Goal: Task Accomplishment & Management: Complete application form

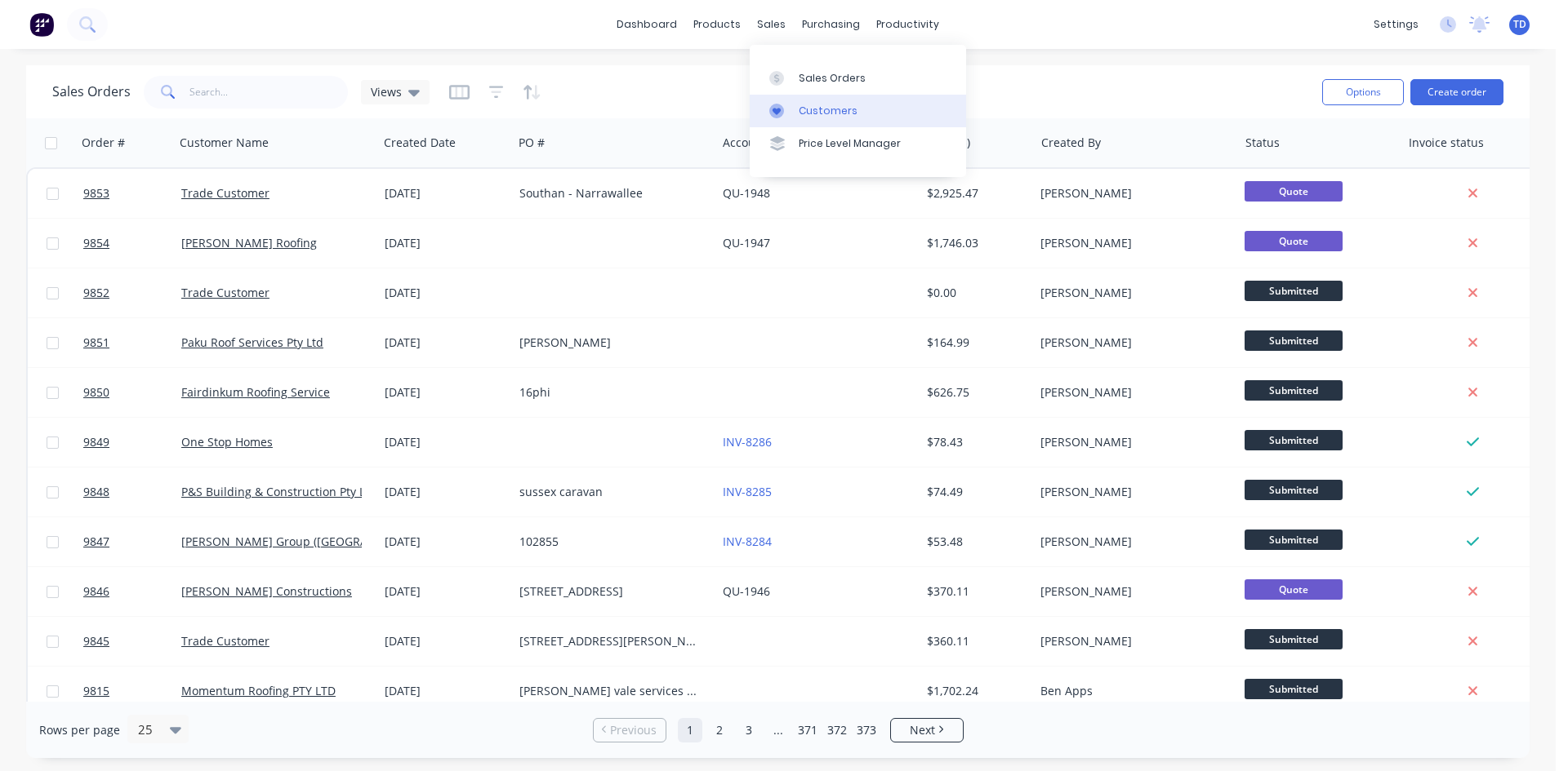
click at [819, 117] on div "Customers" at bounding box center [827, 111] width 58 height 15
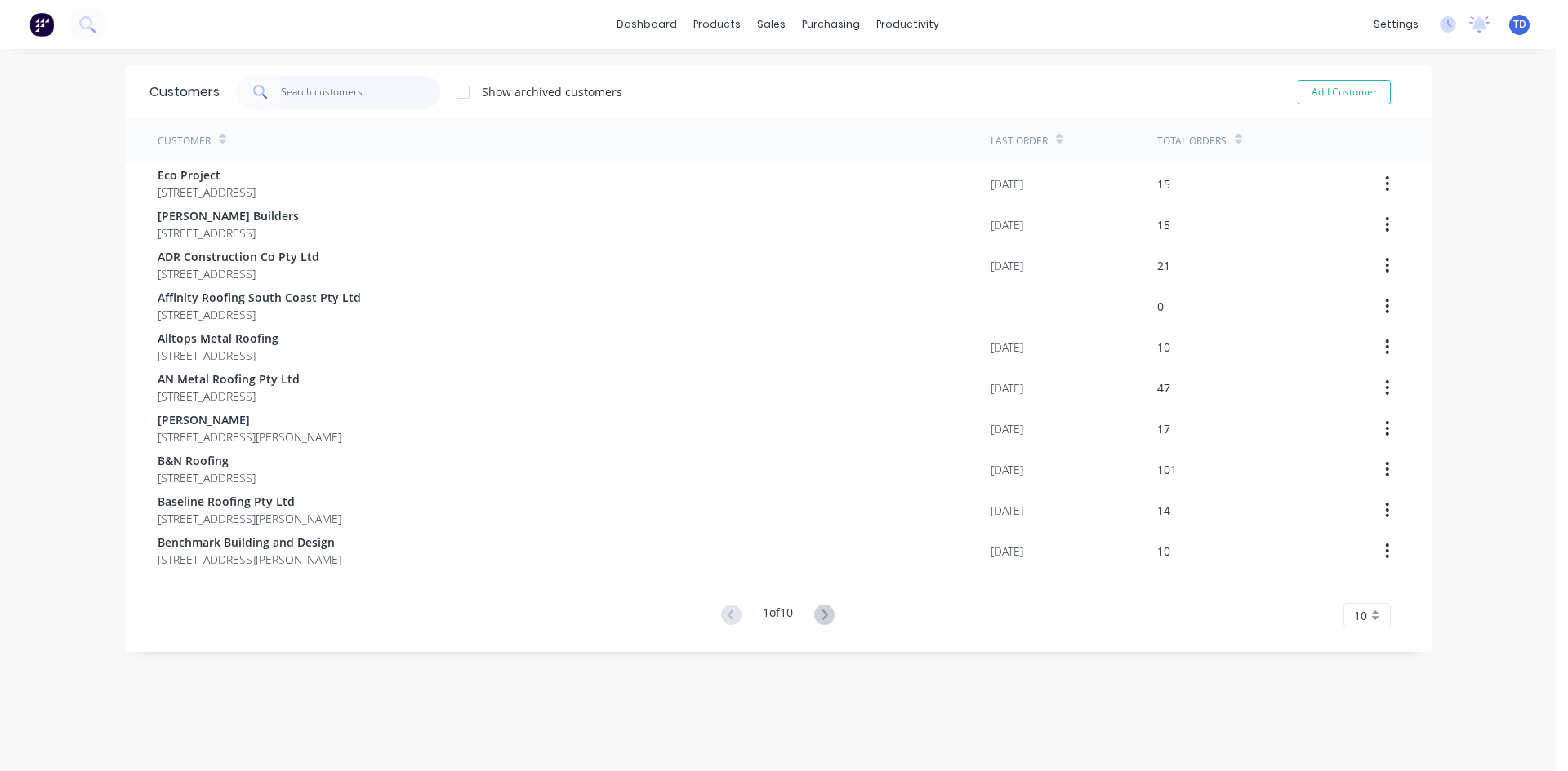
click at [372, 85] on input "text" at bounding box center [361, 92] width 159 height 32
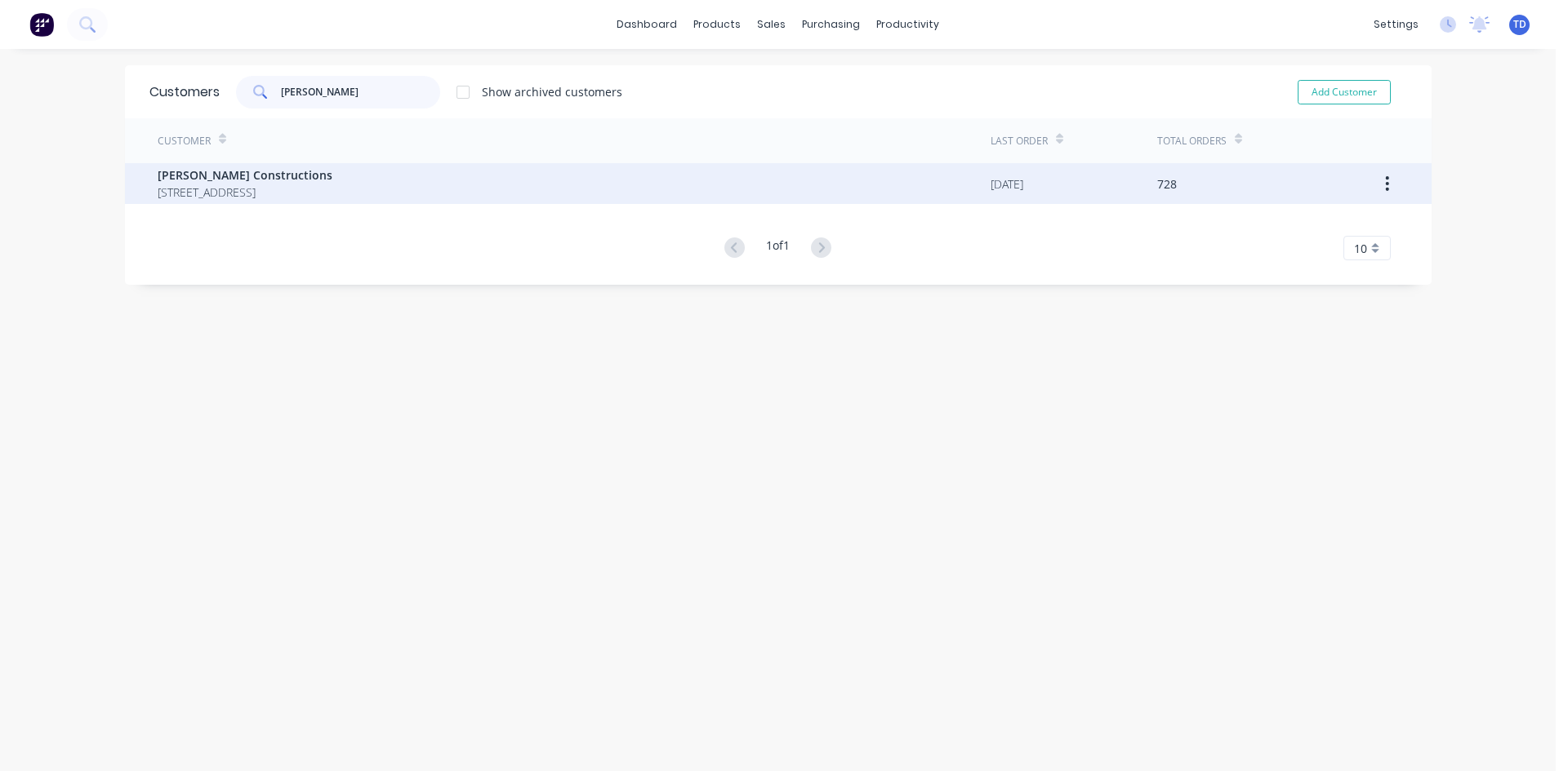
type input "hobbs"
click at [305, 201] on div "Hobbs Constructions 12 Park Road St Georges Basin New South Wales Australia 2540" at bounding box center [574, 183] width 833 height 41
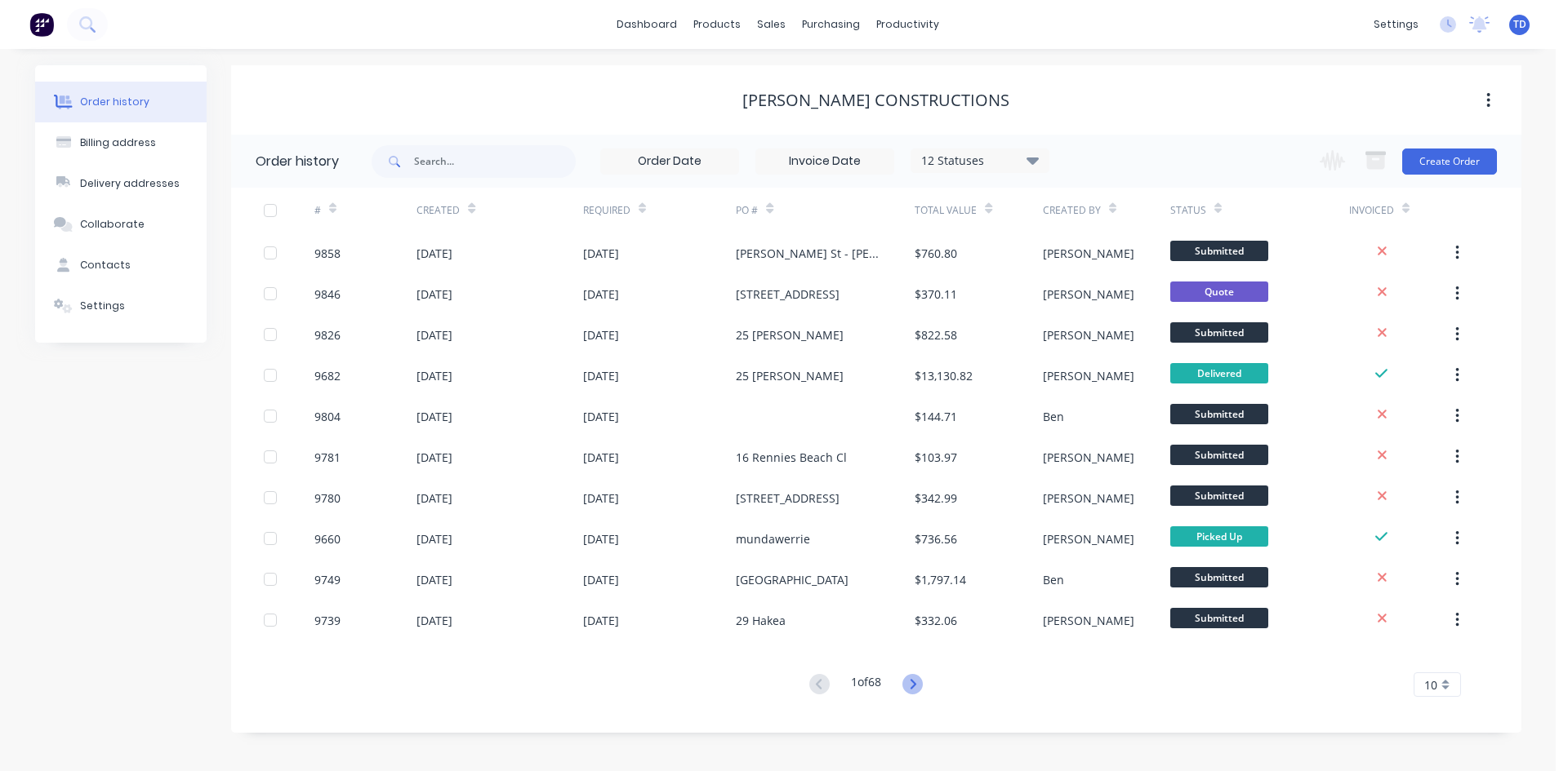
click at [913, 686] on icon at bounding box center [912, 684] width 20 height 20
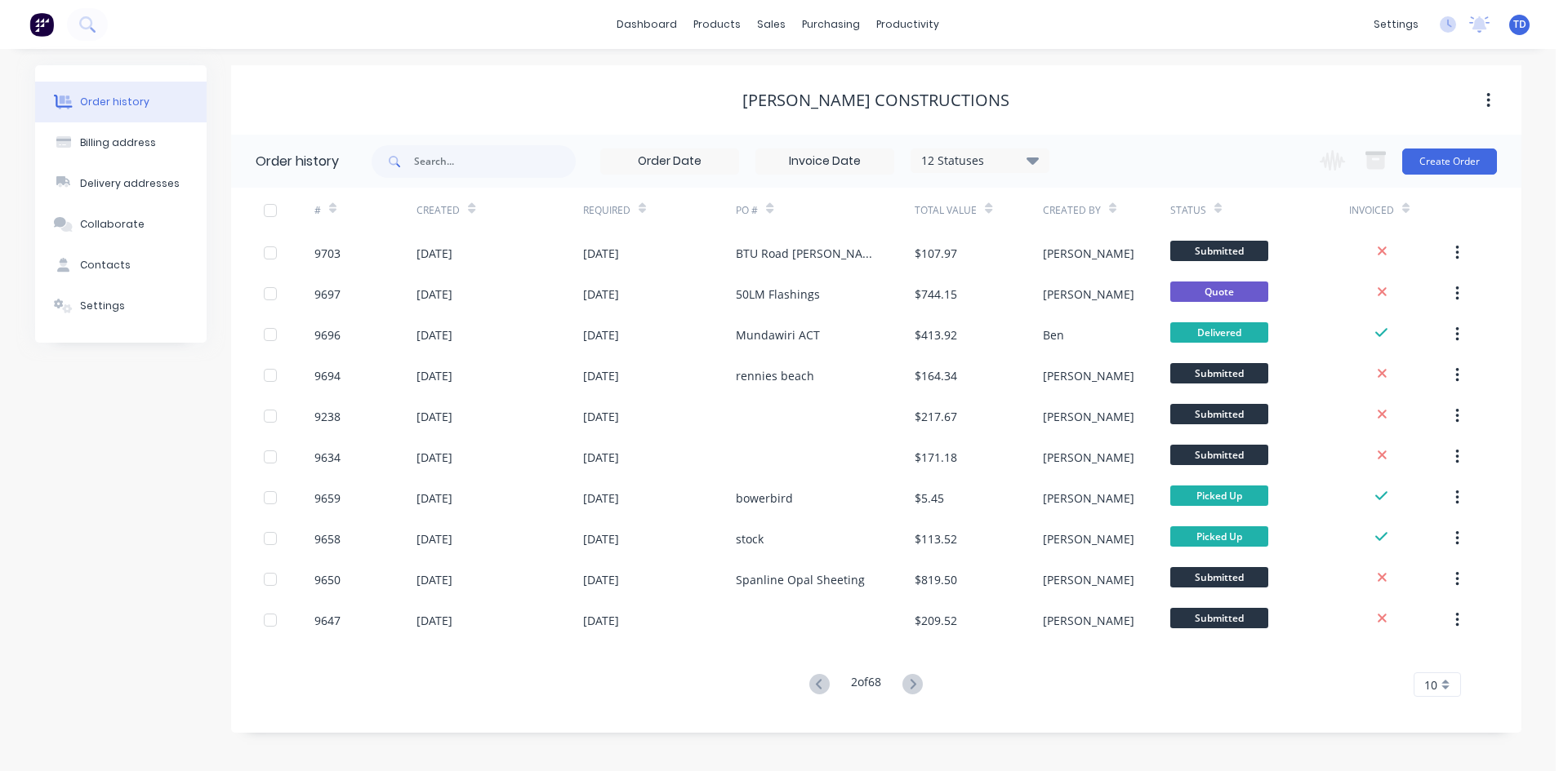
click at [913, 686] on icon at bounding box center [912, 684] width 20 height 20
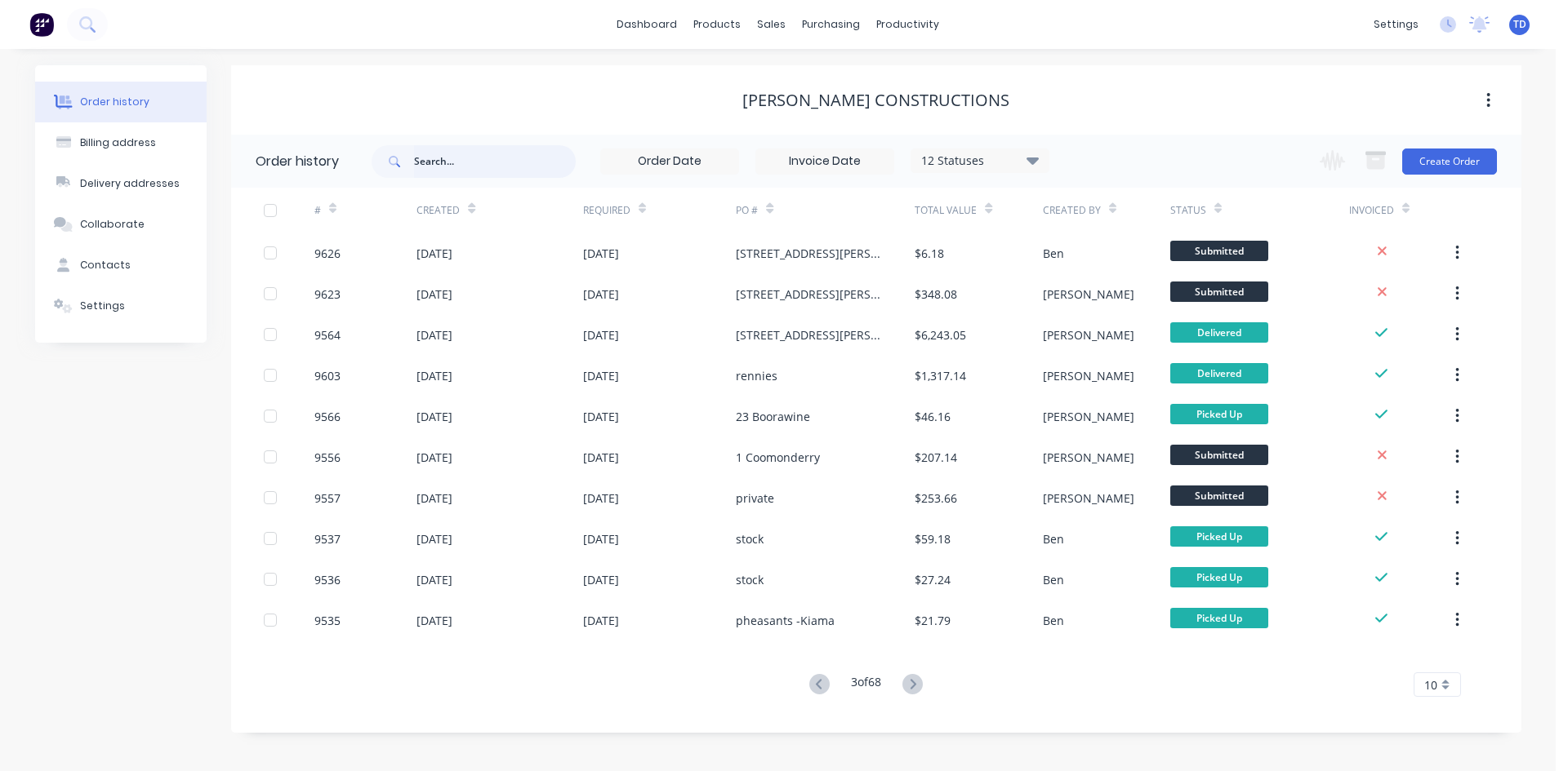
click at [460, 165] on input "text" at bounding box center [495, 161] width 161 height 32
type input "bewong"
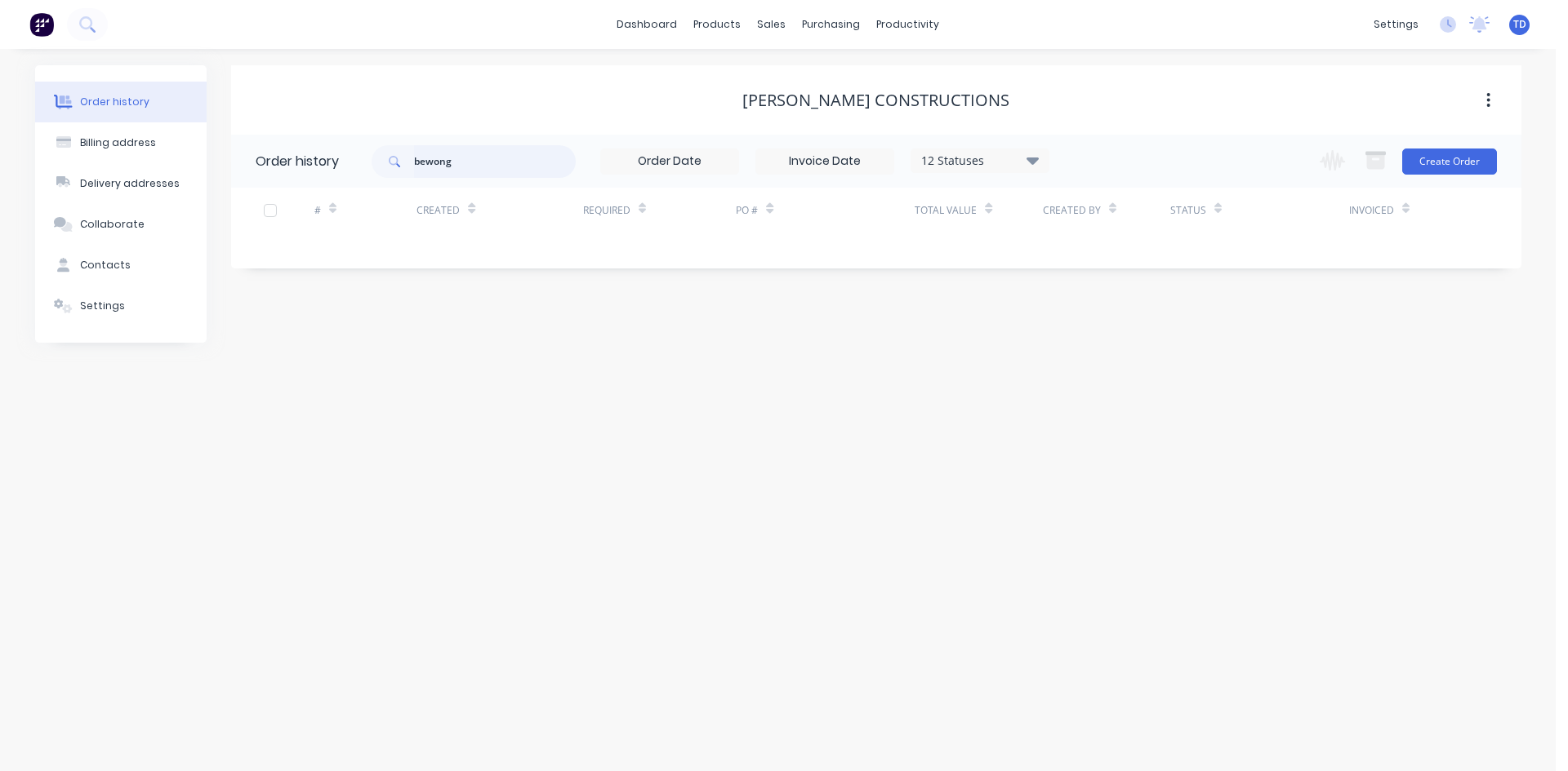
click at [490, 160] on input "bewong" at bounding box center [495, 161] width 161 height 32
type input "b"
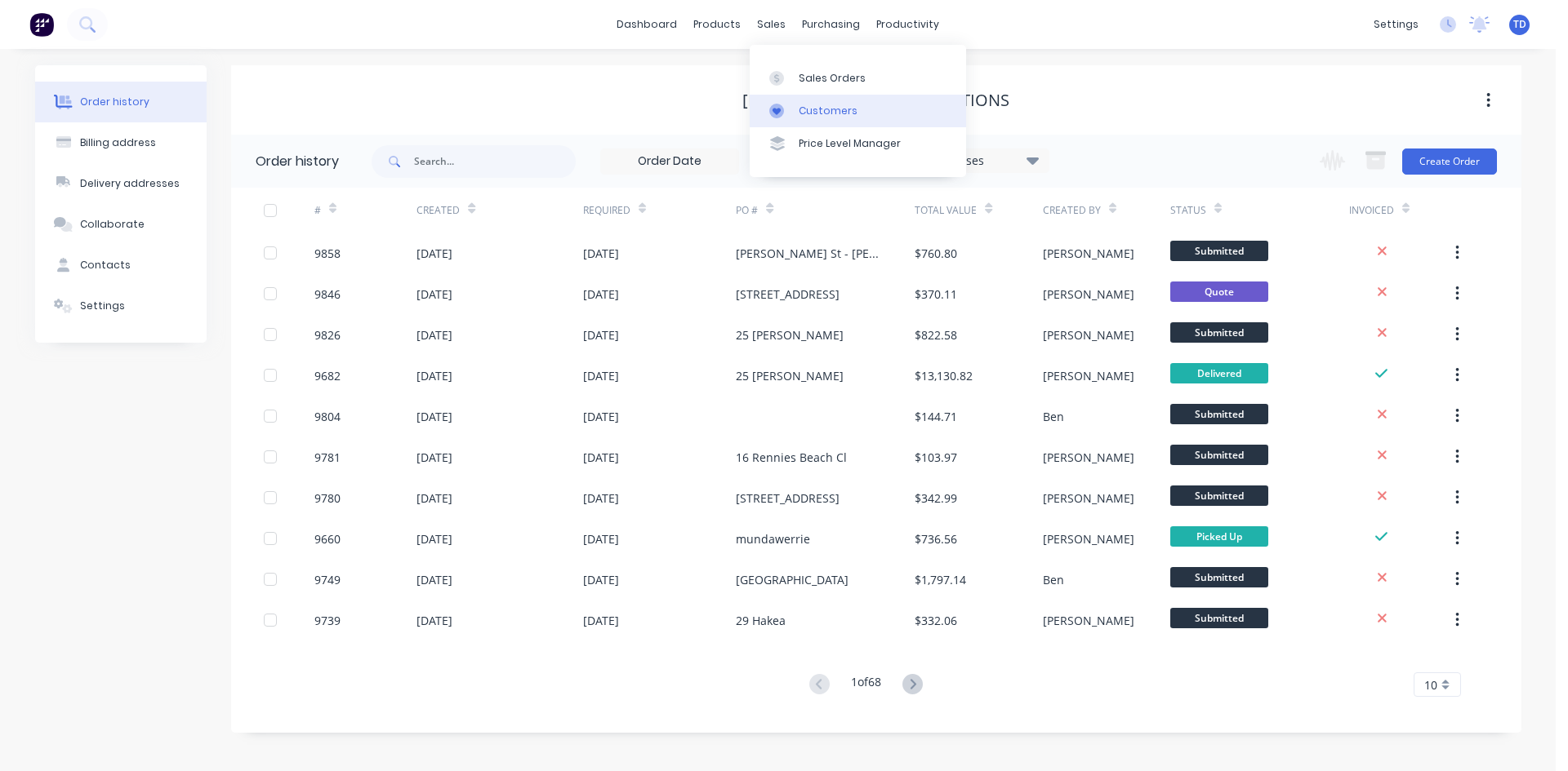
click at [795, 107] on link "Customers" at bounding box center [857, 110] width 216 height 32
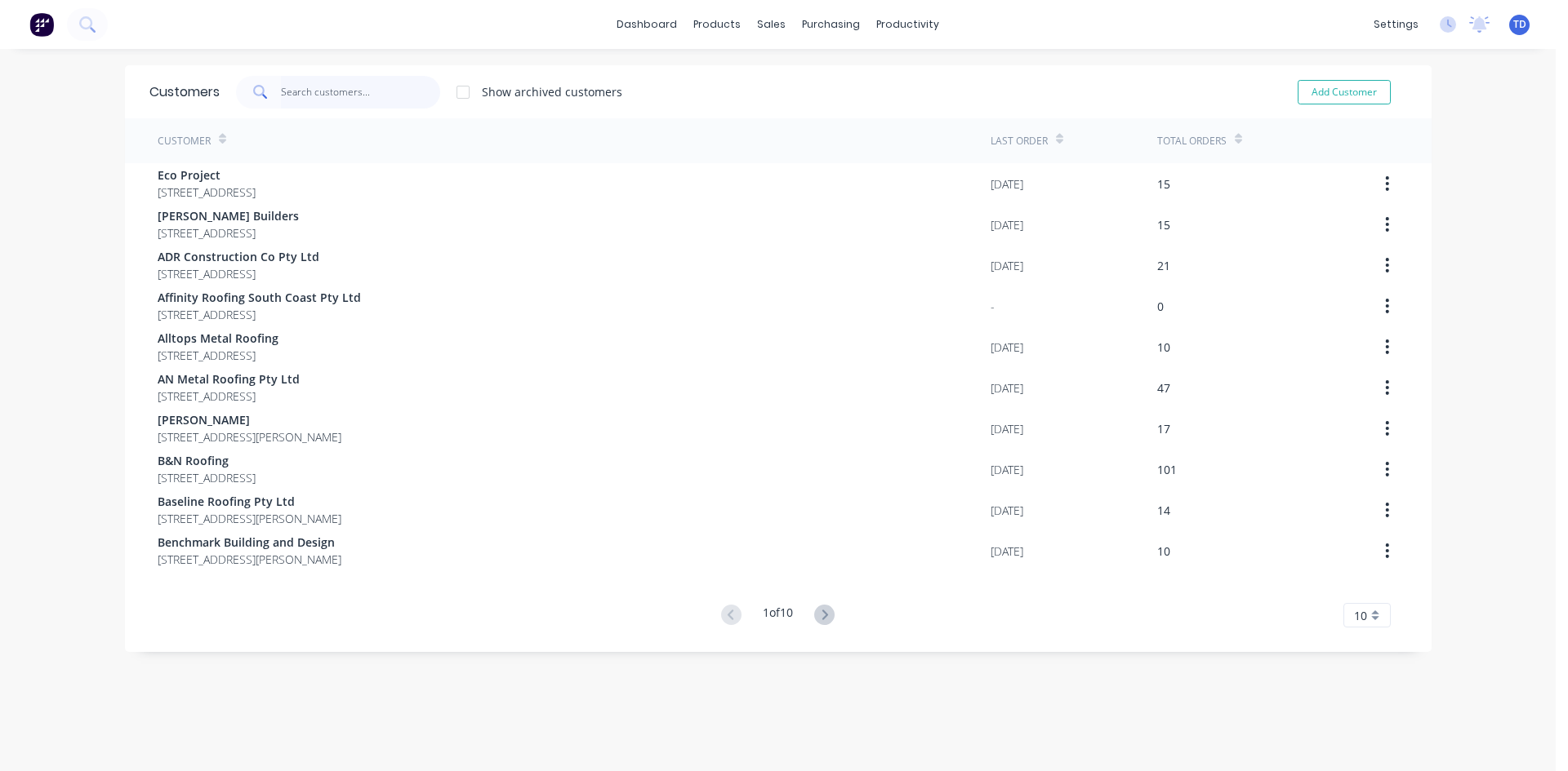
click at [329, 104] on input "text" at bounding box center [361, 92] width 159 height 32
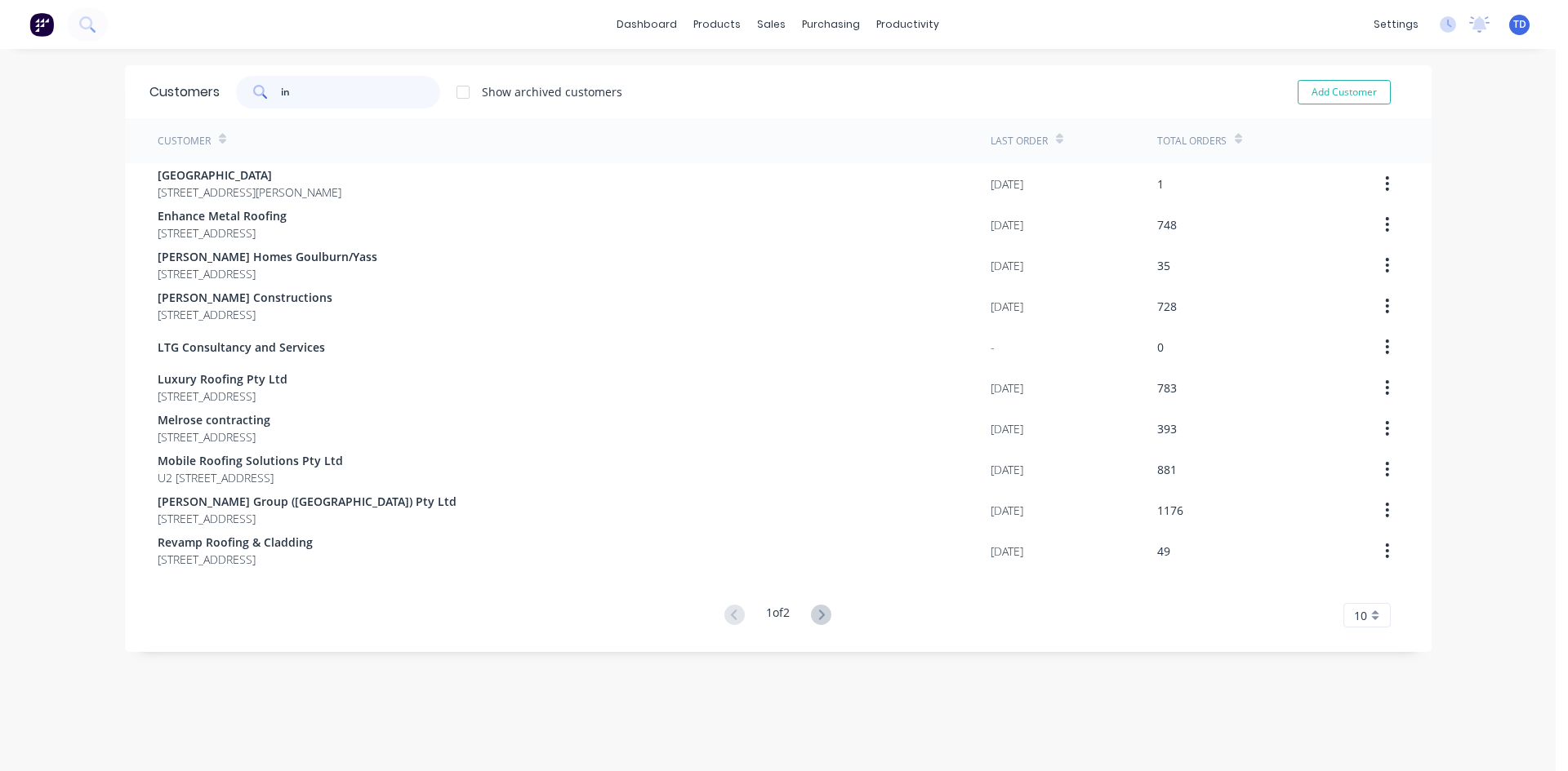
type input "i"
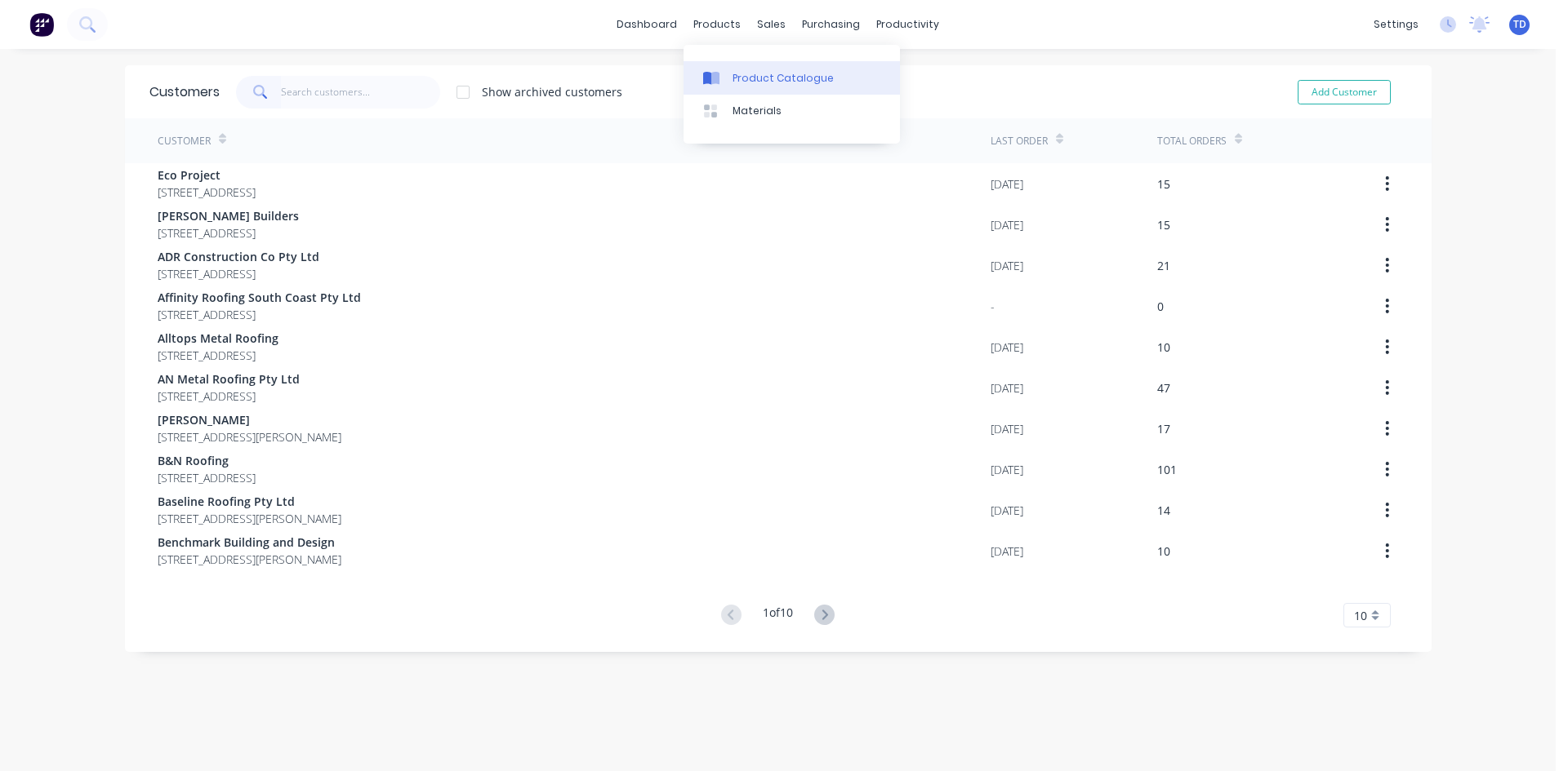
click at [724, 71] on div at bounding box center [715, 79] width 24 height 15
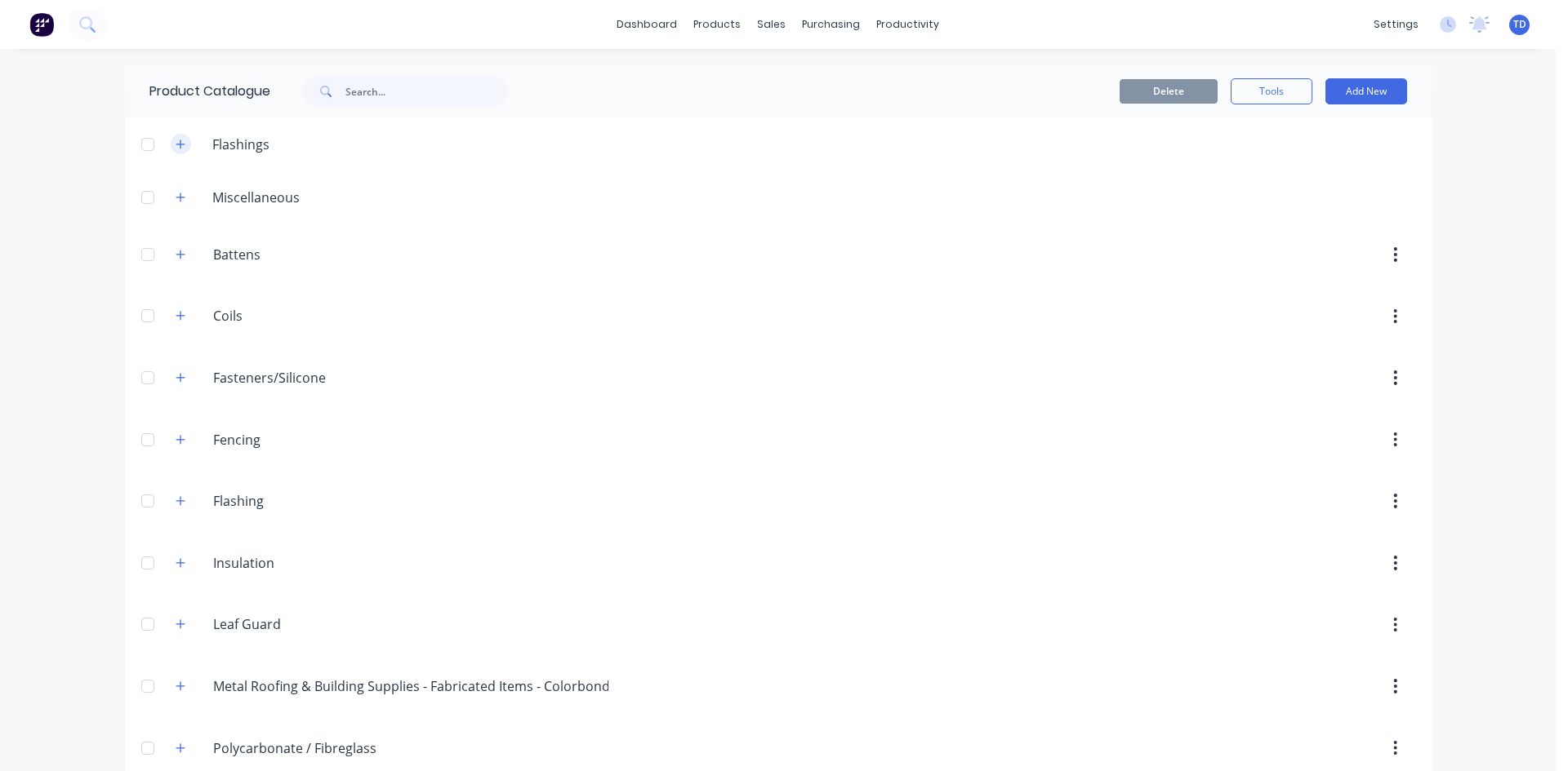
click at [176, 147] on icon "button" at bounding box center [180, 145] width 10 height 11
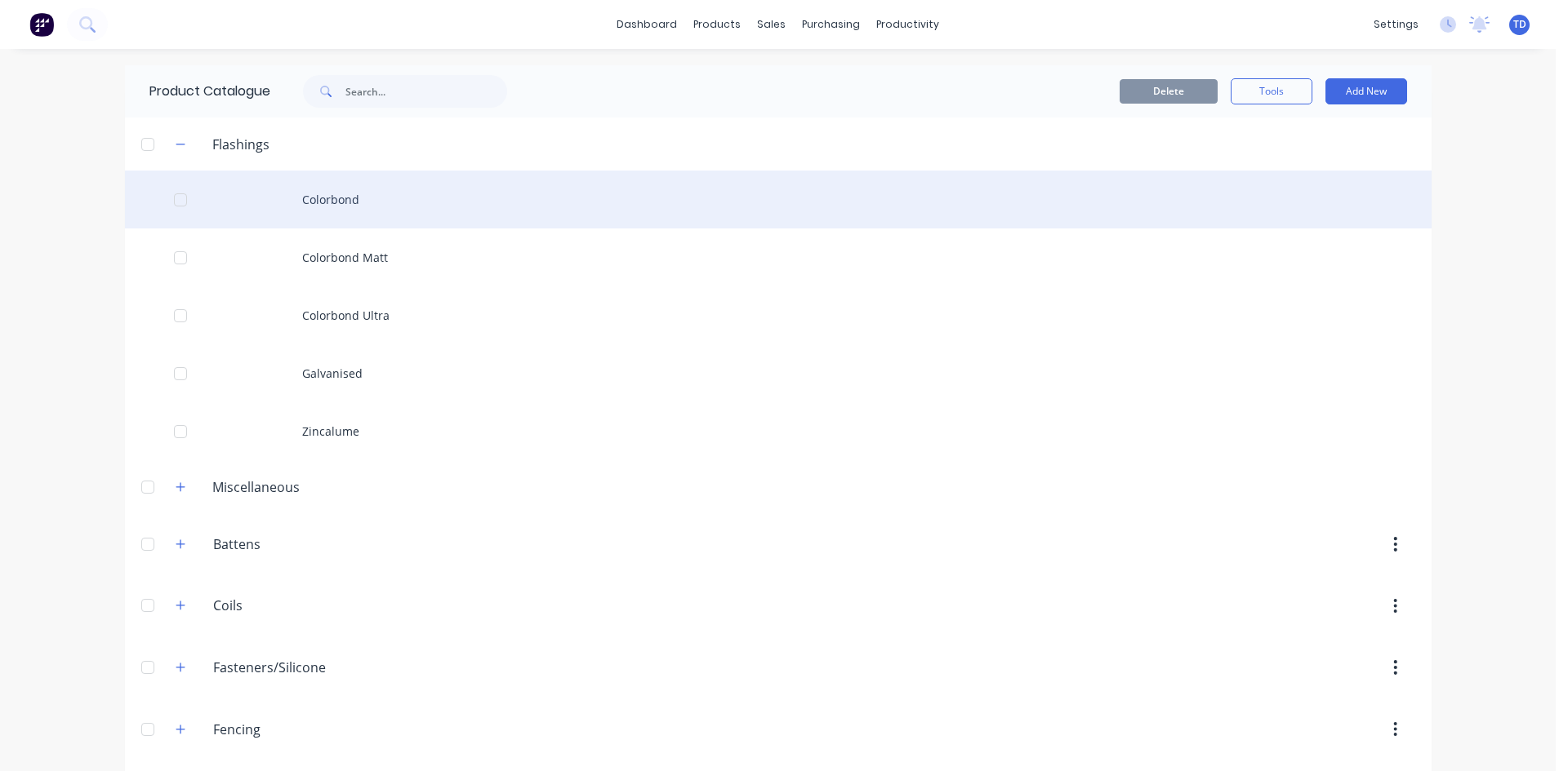
click at [338, 196] on div "Colorbond" at bounding box center [778, 199] width 1307 height 58
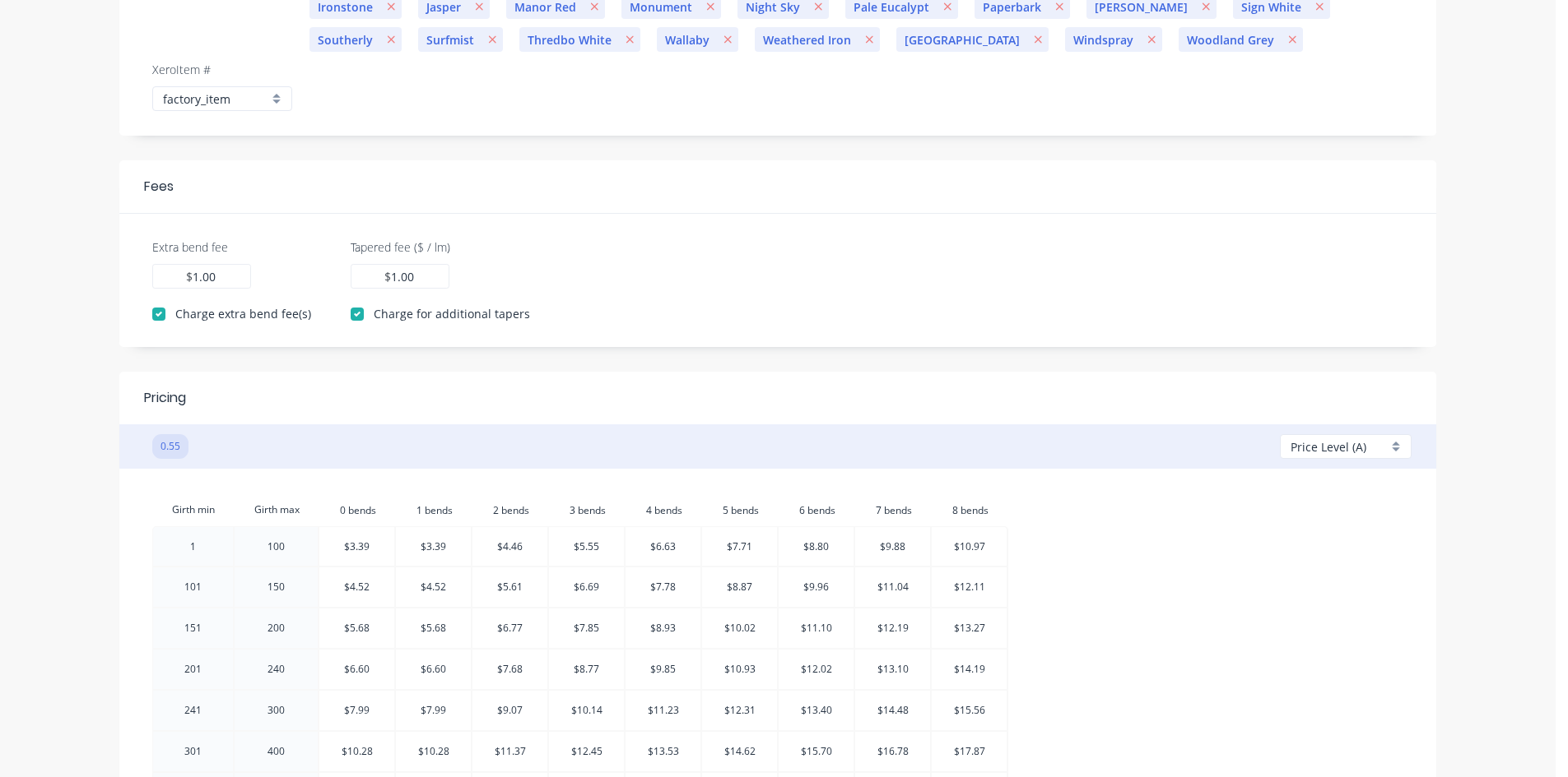
scroll to position [411, 0]
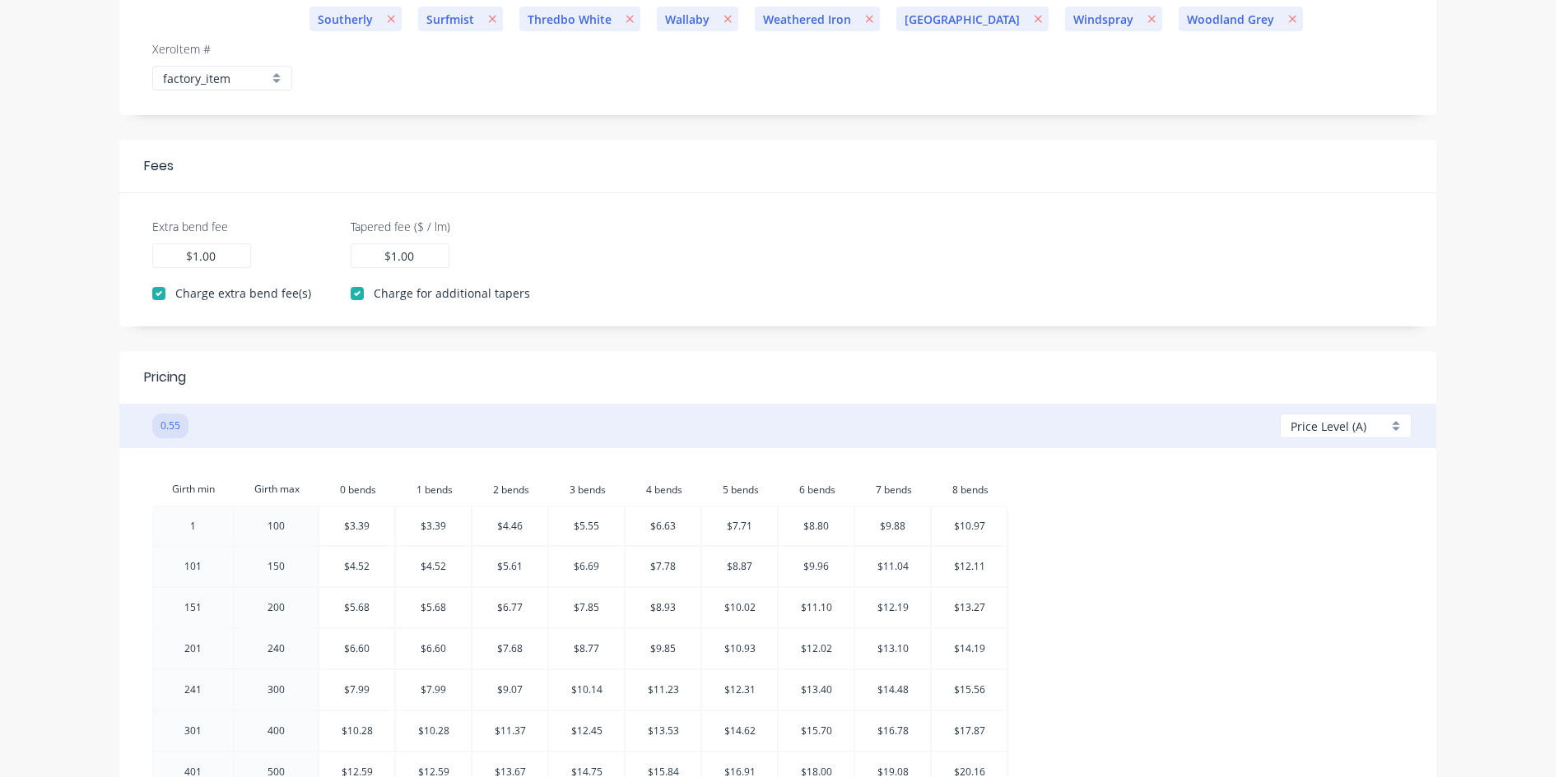
click at [1393, 427] on div "Price Level (A)" at bounding box center [1345, 426] width 132 height 24
click at [1316, 518] on div at bounding box center [1350, 522] width 119 height 21
checkbox input "false"
click at [1317, 431] on span "Price Level (B)" at bounding box center [1328, 426] width 76 height 17
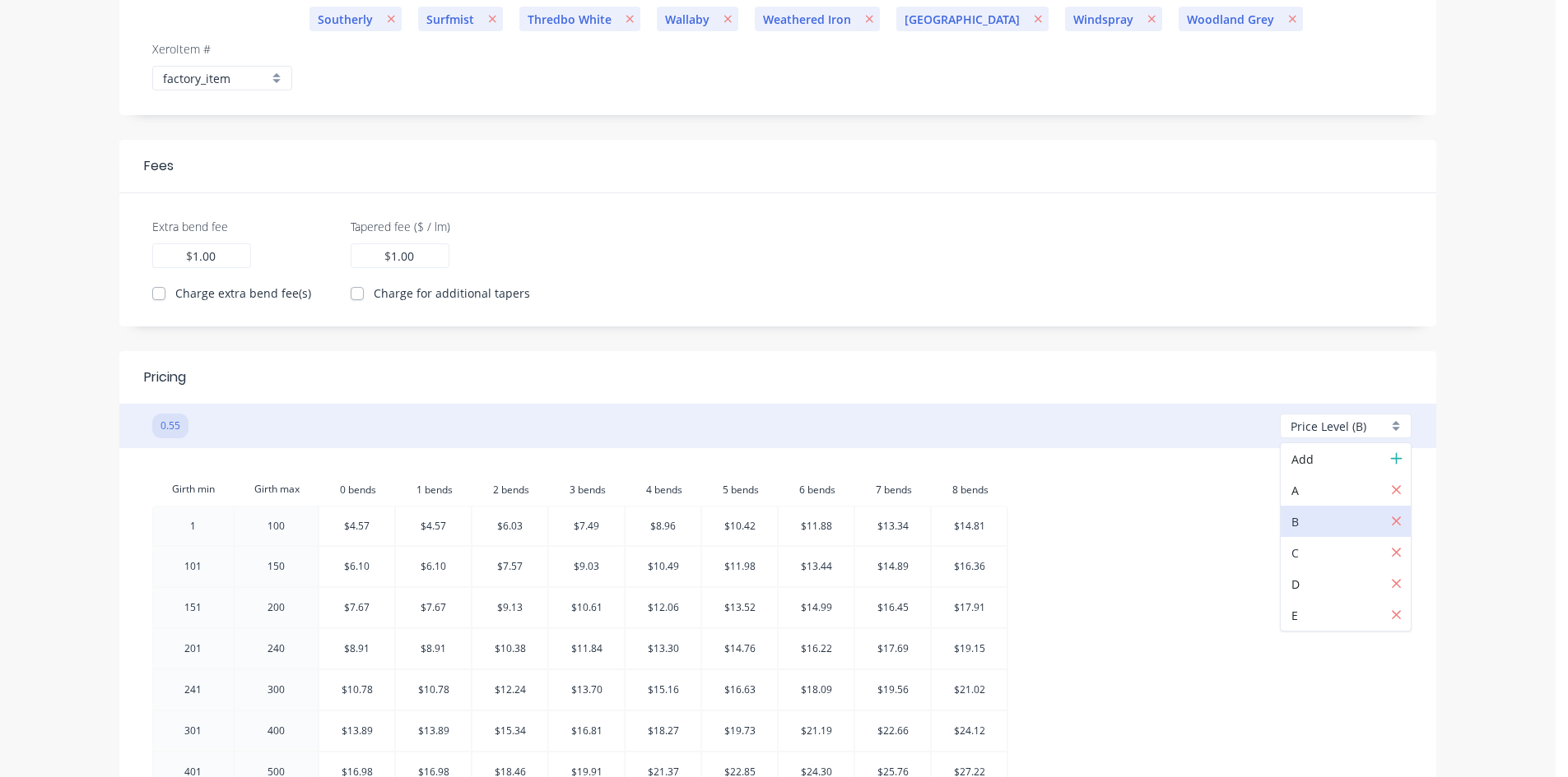
click at [1336, 562] on div at bounding box center [1350, 553] width 119 height 21
click at [1317, 430] on span "Price Level (C)" at bounding box center [1328, 426] width 76 height 17
click at [1328, 581] on div at bounding box center [1350, 585] width 119 height 21
click at [1329, 418] on span "Price Level (D)" at bounding box center [1329, 426] width 77 height 17
click at [1325, 616] on div at bounding box center [1350, 615] width 119 height 21
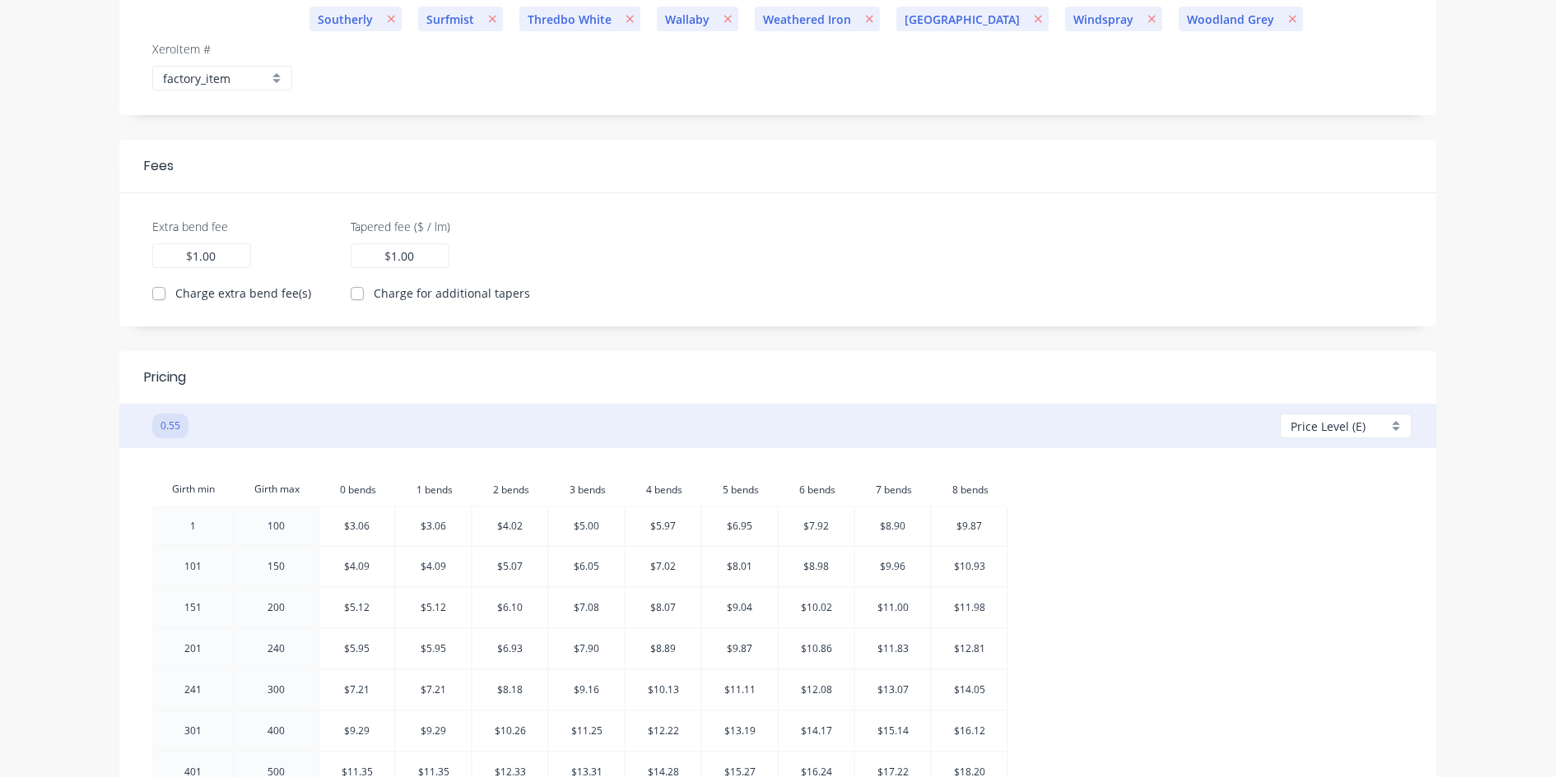
click at [1311, 434] on span "Price Level (E)" at bounding box center [1328, 426] width 75 height 17
click at [1309, 583] on div at bounding box center [1350, 585] width 119 height 21
click at [1321, 431] on span "Price Level (D)" at bounding box center [1329, 426] width 77 height 17
click at [1291, 523] on div at bounding box center [1350, 522] width 119 height 21
click at [1307, 433] on span "Price Level (B)" at bounding box center [1328, 426] width 76 height 17
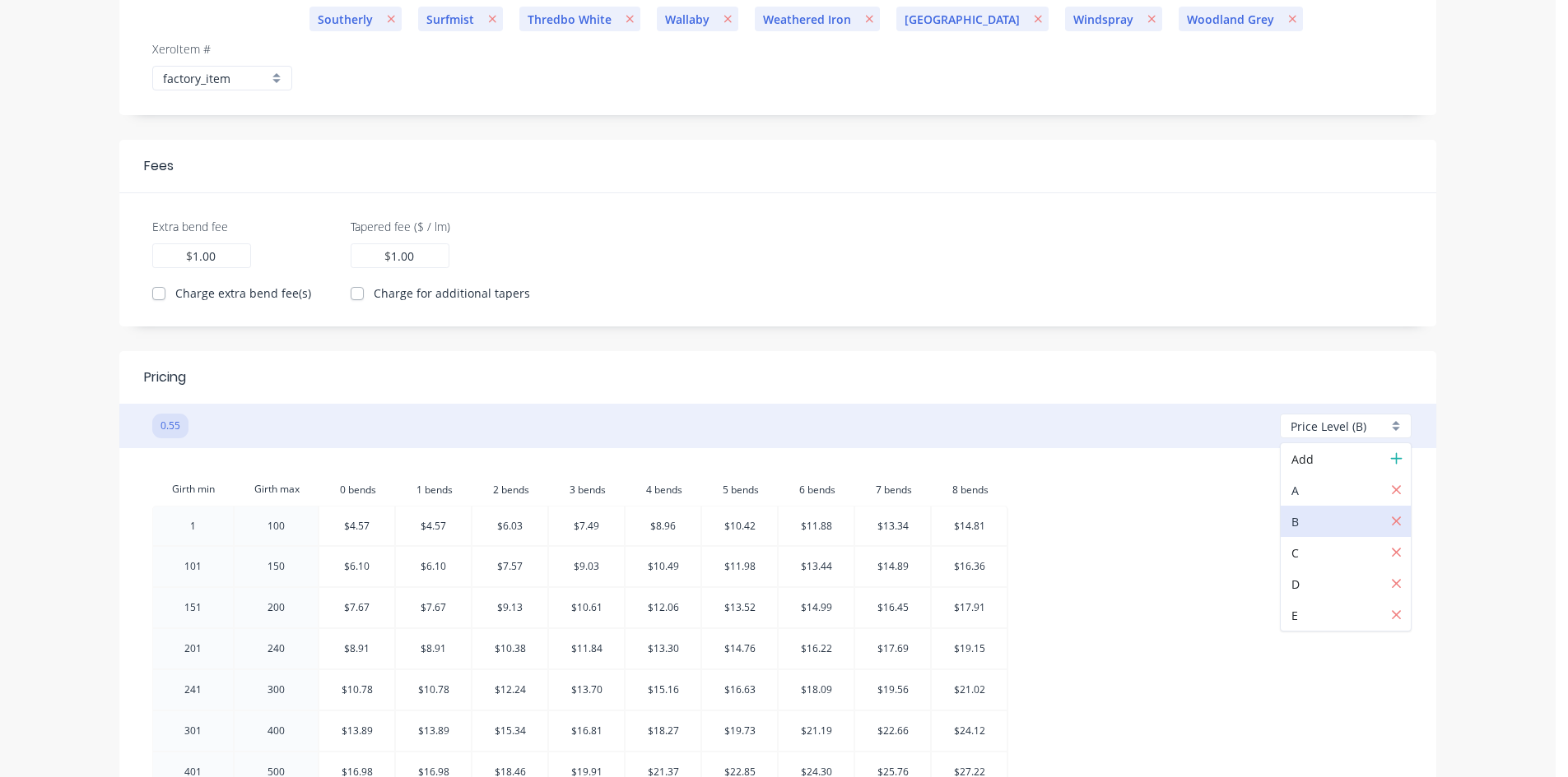
click at [1293, 487] on div at bounding box center [1350, 490] width 119 height 21
checkbox input "true"
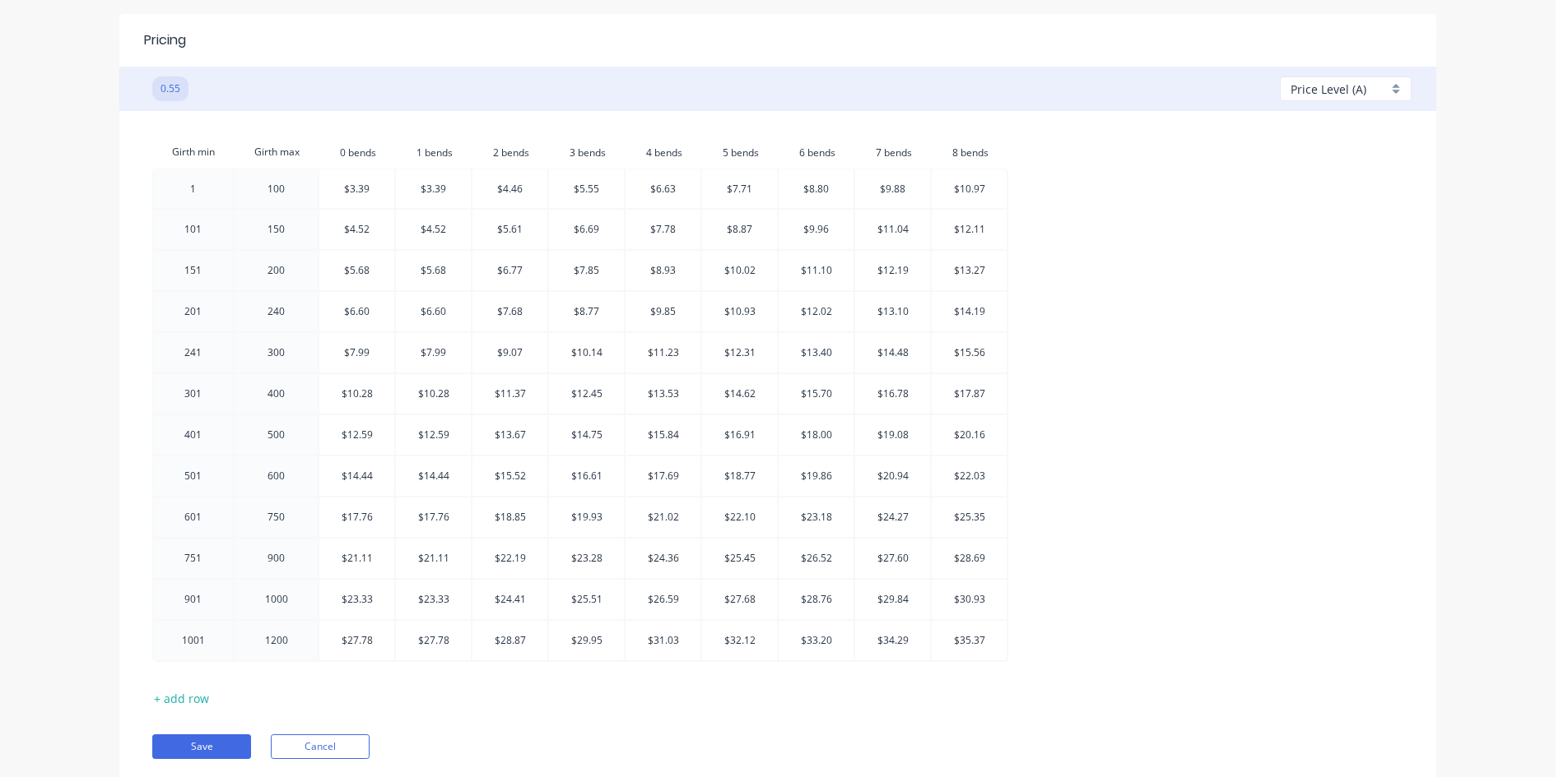
scroll to position [804, 0]
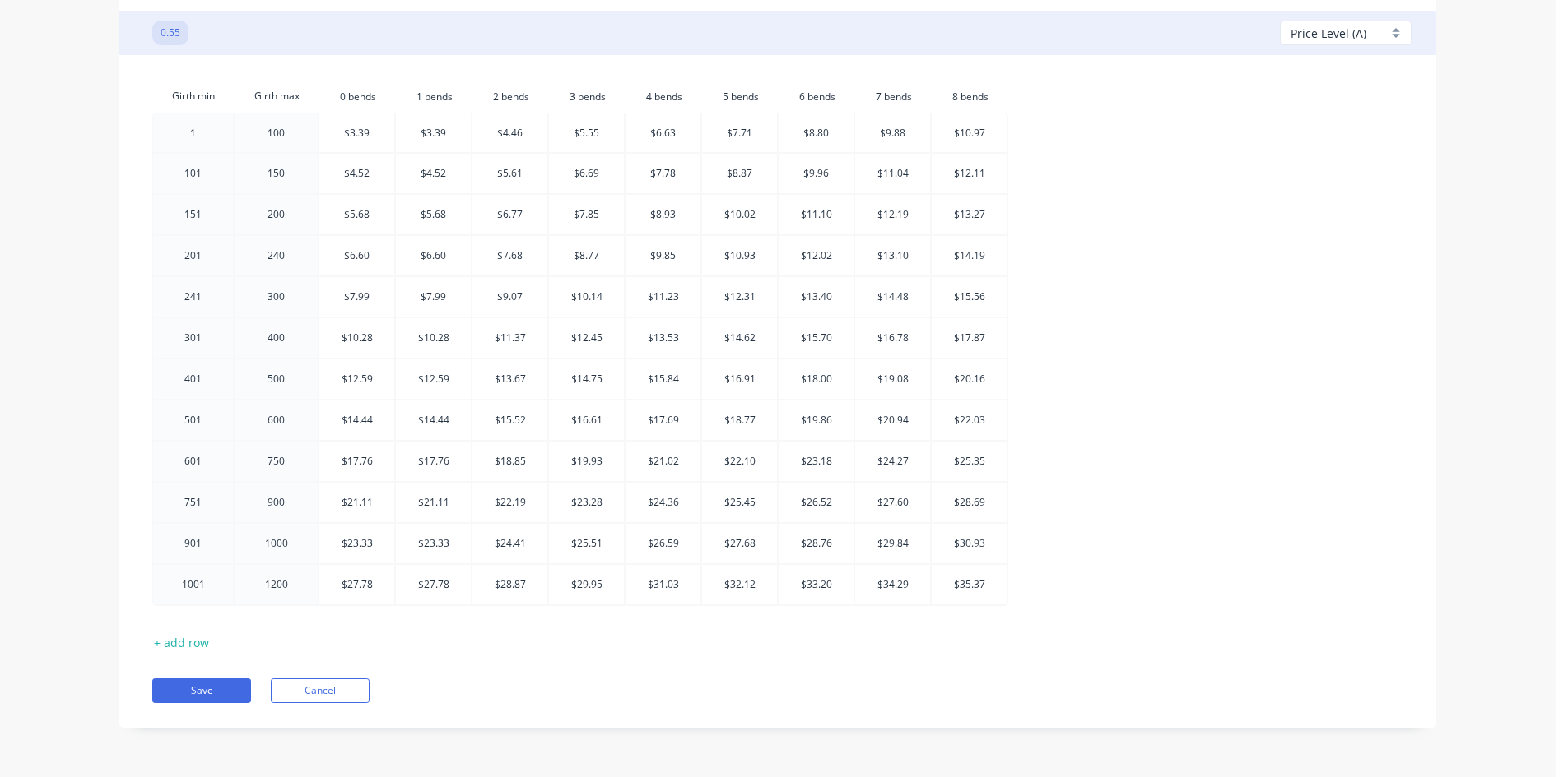
click at [1131, 414] on div "Girth min Girth max 0.bends 0 bends 1.bends 1 bends 2.bends 2 bends 3.bends 3 b…" at bounding box center [777, 345] width 1251 height 531
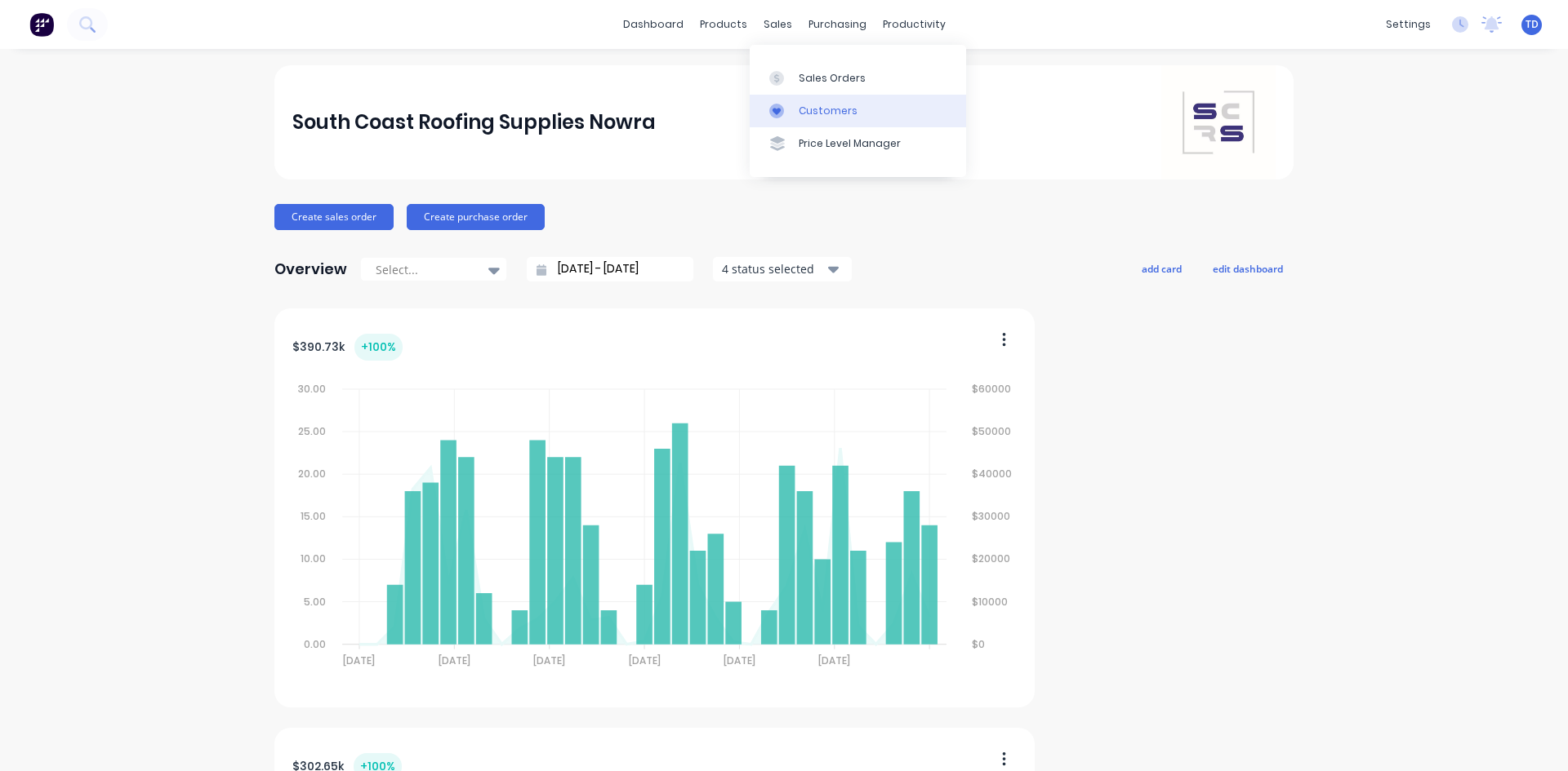
click at [803, 108] on div "Customers" at bounding box center [827, 111] width 58 height 15
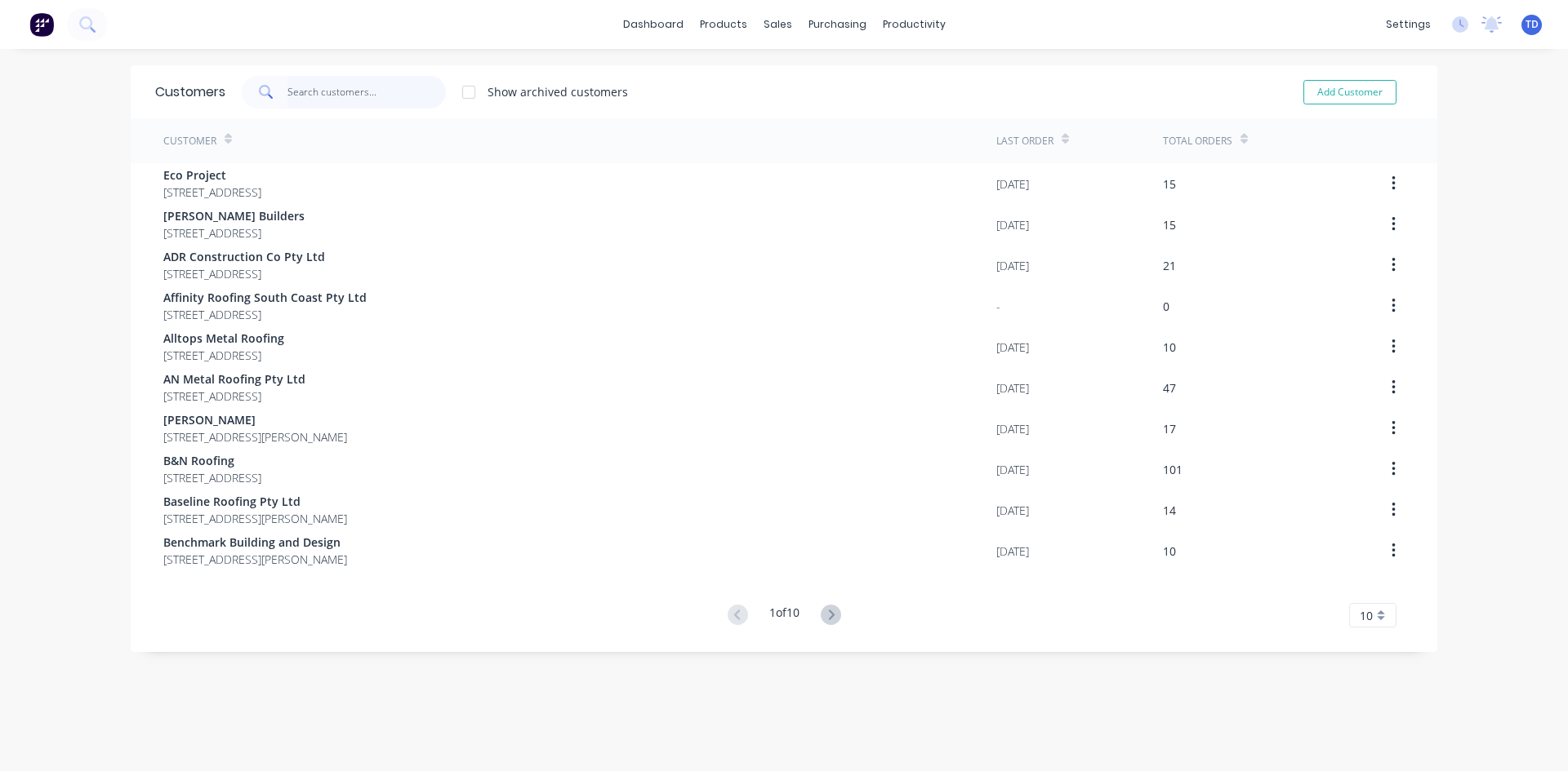
click at [350, 88] on input "text" at bounding box center [367, 92] width 159 height 32
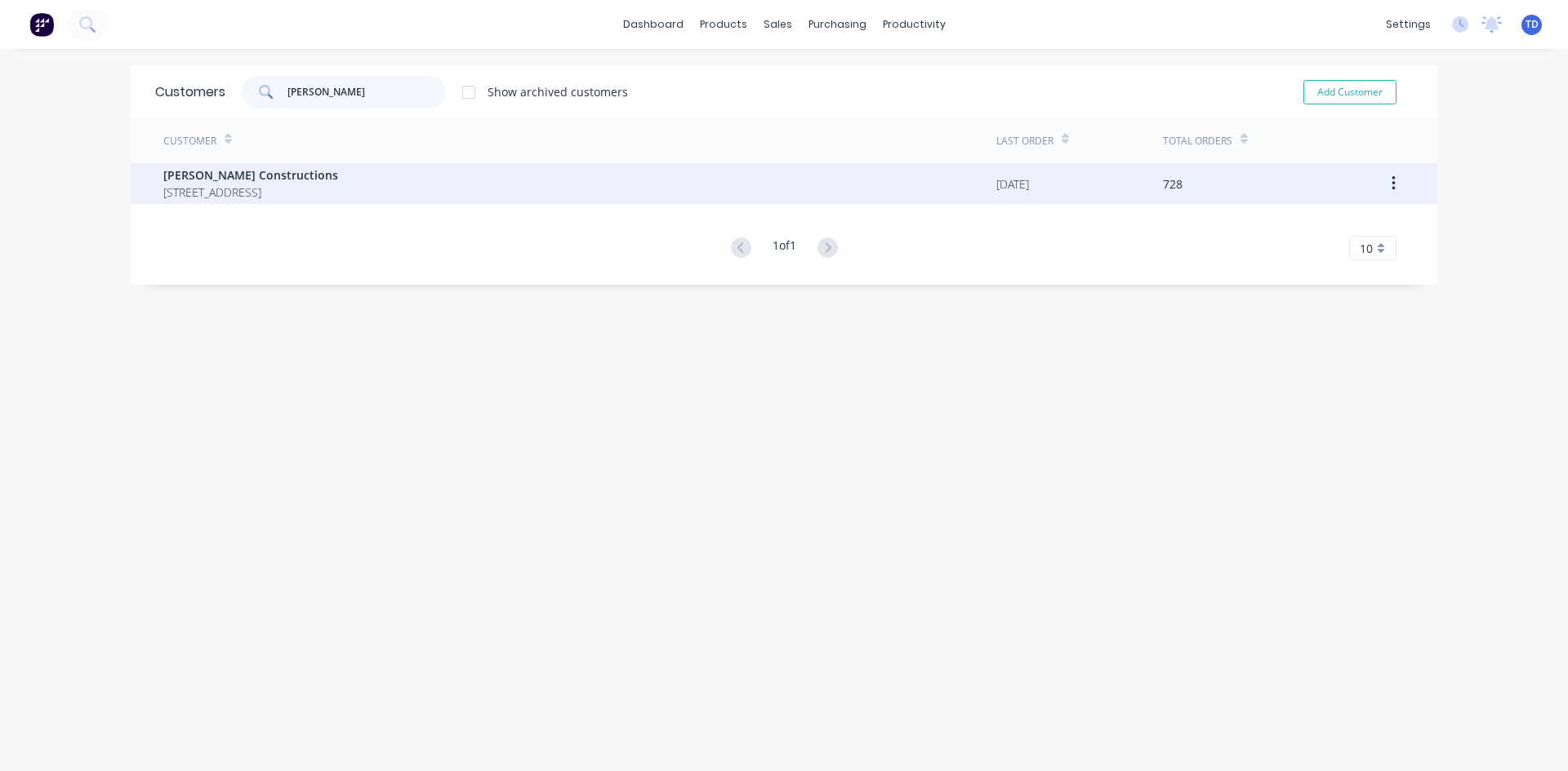
type input "[PERSON_NAME]"
click at [283, 204] on div "Customer Last Order Total Orders Hobbs Constructions 12 Park Road St Georges Ba…" at bounding box center [784, 189] width 1307 height 142
click at [298, 182] on span "[PERSON_NAME] Constructions" at bounding box center [250, 175] width 174 height 17
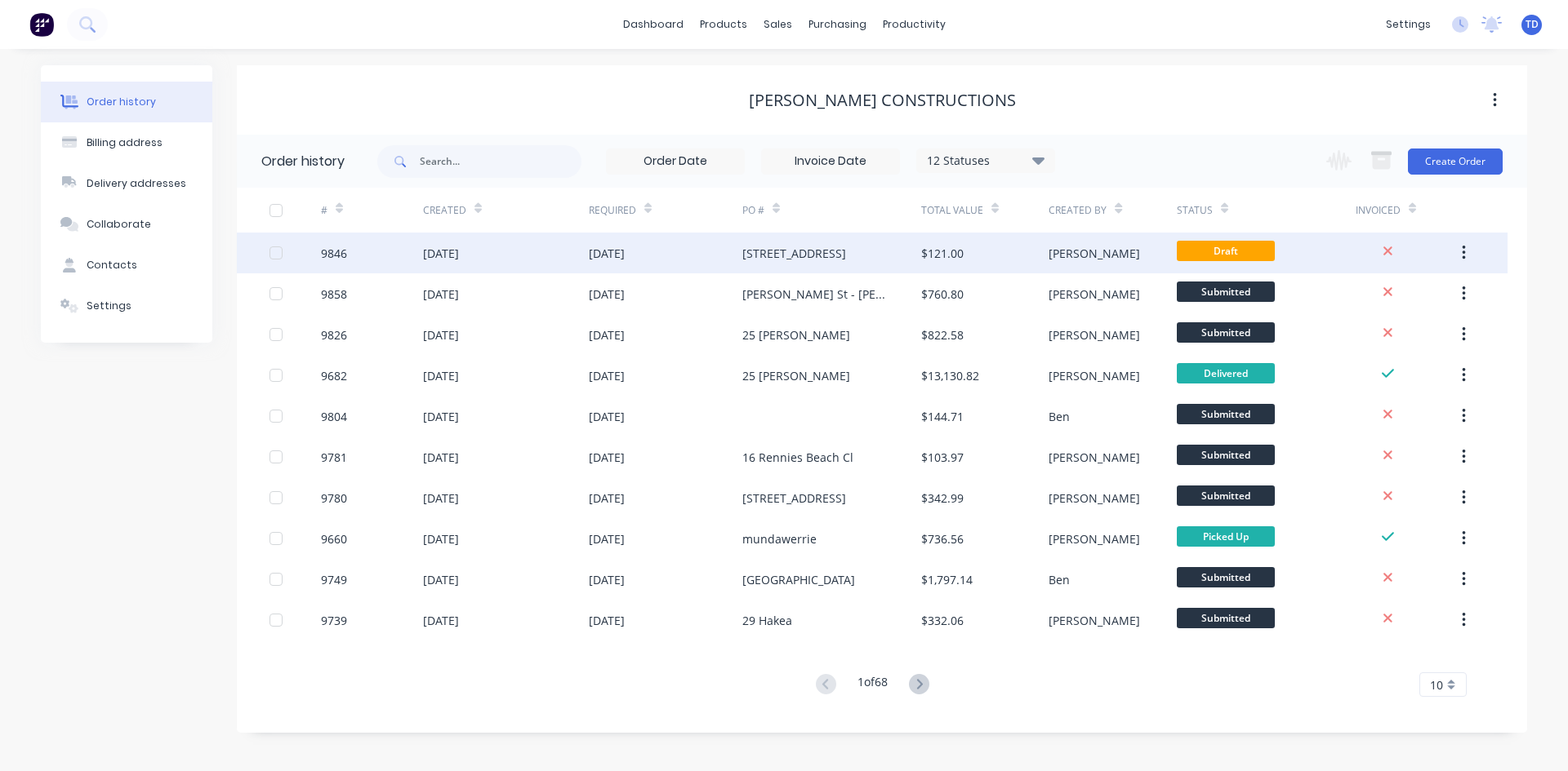
click at [619, 263] on div "10 Oct 2025" at bounding box center [666, 253] width 154 height 41
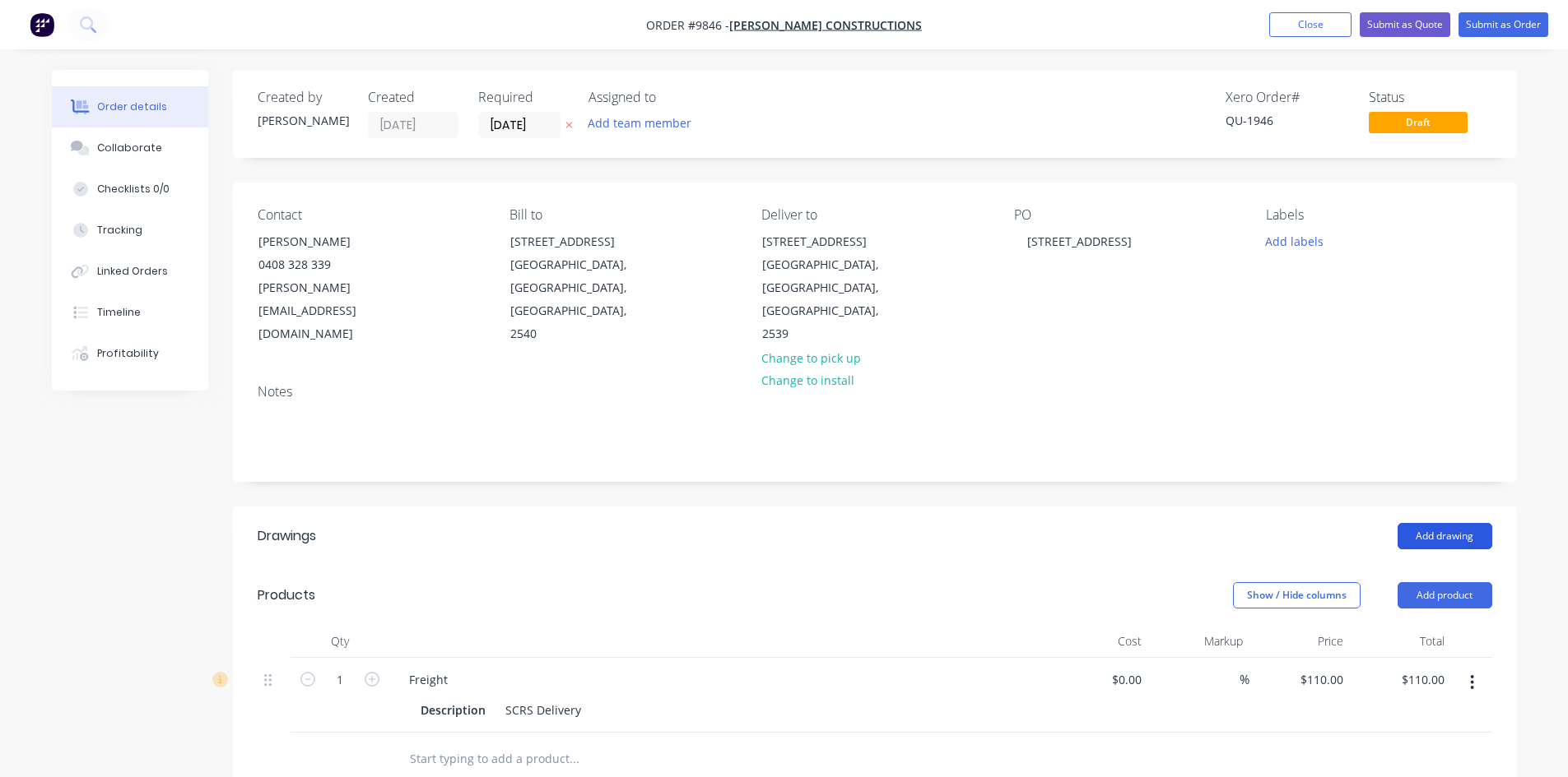
click at [1434, 523] on button "Add drawing" at bounding box center [1444, 536] width 94 height 26
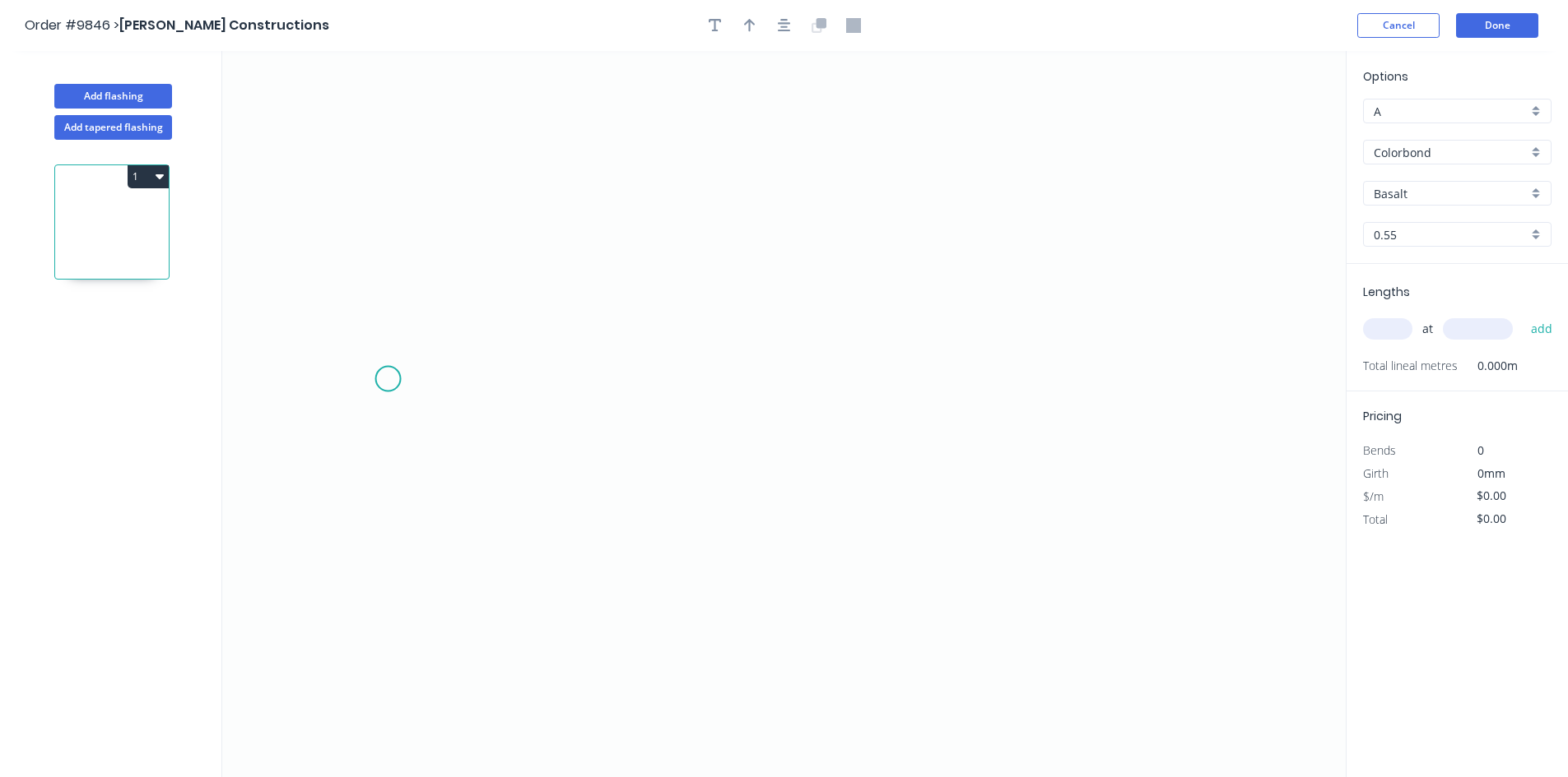
click at [388, 379] on icon "0" at bounding box center [784, 415] width 1123 height 727
click at [491, 334] on icon "0" at bounding box center [784, 415] width 1123 height 727
click at [1118, 347] on icon "0 ?" at bounding box center [784, 415] width 1123 height 727
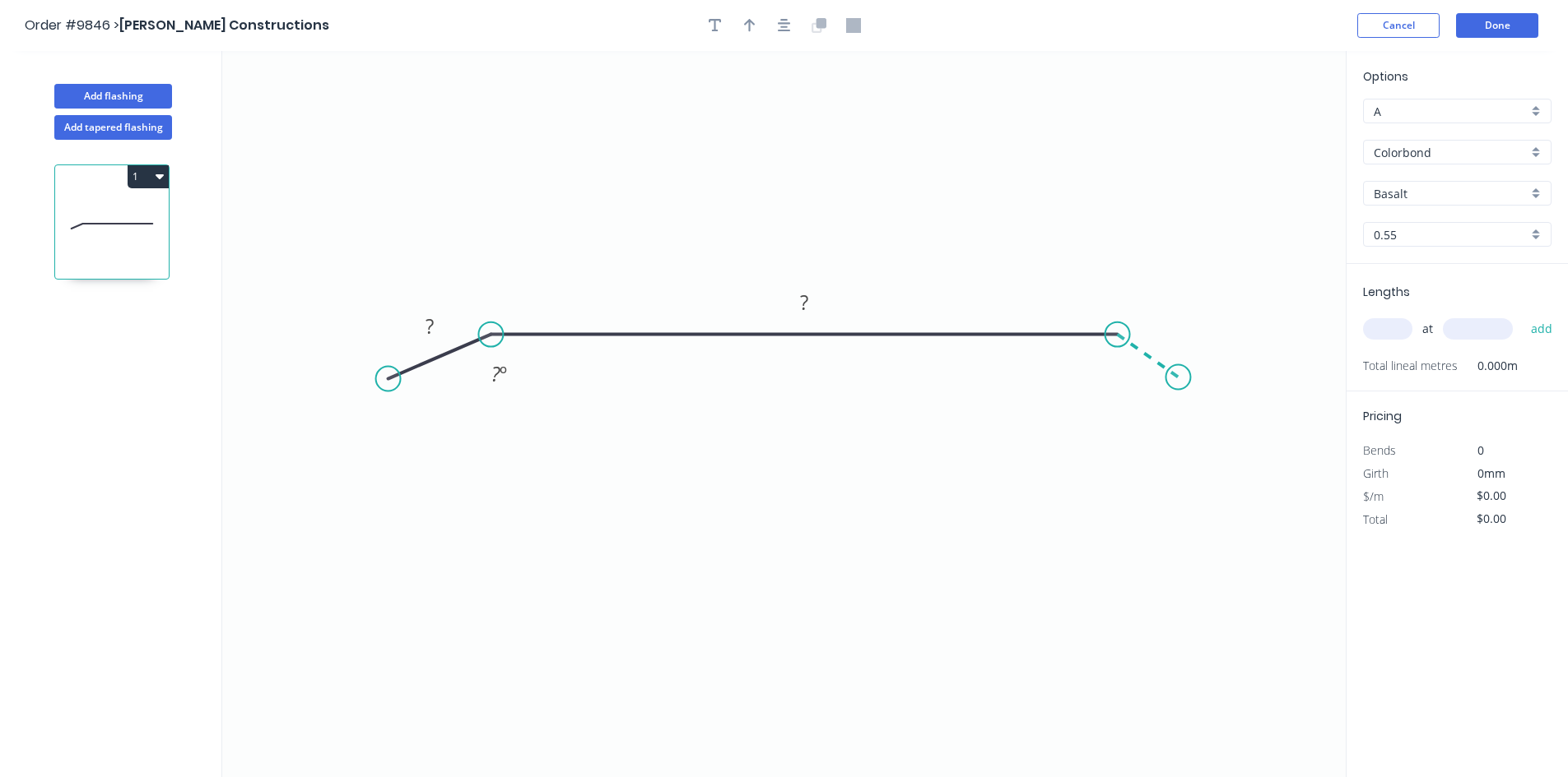
click at [1178, 377] on icon "0 ? ? ? º" at bounding box center [784, 415] width 1123 height 727
click at [437, 318] on rect at bounding box center [429, 327] width 33 height 23
click at [515, 360] on tspan "º" at bounding box center [516, 374] width 7 height 27
type input "$28.87"
drag, startPoint x: 747, startPoint y: 25, endPoint x: 1032, endPoint y: 166, distance: 318.0
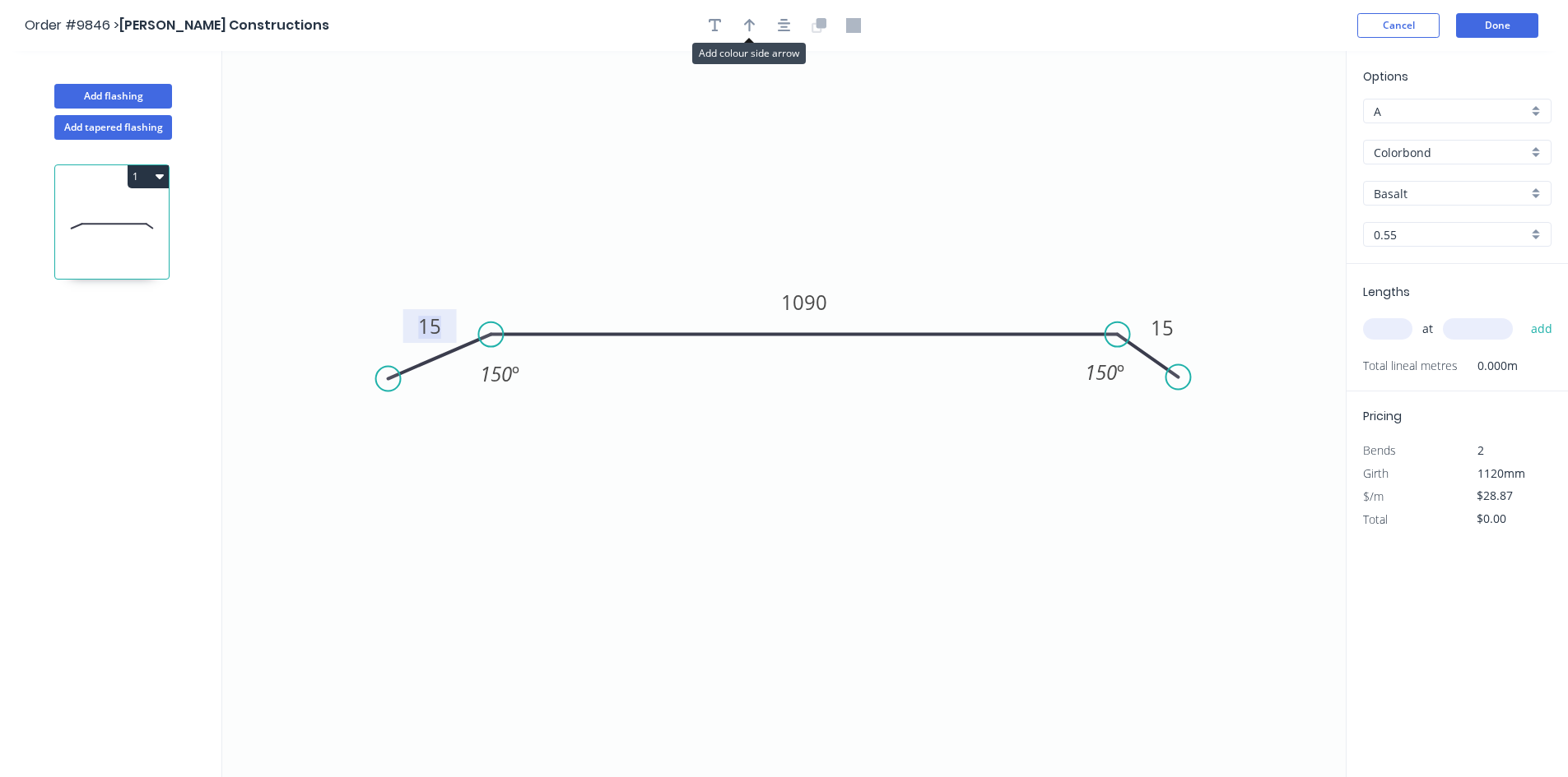
click at [747, 28] on icon "button" at bounding box center [749, 25] width 11 height 15
drag, startPoint x: 1264, startPoint y: 134, endPoint x: 915, endPoint y: 169, distance: 350.8
click at [915, 169] on icon at bounding box center [915, 150] width 15 height 52
click at [1438, 190] on input "Basalt" at bounding box center [1450, 193] width 154 height 17
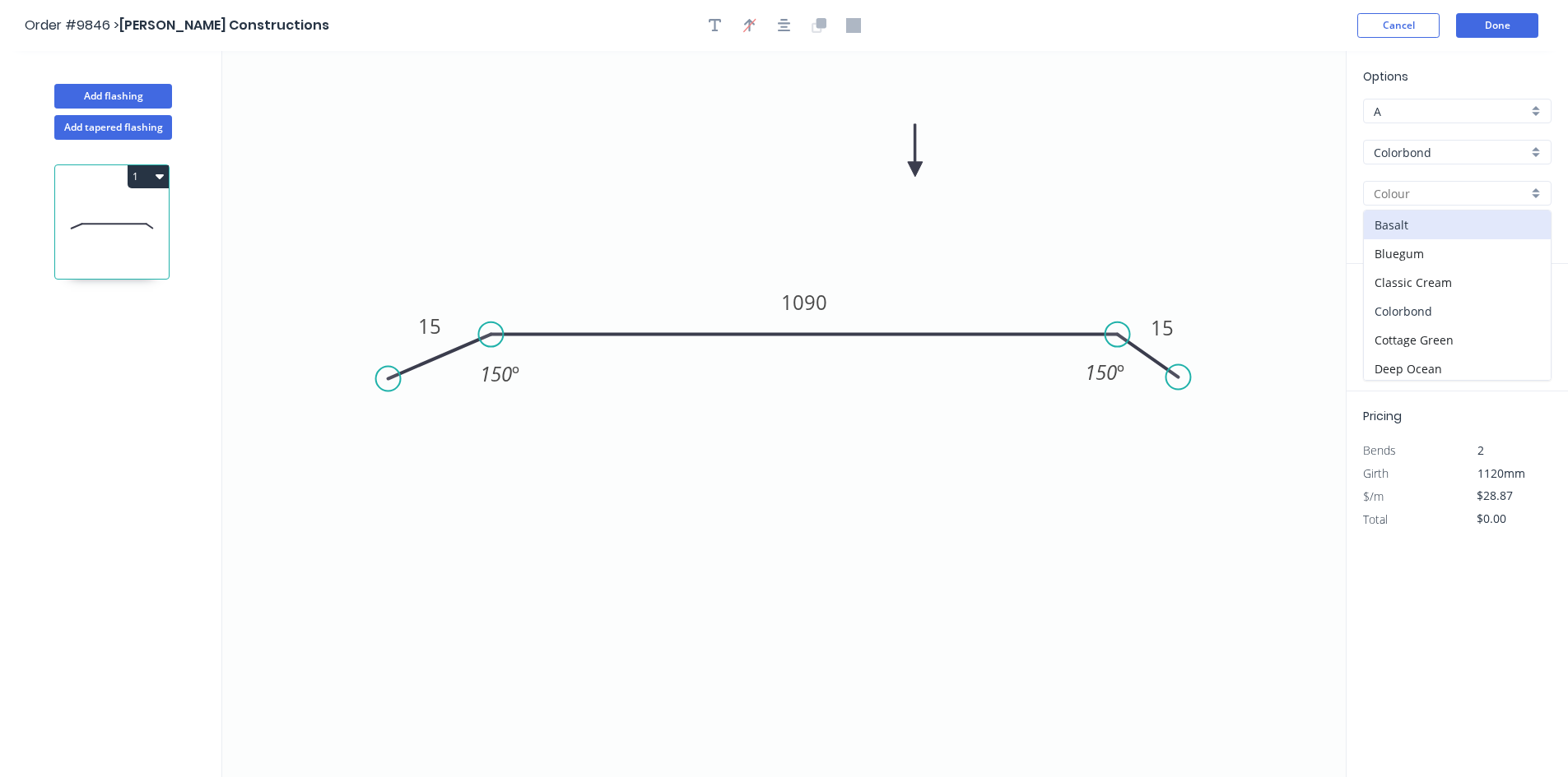
click at [1424, 309] on div "Colorbond" at bounding box center [1457, 311] width 187 height 29
type input "Colorbond"
click at [1410, 330] on input "text" at bounding box center [1387, 329] width 50 height 21
type input "2"
type input "2400"
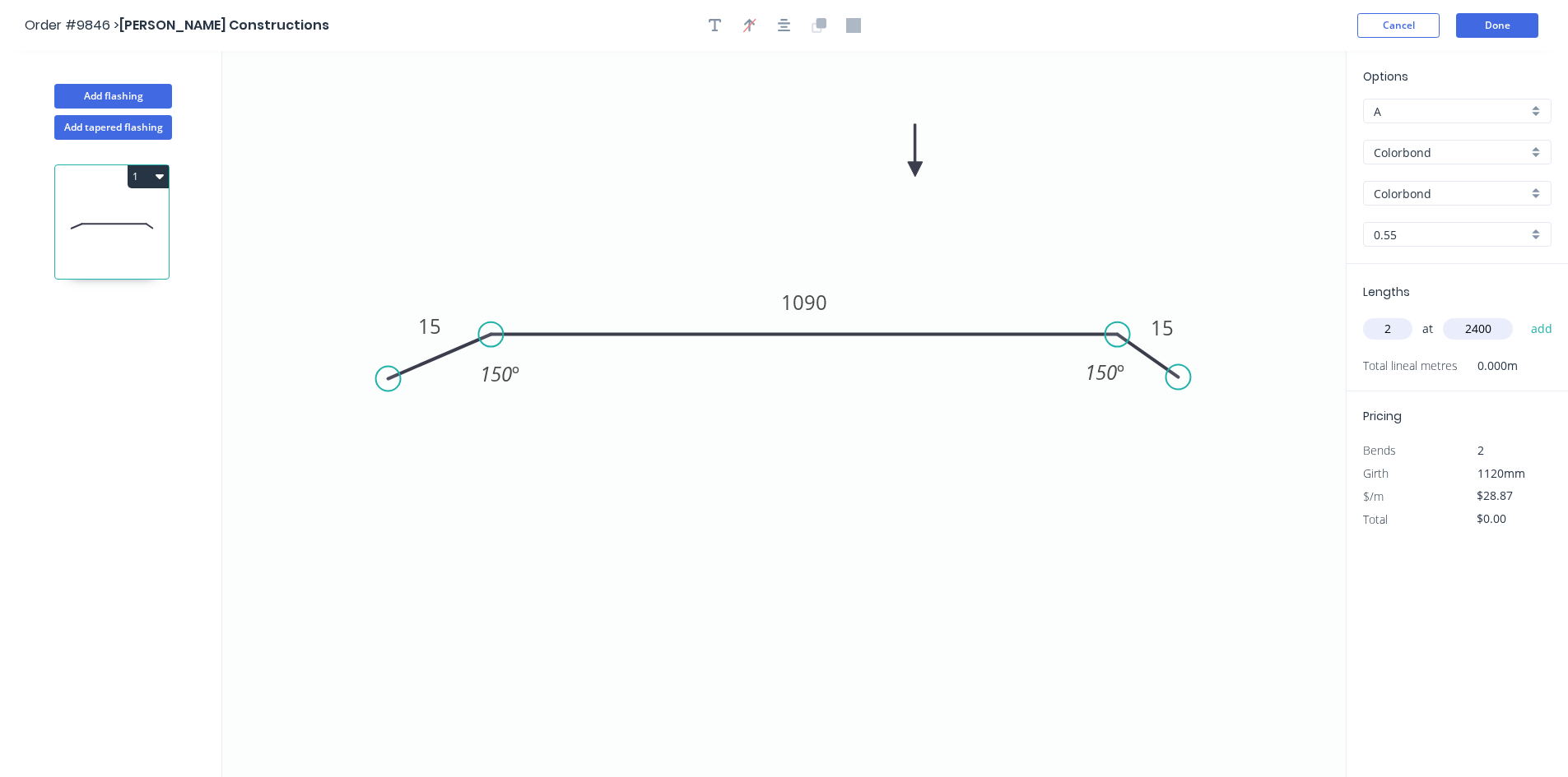
click at [1522, 315] on button "add" at bounding box center [1541, 329] width 38 height 28
type input "$138.58"
click at [1478, 18] on button "Done" at bounding box center [1497, 25] width 82 height 24
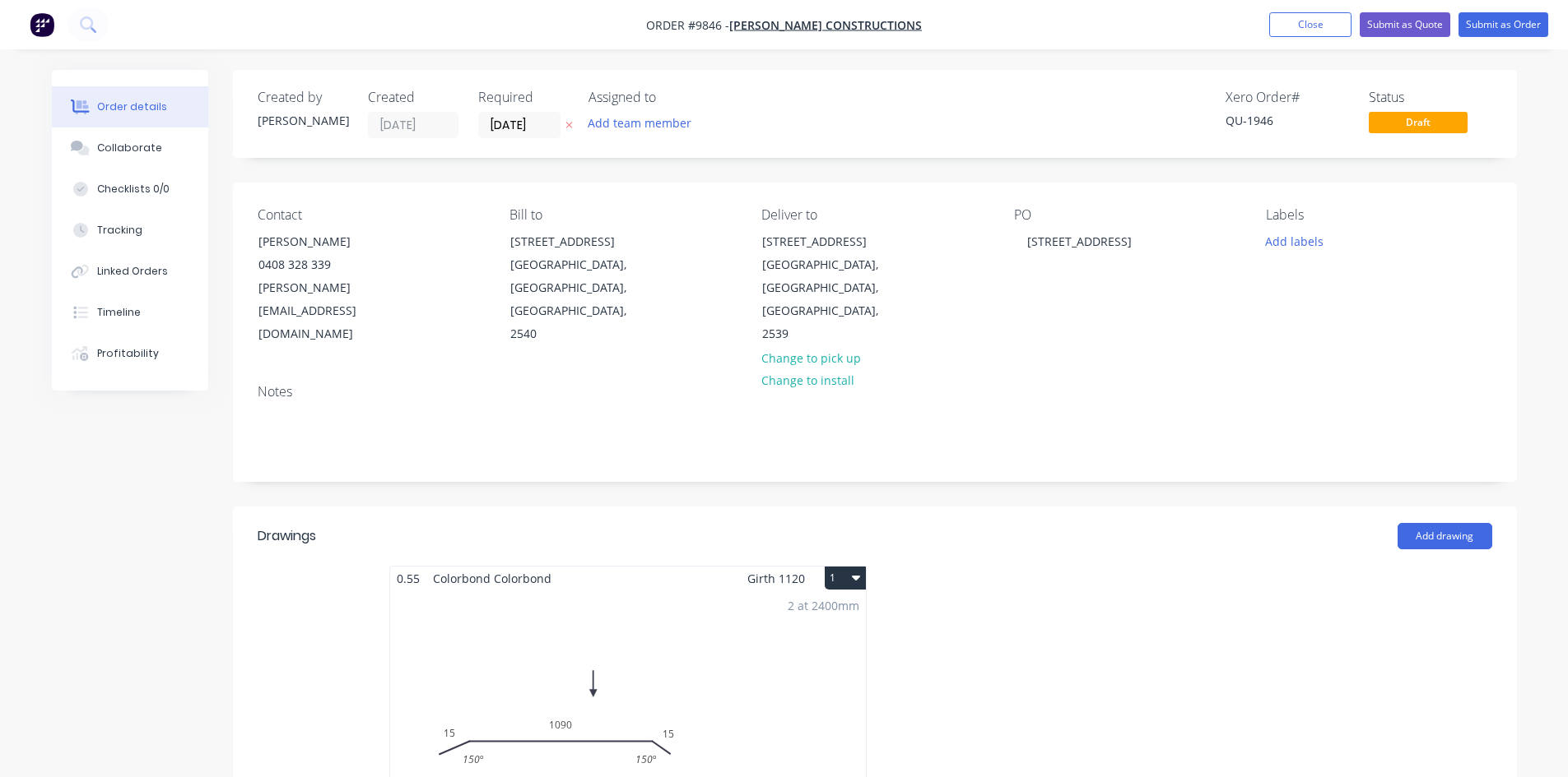
click at [834, 567] on button "1" at bounding box center [845, 578] width 41 height 23
click at [812, 639] on div "Duplicate" at bounding box center [788, 651] width 127 height 24
click at [1121, 597] on div "Total lm $/M Total 0m $28.87 $0.00" at bounding box center [1121, 715] width 476 height 251
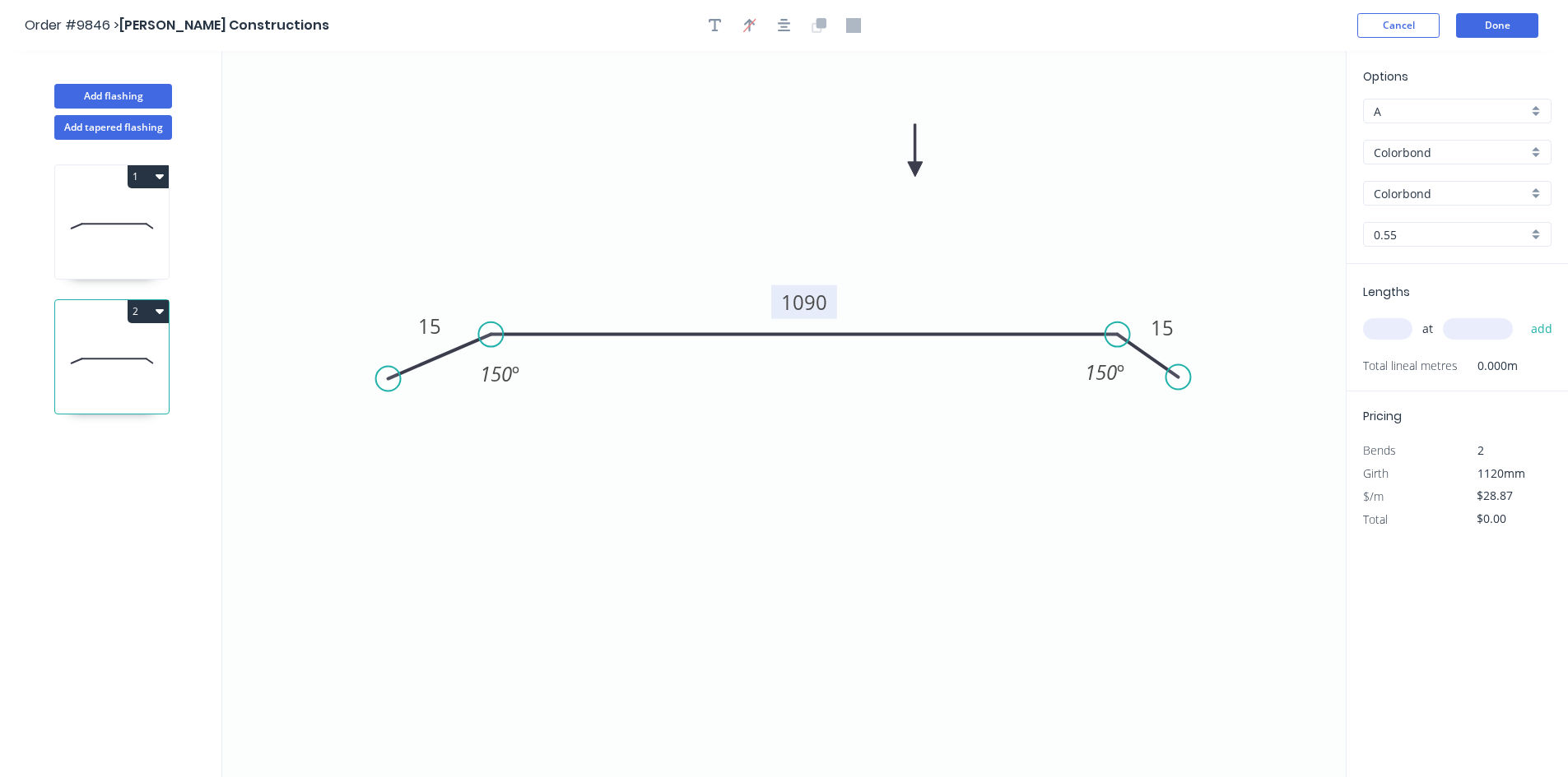
click at [826, 308] on tspan "1090" at bounding box center [804, 302] width 46 height 27
type input "$24.41"
click at [1376, 328] on input "text" at bounding box center [1387, 329] width 50 height 21
type input "1"
type input "3600"
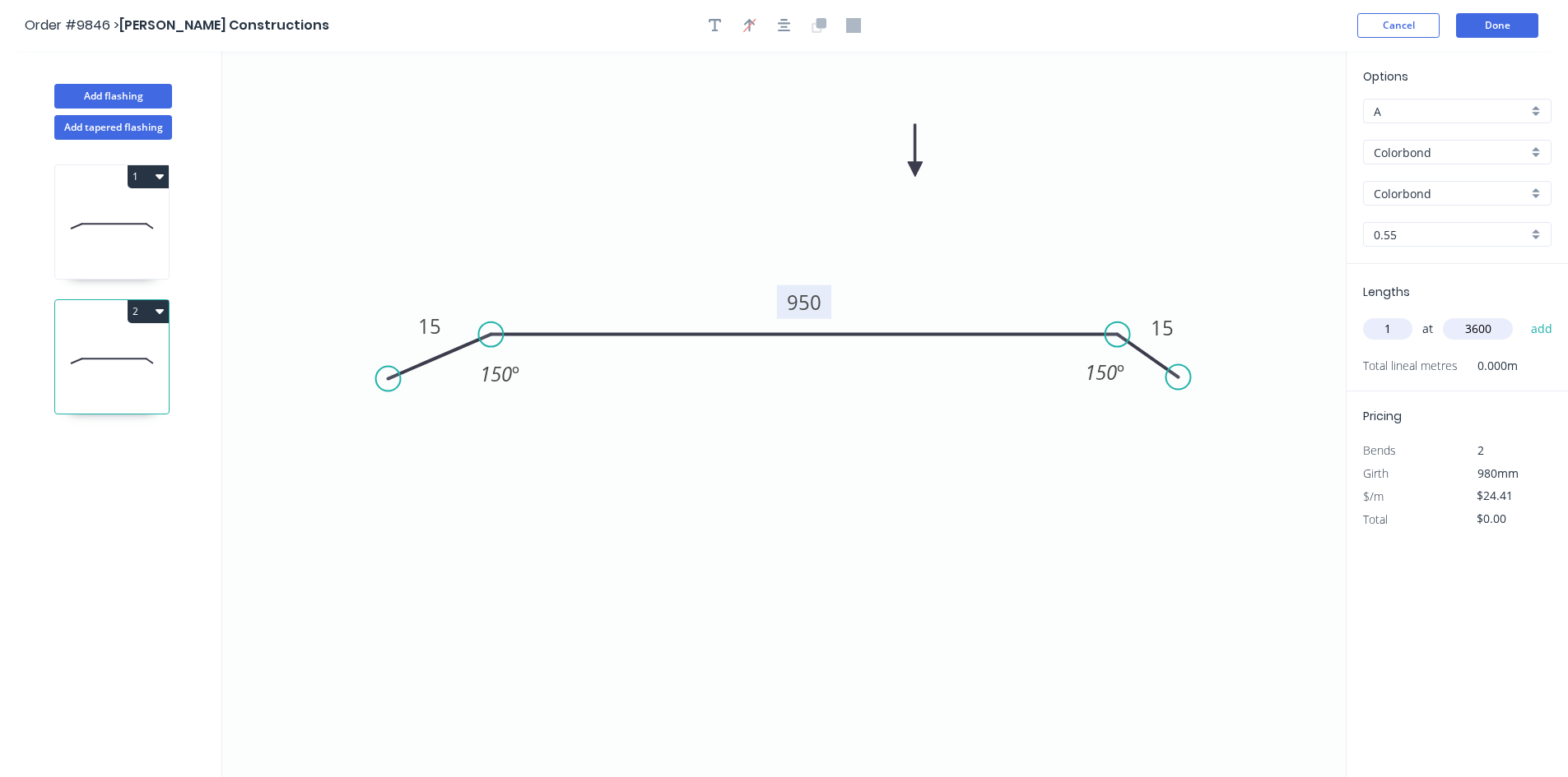
click at [1522, 315] on button "add" at bounding box center [1541, 329] width 38 height 28
type input "$87.88"
click at [1502, 32] on button "Done" at bounding box center [1497, 25] width 82 height 24
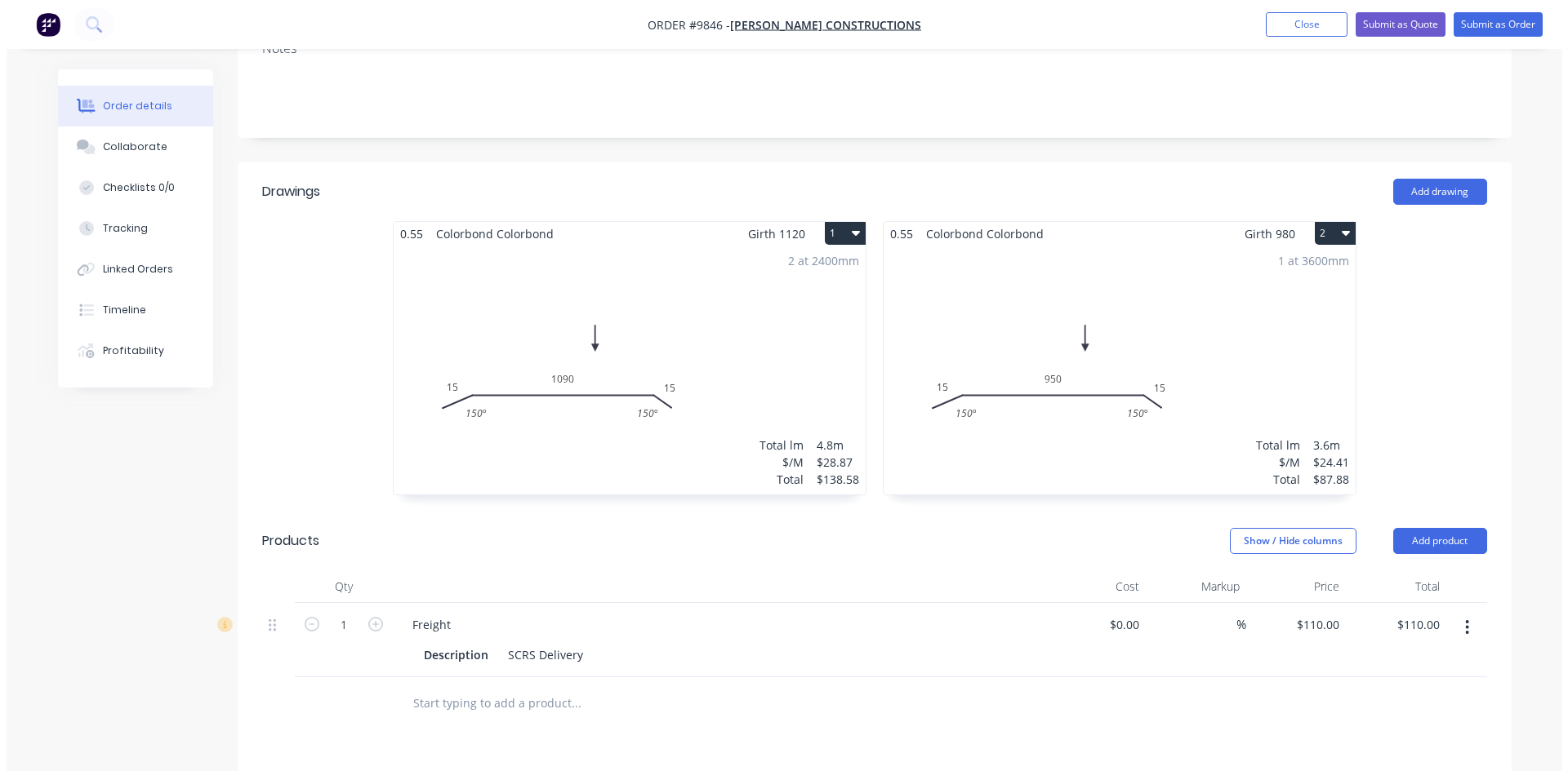
scroll to position [326, 0]
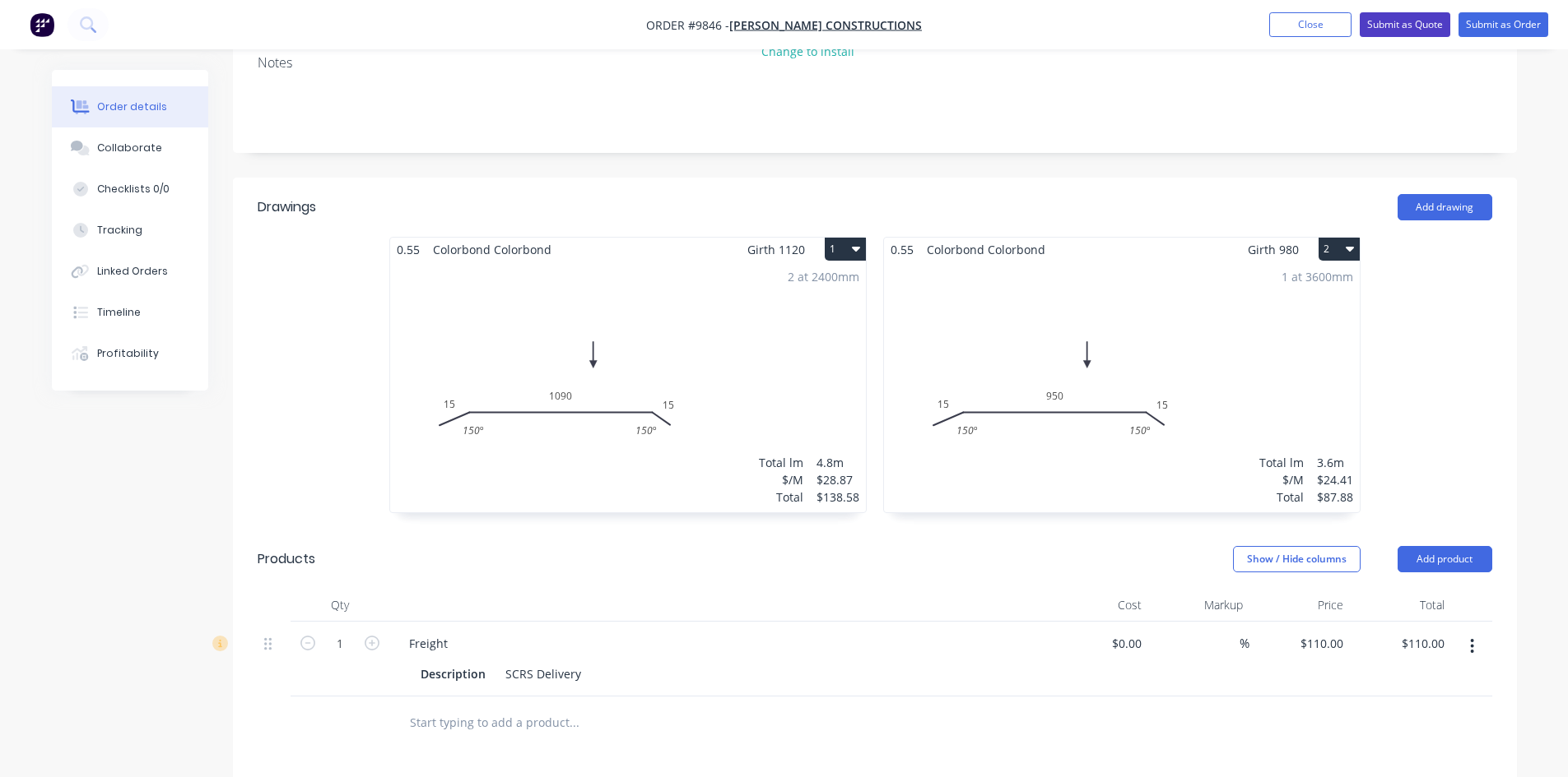
click at [1413, 24] on button "Submit as Quote" at bounding box center [1404, 24] width 91 height 24
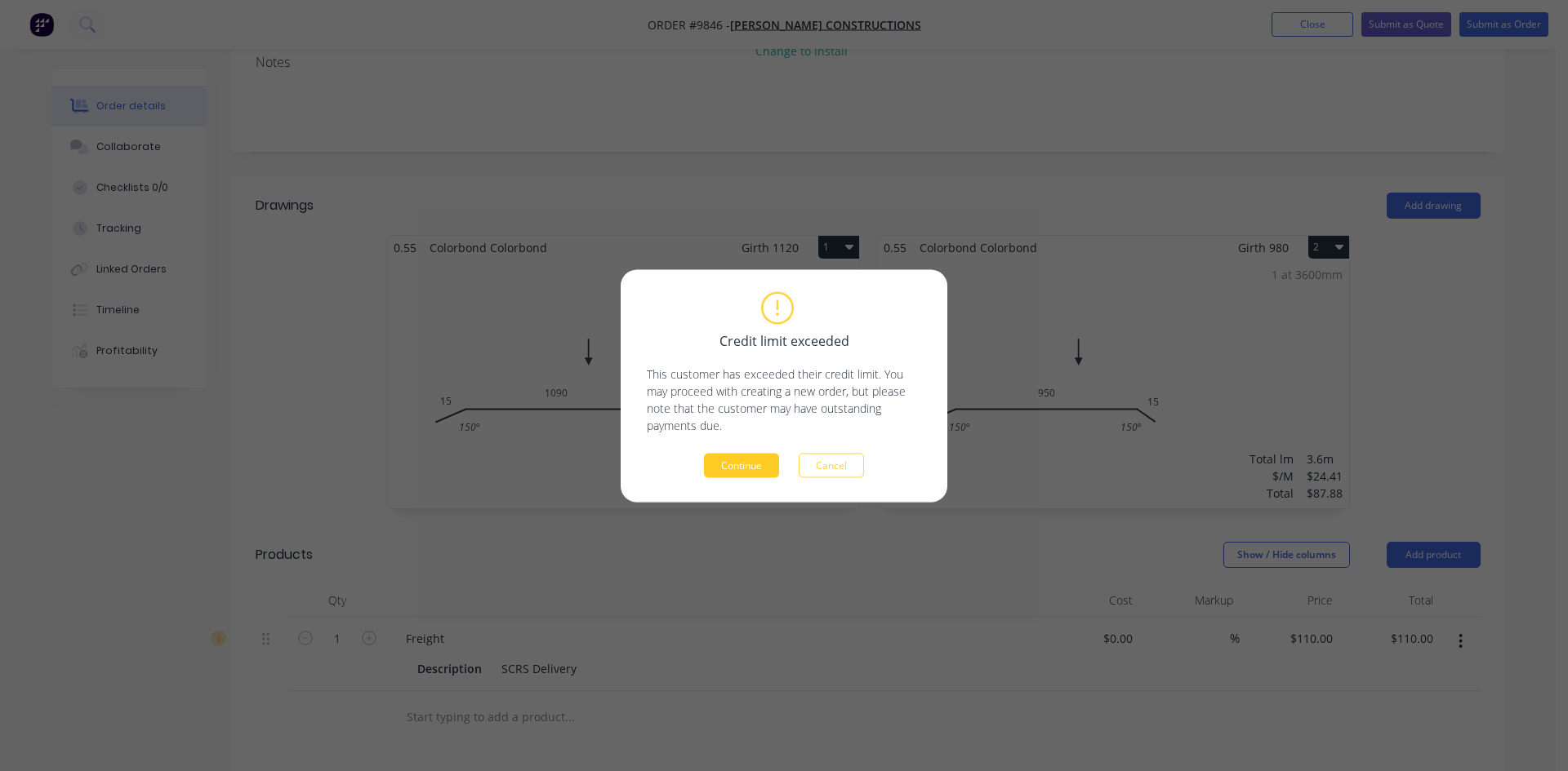
click at [743, 459] on button "Continue" at bounding box center [741, 465] width 75 height 24
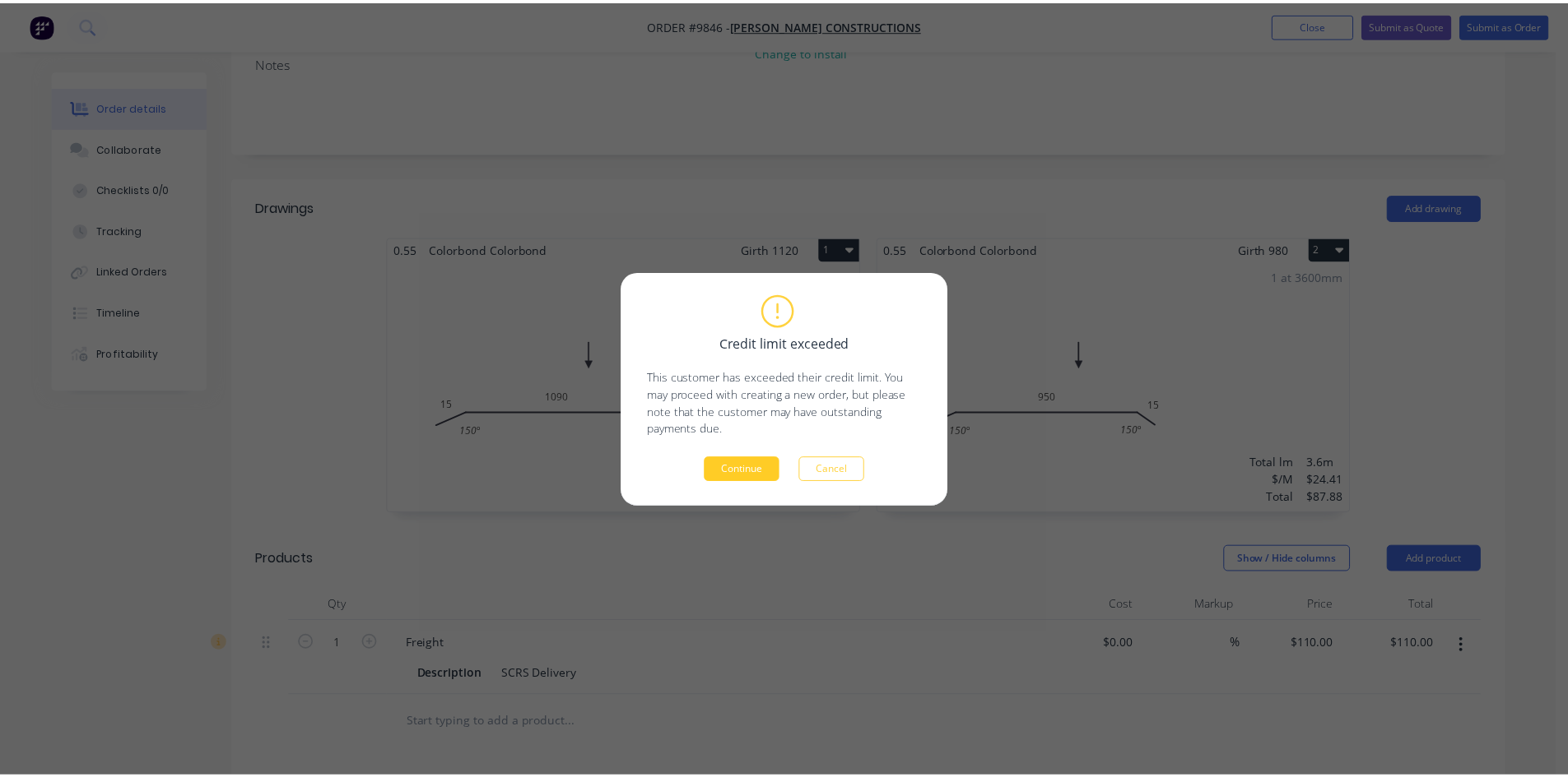
scroll to position [328, 0]
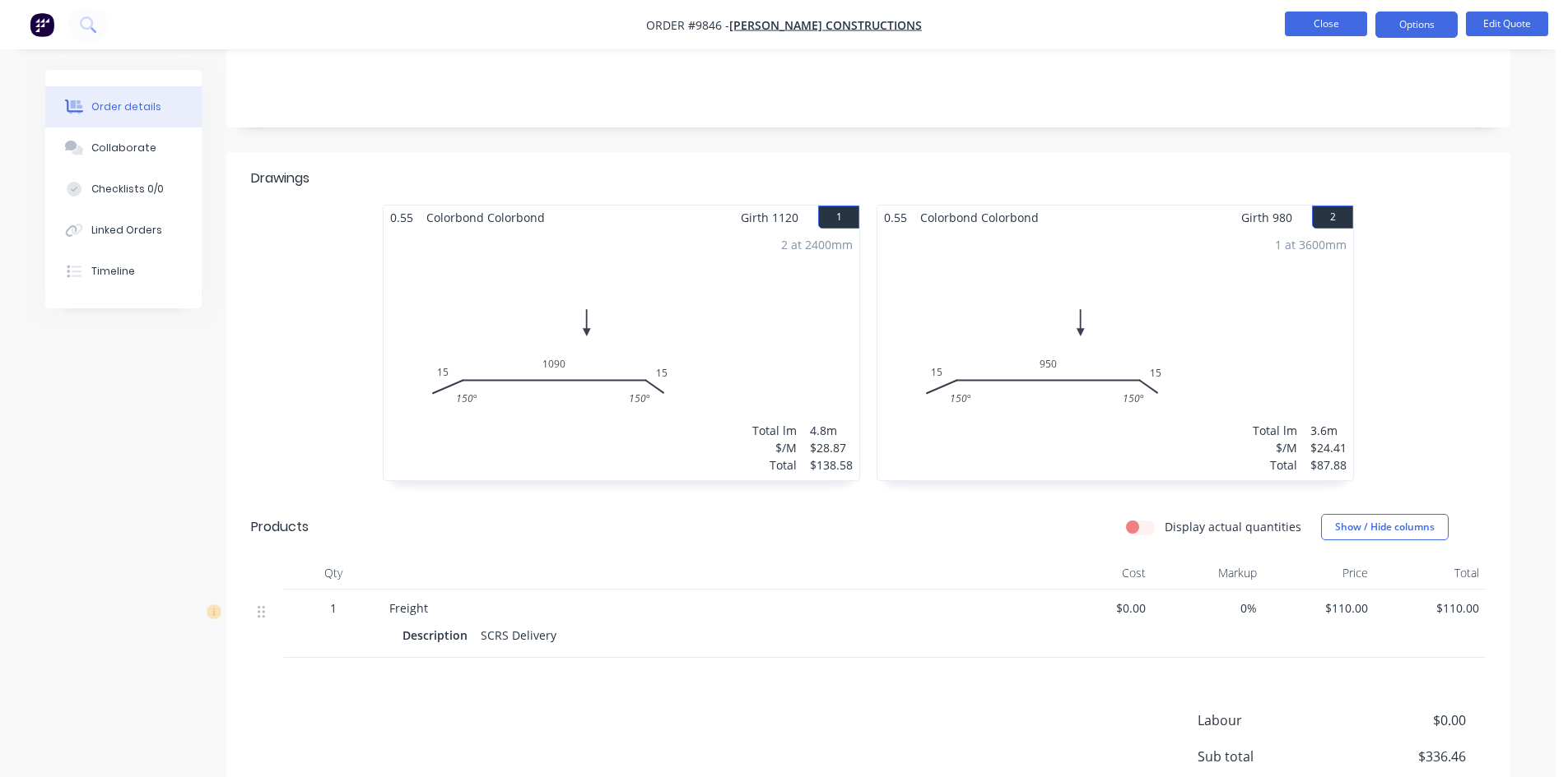
click at [1325, 31] on button "Close" at bounding box center [1326, 23] width 82 height 24
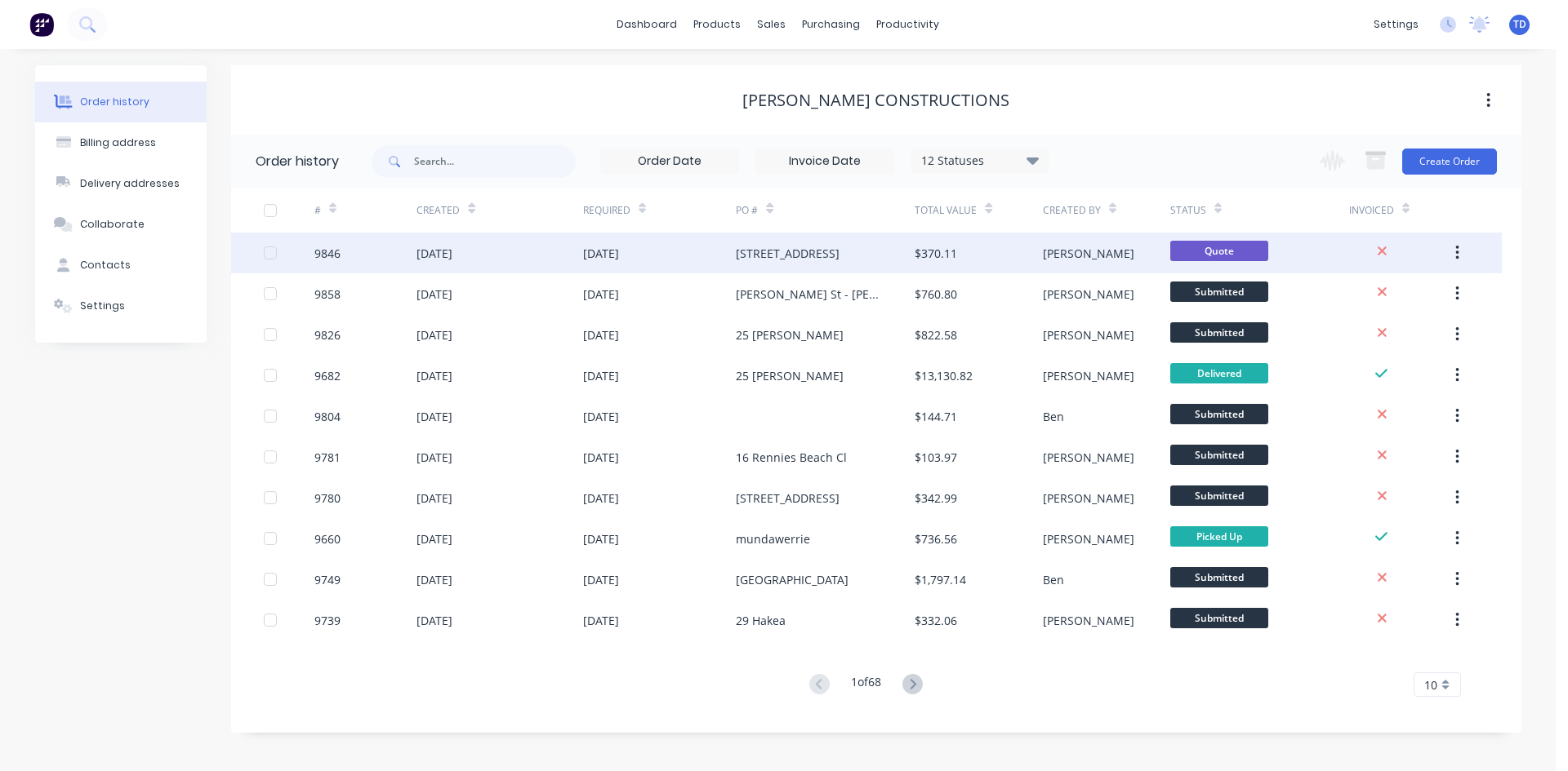
click at [735, 249] on div "10 Oct 2025" at bounding box center [660, 253] width 154 height 41
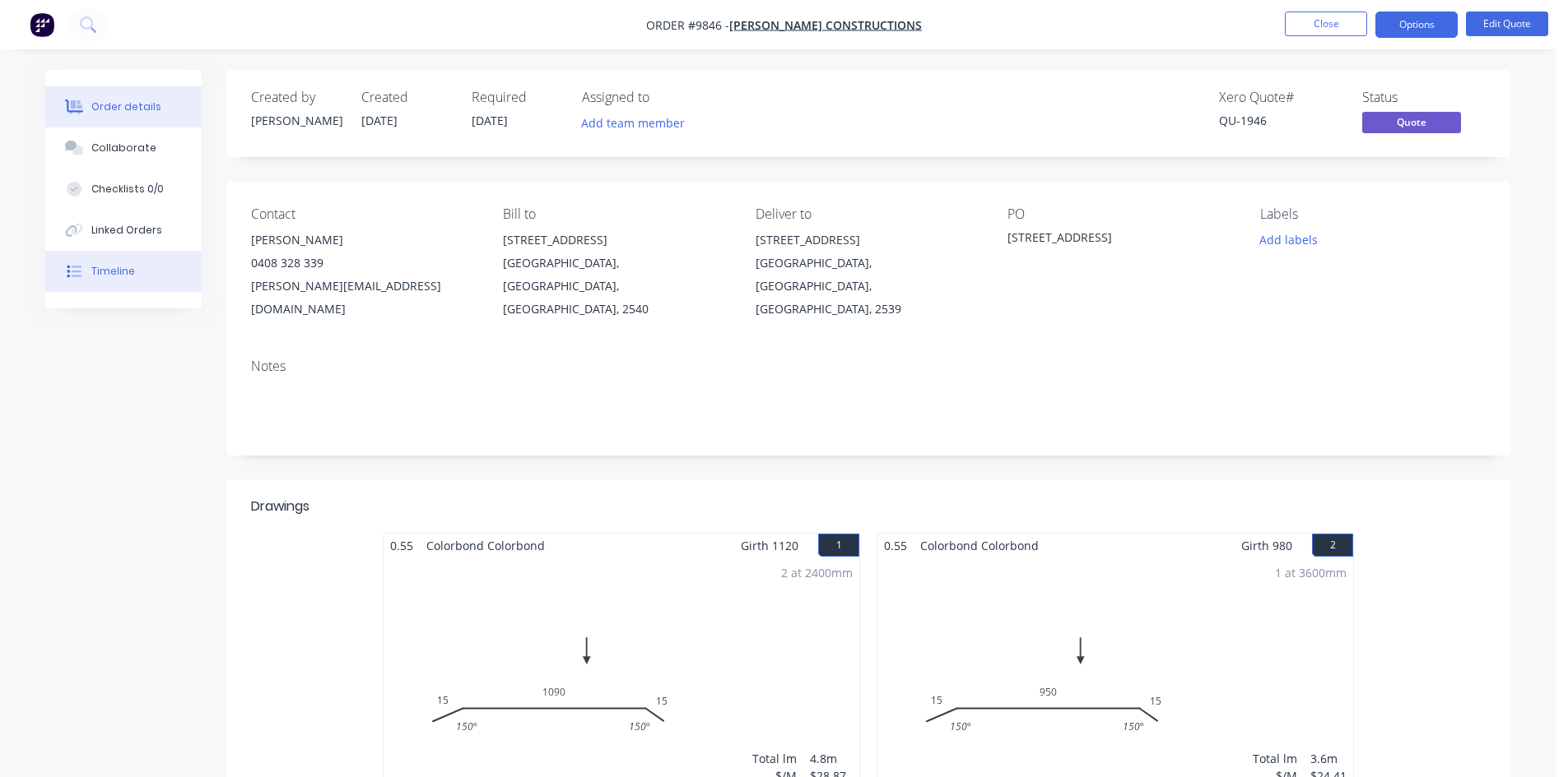
click at [128, 271] on div "Timeline" at bounding box center [113, 272] width 44 height 15
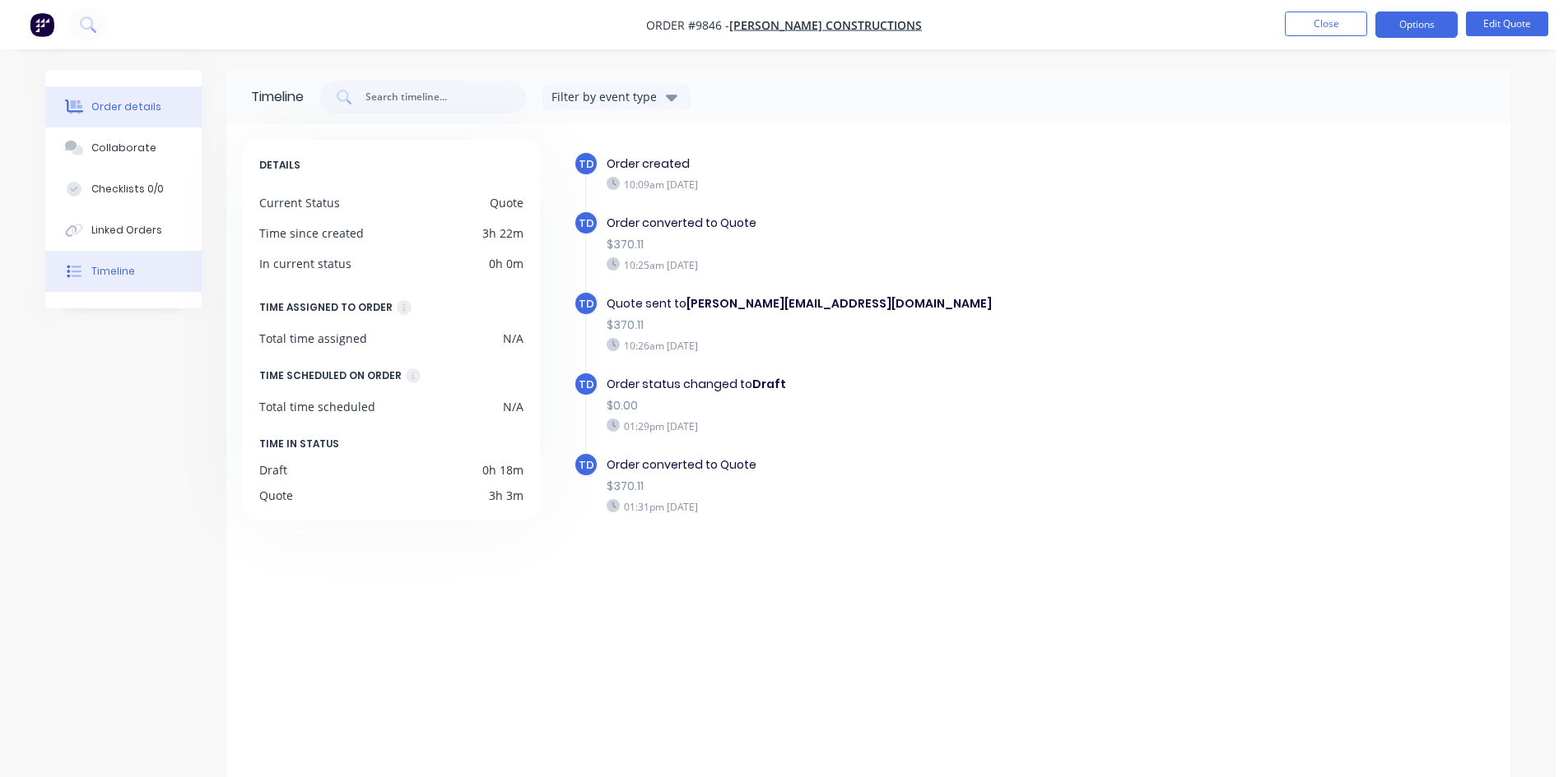
click at [118, 96] on button "Order details" at bounding box center [122, 106] width 156 height 41
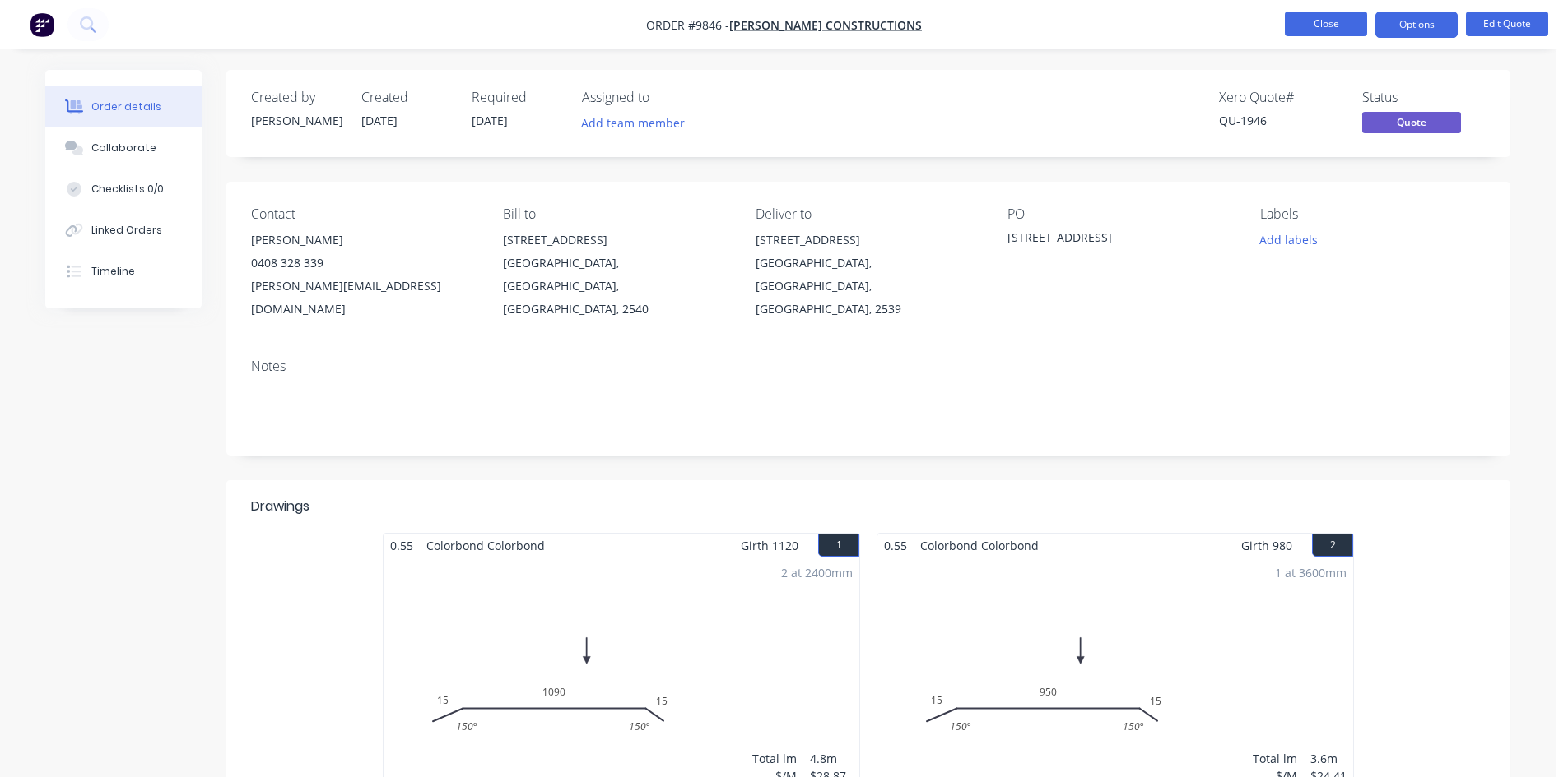
click at [1303, 34] on button "Close" at bounding box center [1326, 23] width 82 height 24
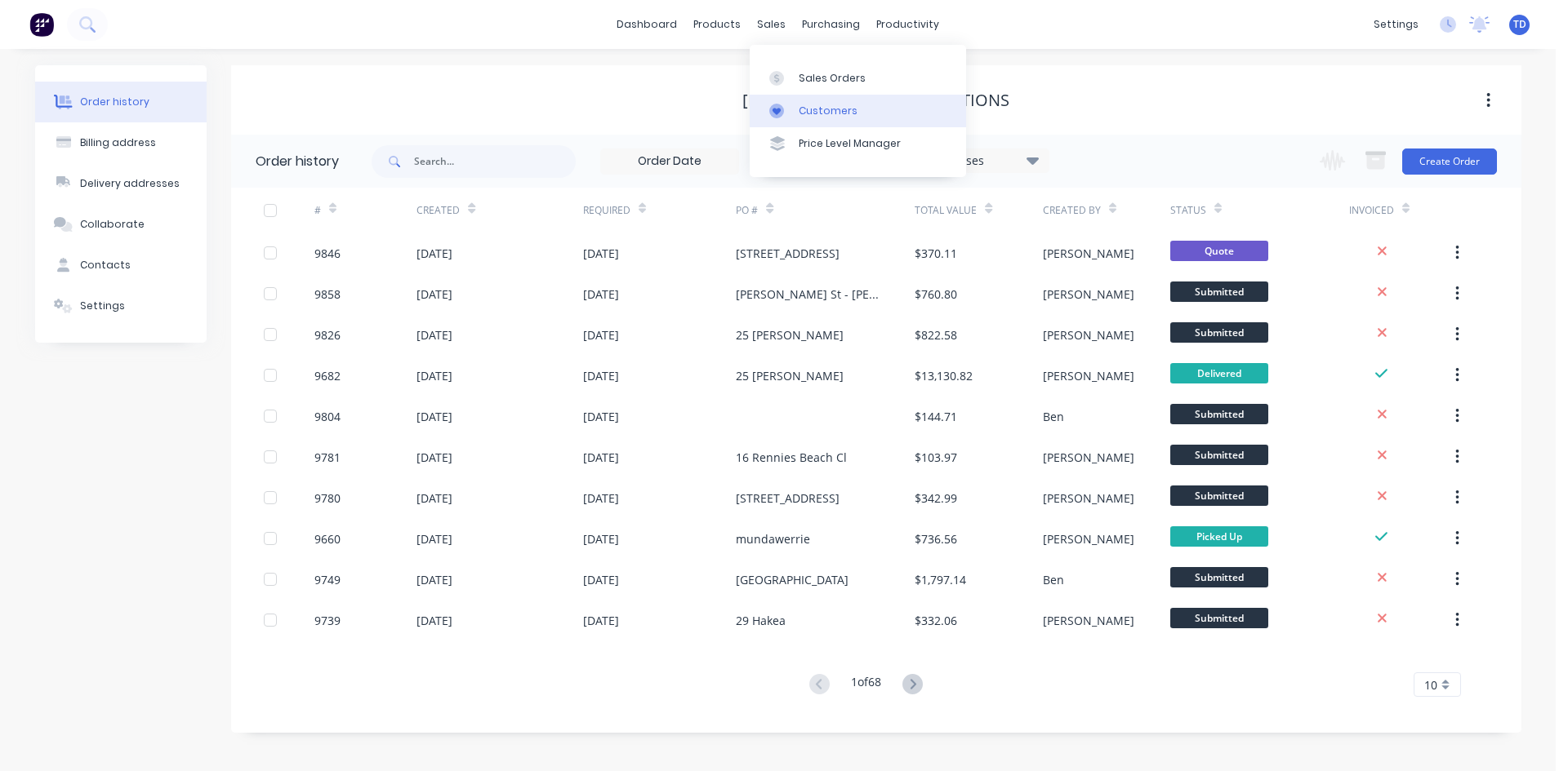
click at [814, 117] on div "Customers" at bounding box center [827, 111] width 58 height 15
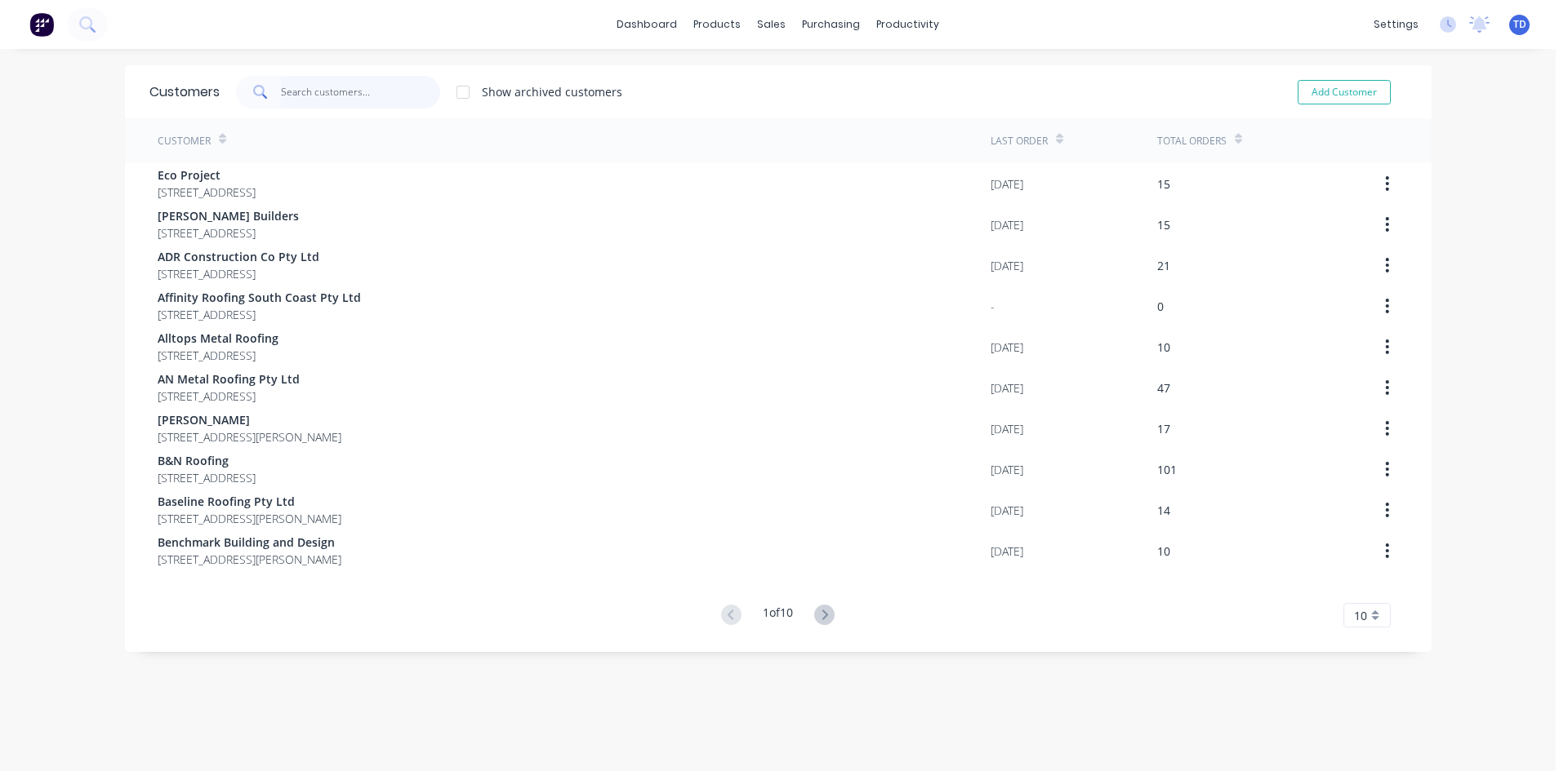
click at [348, 95] on input "text" at bounding box center [361, 92] width 159 height 32
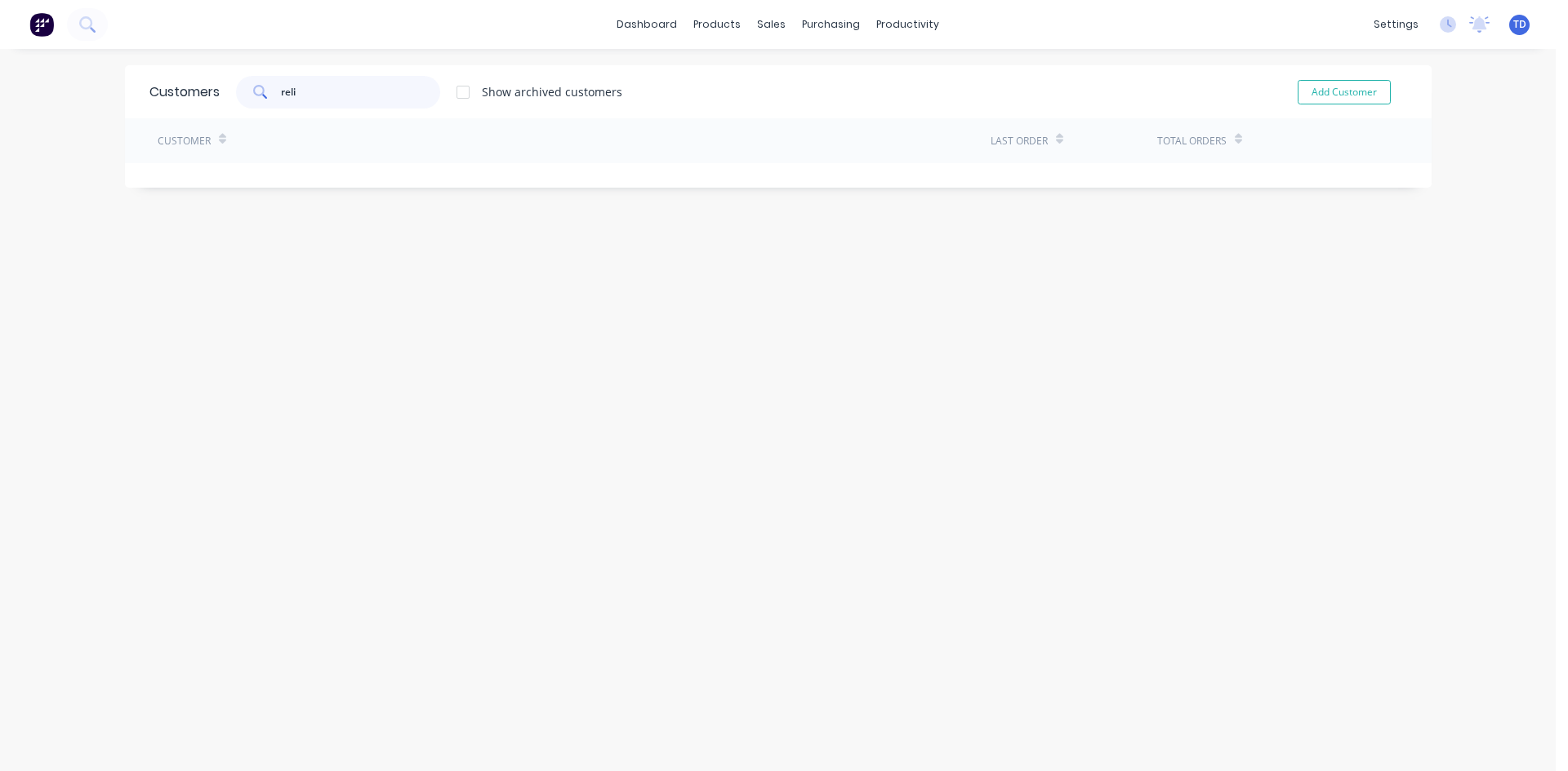
type input "reli"
click at [351, 301] on div "Customers reli Show archived customers Add Customer Customer Last Order Total O…" at bounding box center [778, 425] width 1307 height 722
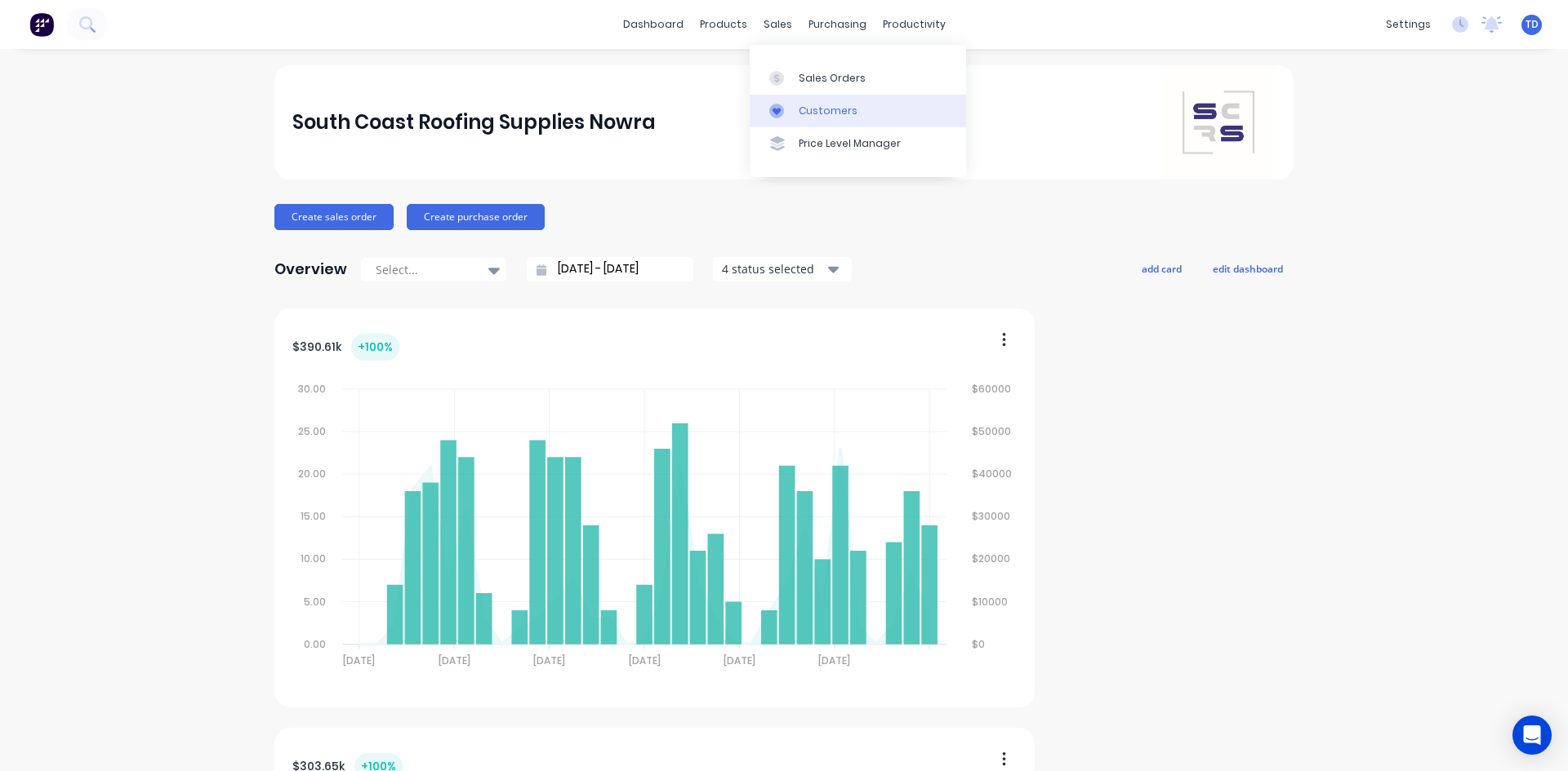
click at [801, 113] on div "Customers" at bounding box center [827, 111] width 58 height 15
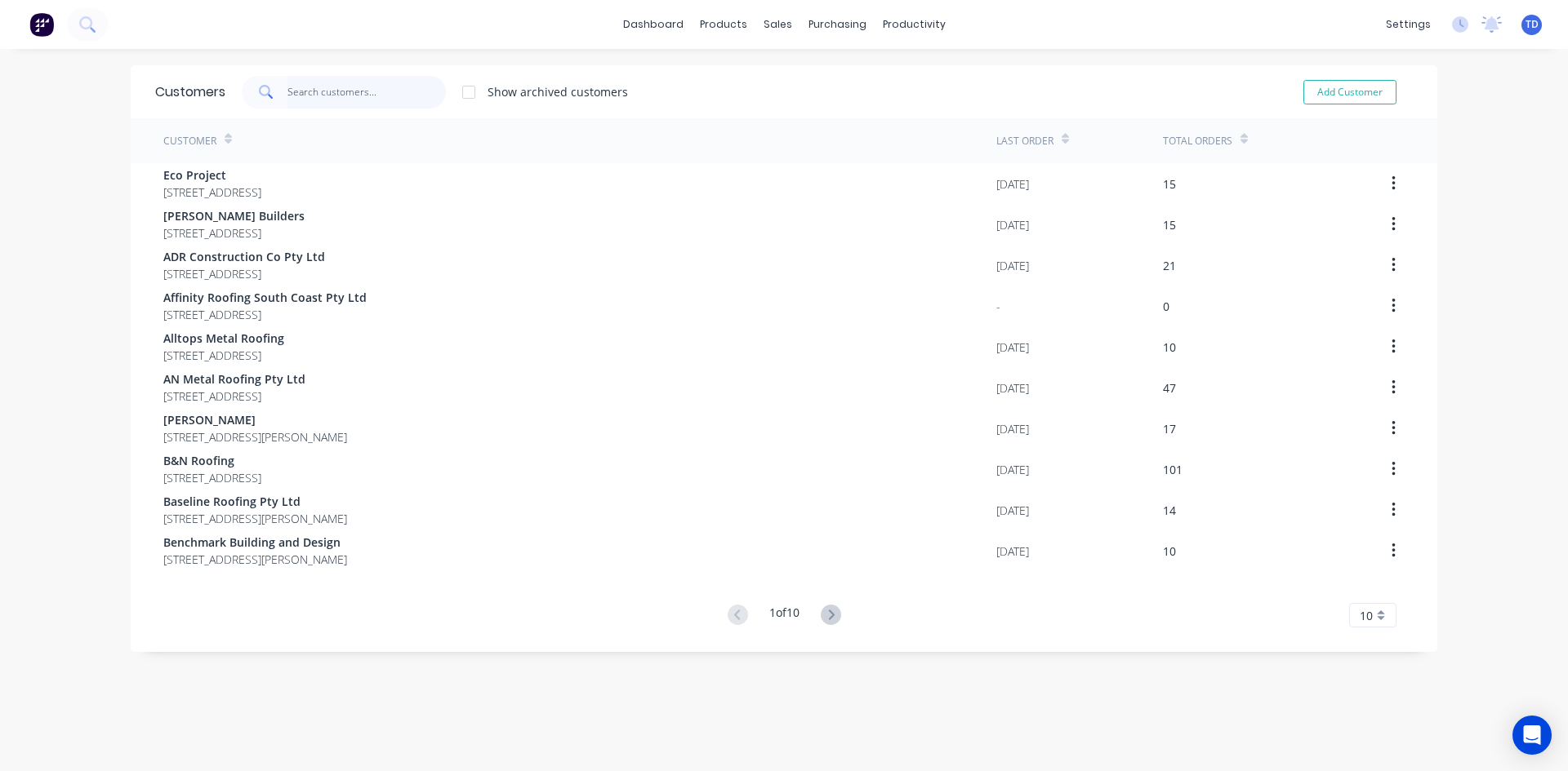
click at [410, 96] on input "text" at bounding box center [367, 92] width 159 height 32
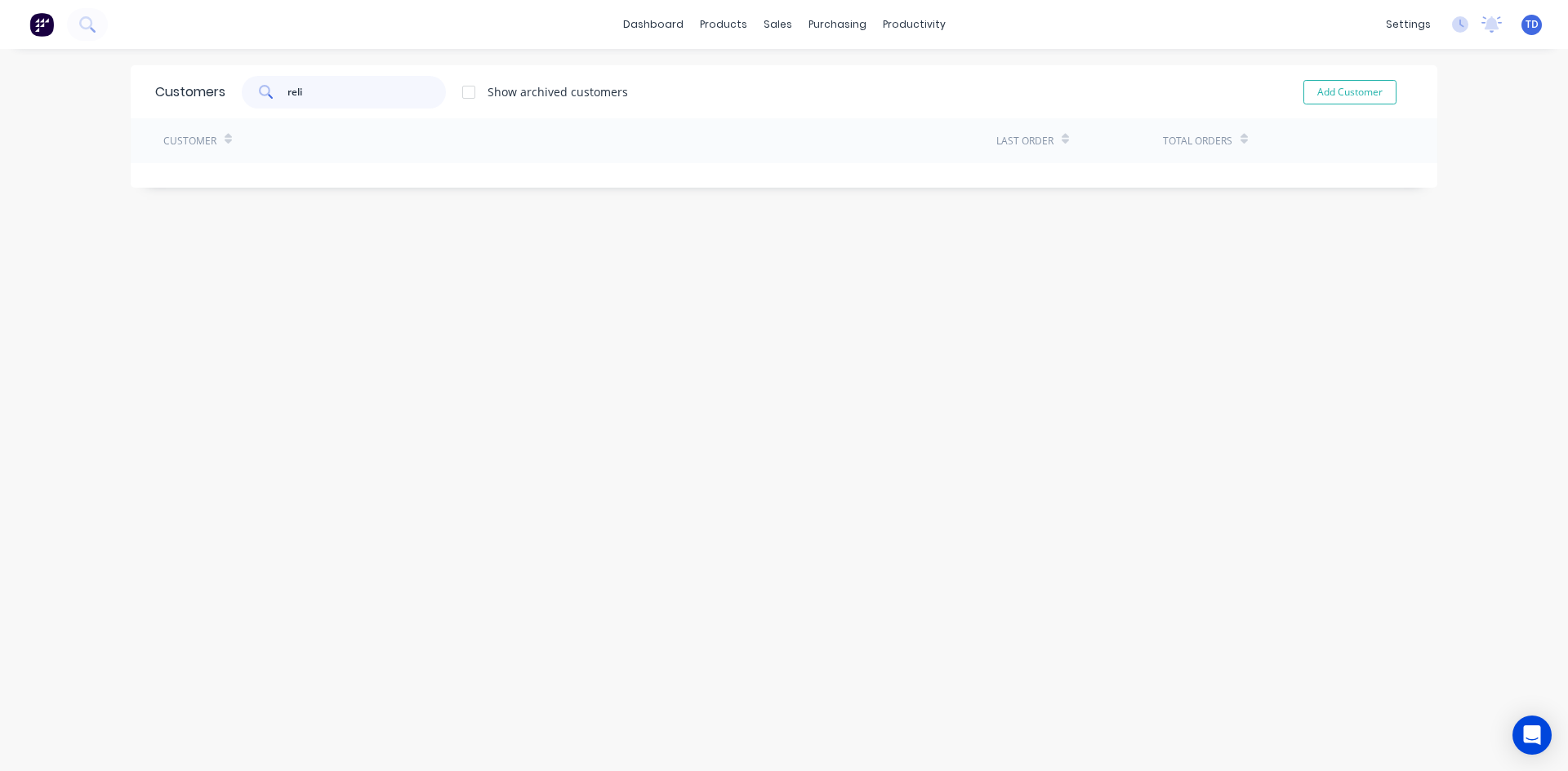
type input "reli"
click at [1336, 108] on div "Customers reli Show archived customers Add Customer" at bounding box center [784, 91] width 1307 height 53
click at [1340, 101] on button "Add Customer" at bounding box center [1350, 92] width 93 height 24
select select "AU"
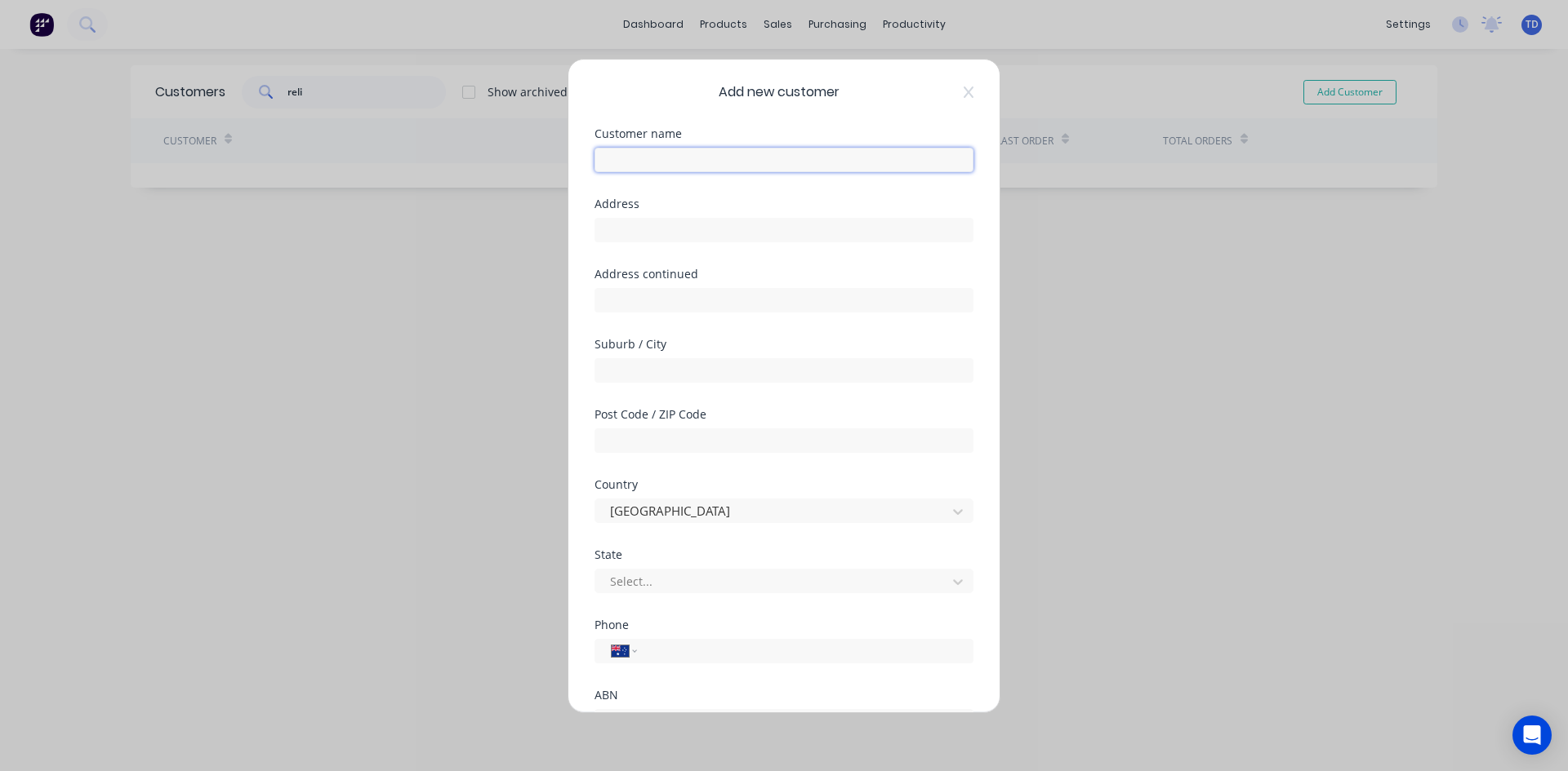
click at [715, 156] on input "text" at bounding box center [784, 159] width 379 height 24
type input "Reliable Roofing Services ([GEOGRAPHIC_DATA]) Pty Ltd"
type input "[STREET_ADDRESS]"
type input "[PERSON_NAME] Vale"
type input "2577"
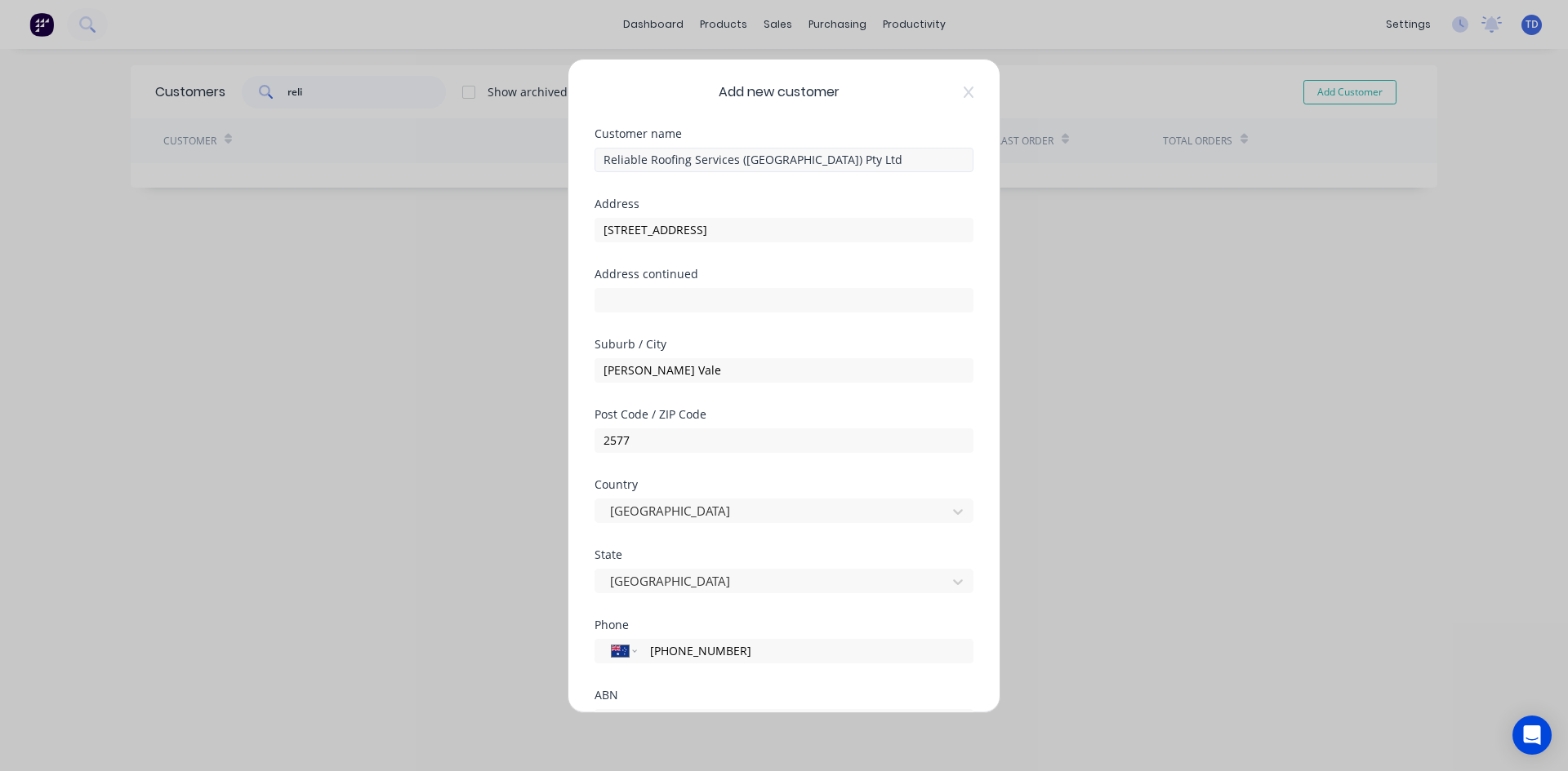
type input "[PHONE_NUMBER]"
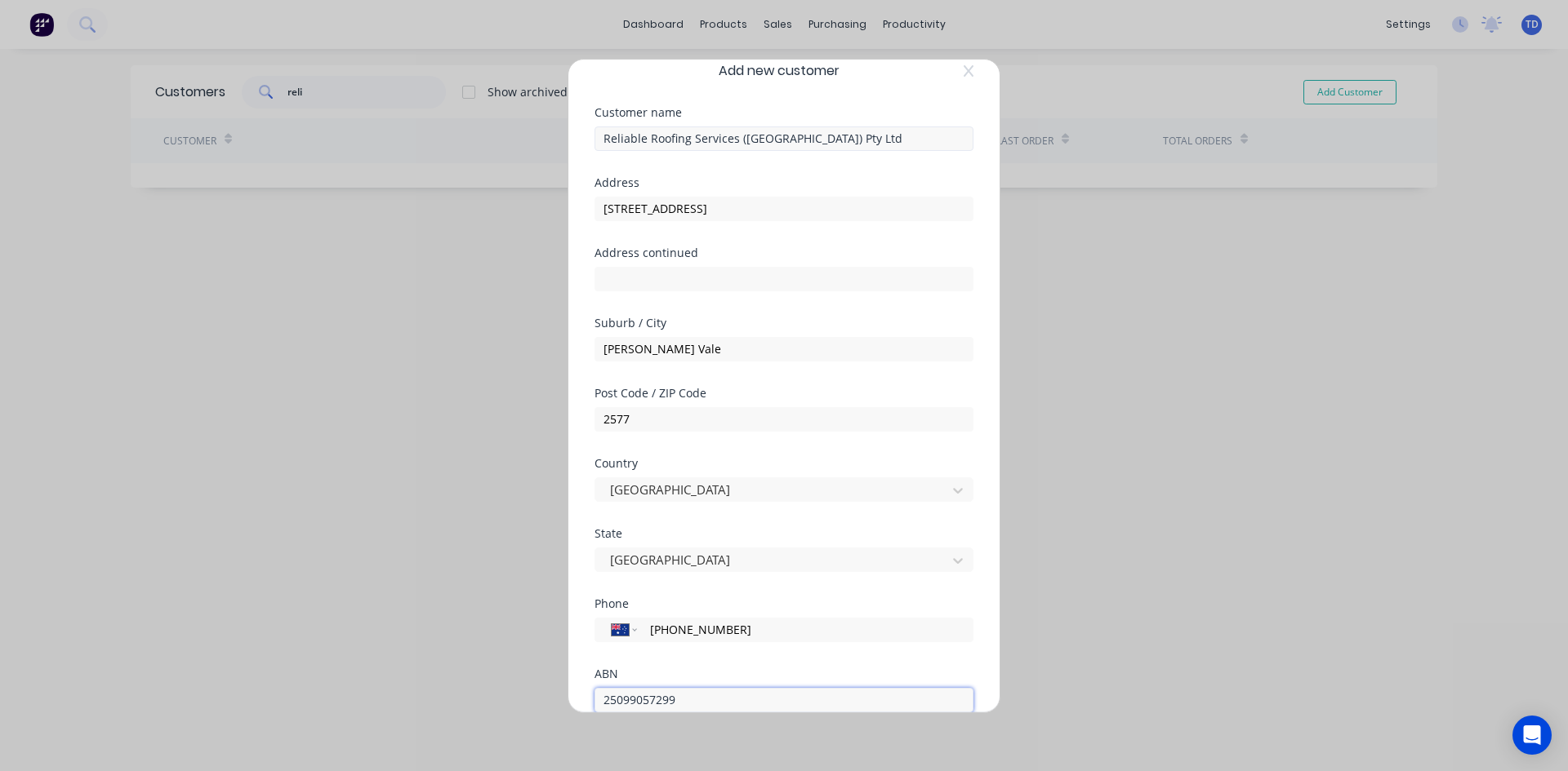
type input "25099057299"
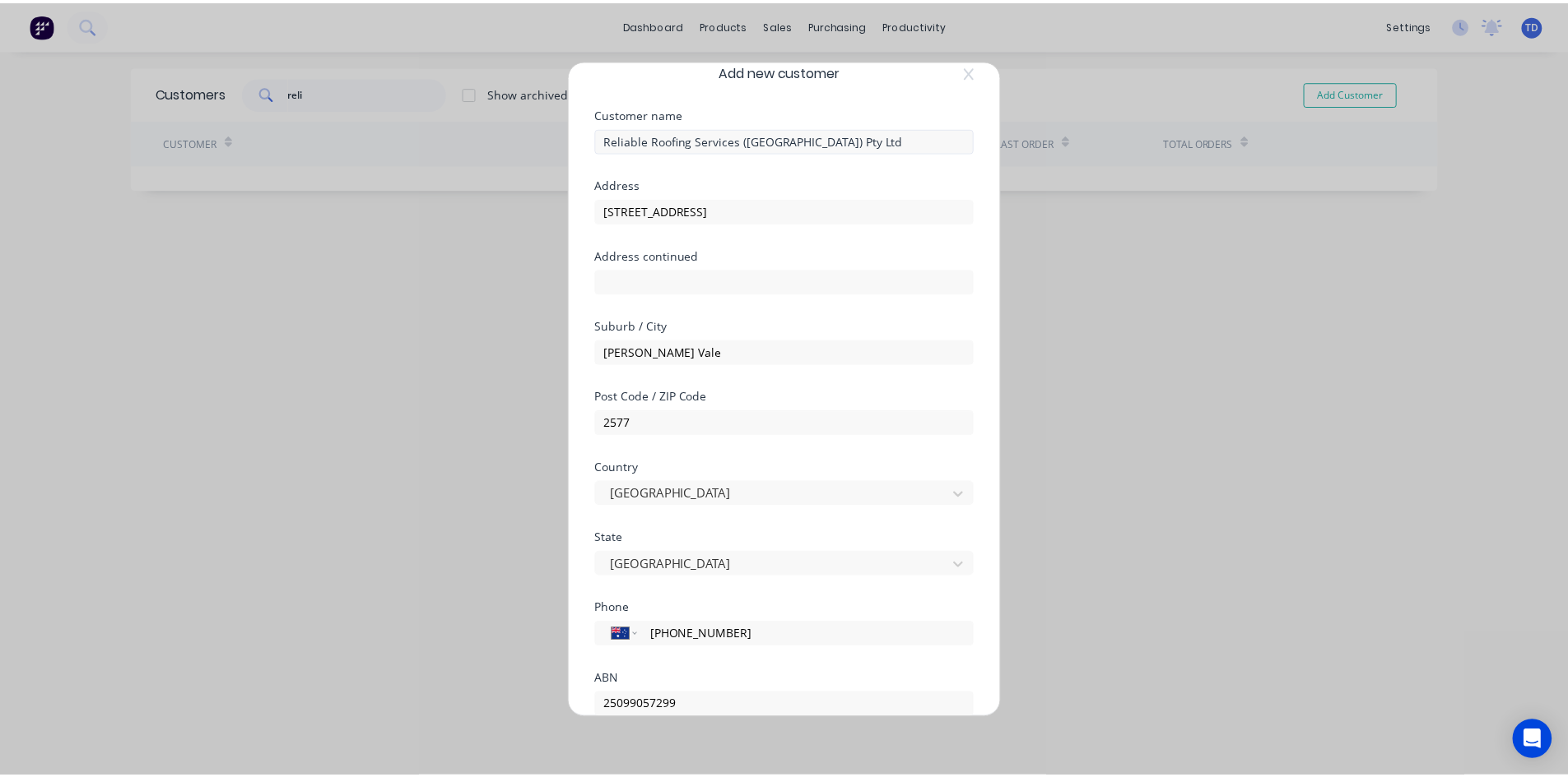
scroll to position [145, 0]
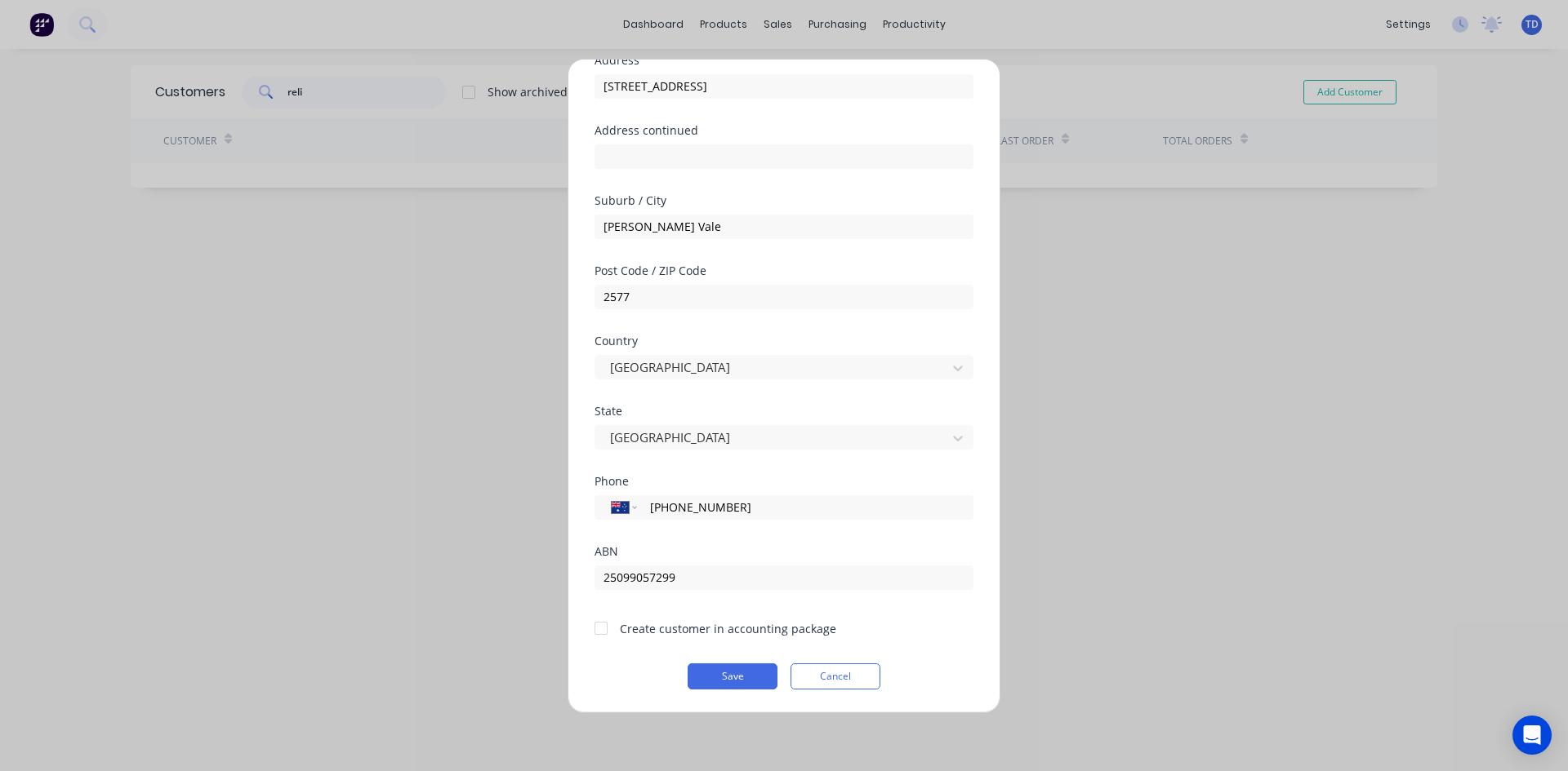
click at [596, 634] on div at bounding box center [601, 628] width 32 height 32
click at [711, 680] on button "Save" at bounding box center [733, 676] width 90 height 26
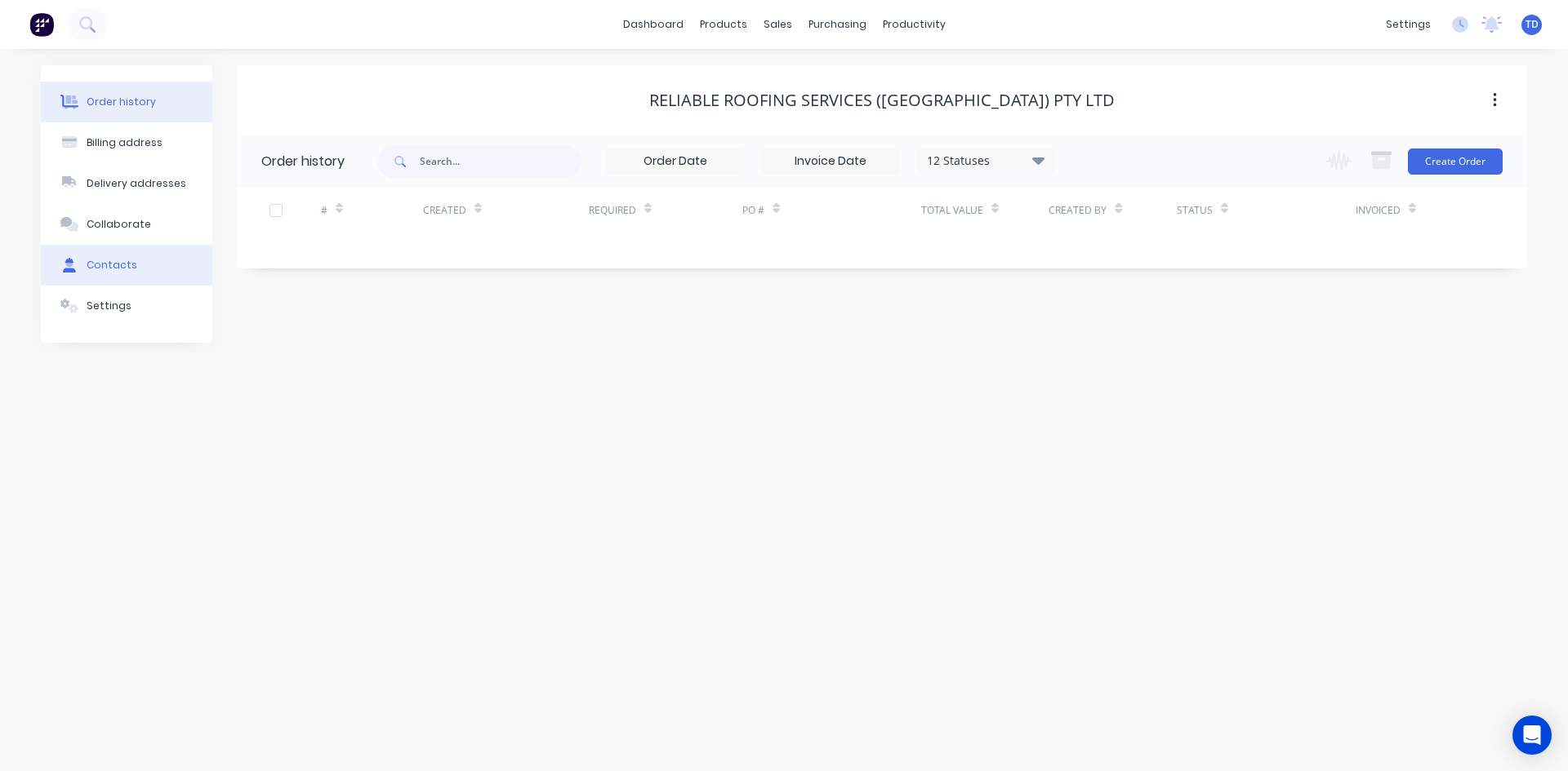
click at [128, 262] on div "Contacts" at bounding box center [111, 265] width 51 height 15
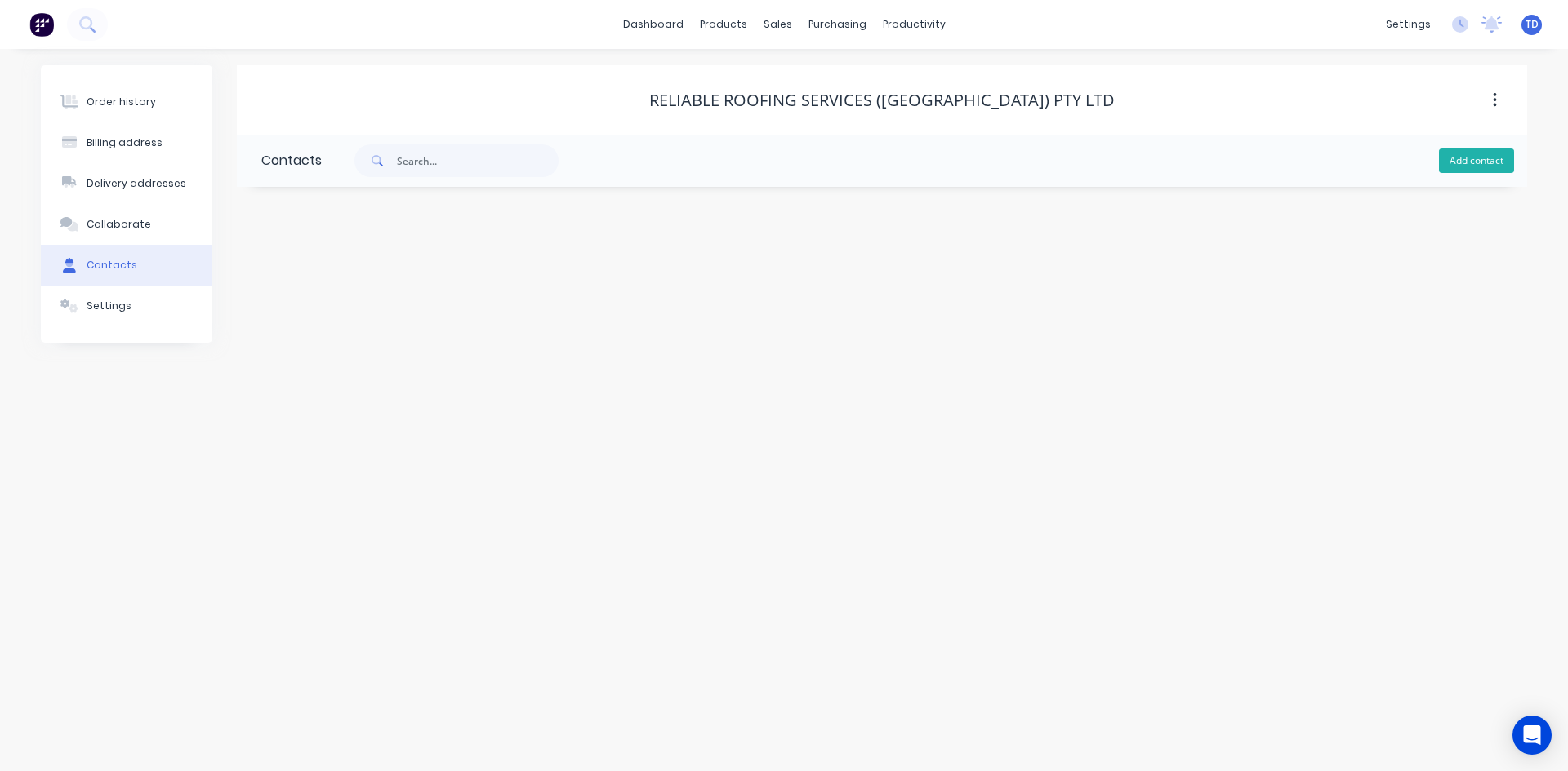
click at [1491, 158] on button "Add contact" at bounding box center [1476, 160] width 75 height 24
select select "AU"
click at [298, 280] on input "text" at bounding box center [395, 281] width 267 height 24
type input "[PERSON_NAME]"
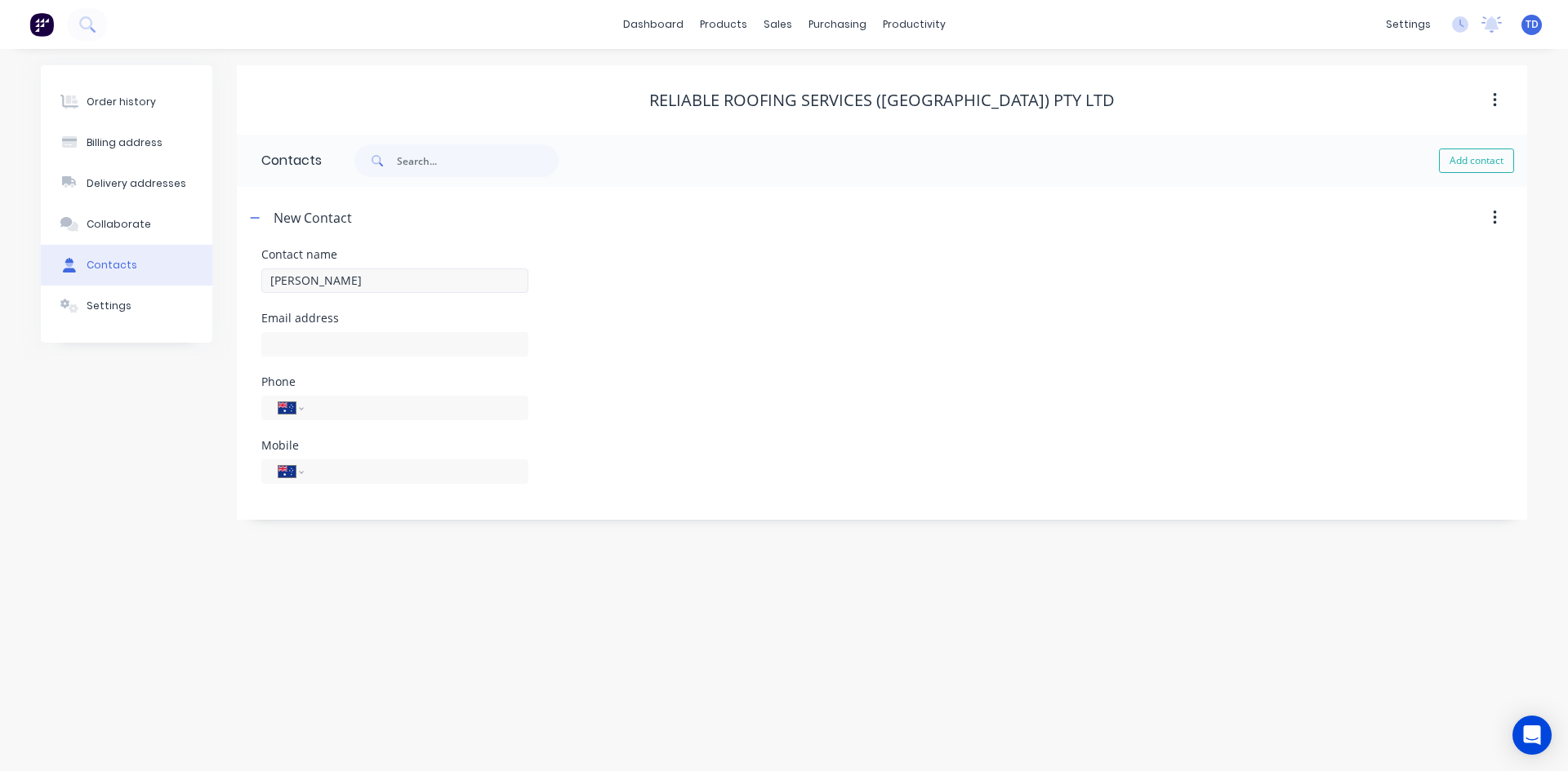
select select "AU"
click at [299, 336] on input "text" at bounding box center [395, 344] width 267 height 24
type input "[EMAIL_ADDRESS][DOMAIN_NAME]"
type input "0407 061 529"
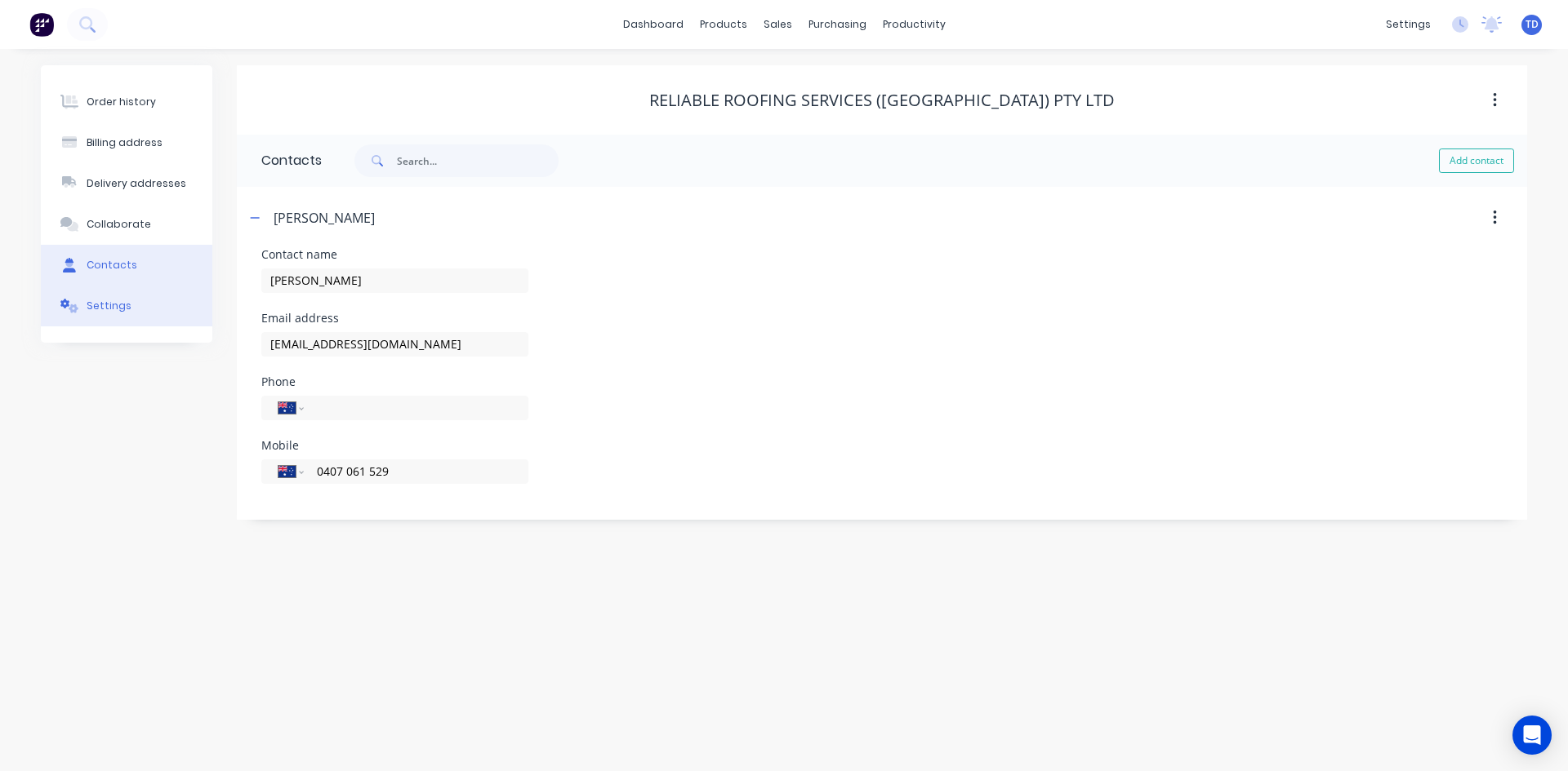
click at [119, 302] on div "Settings" at bounding box center [108, 306] width 45 height 15
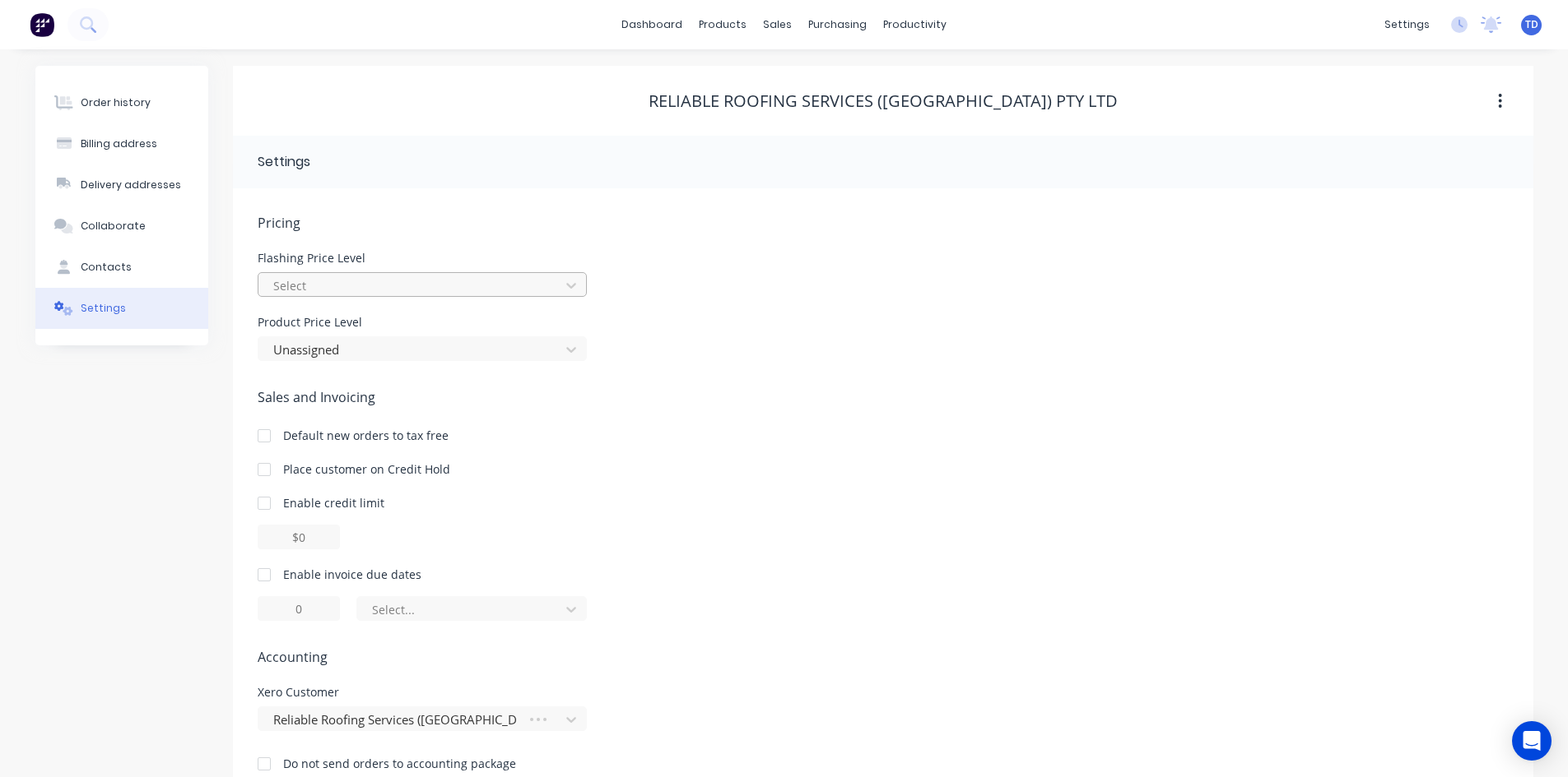
click at [396, 293] on div at bounding box center [411, 286] width 279 height 21
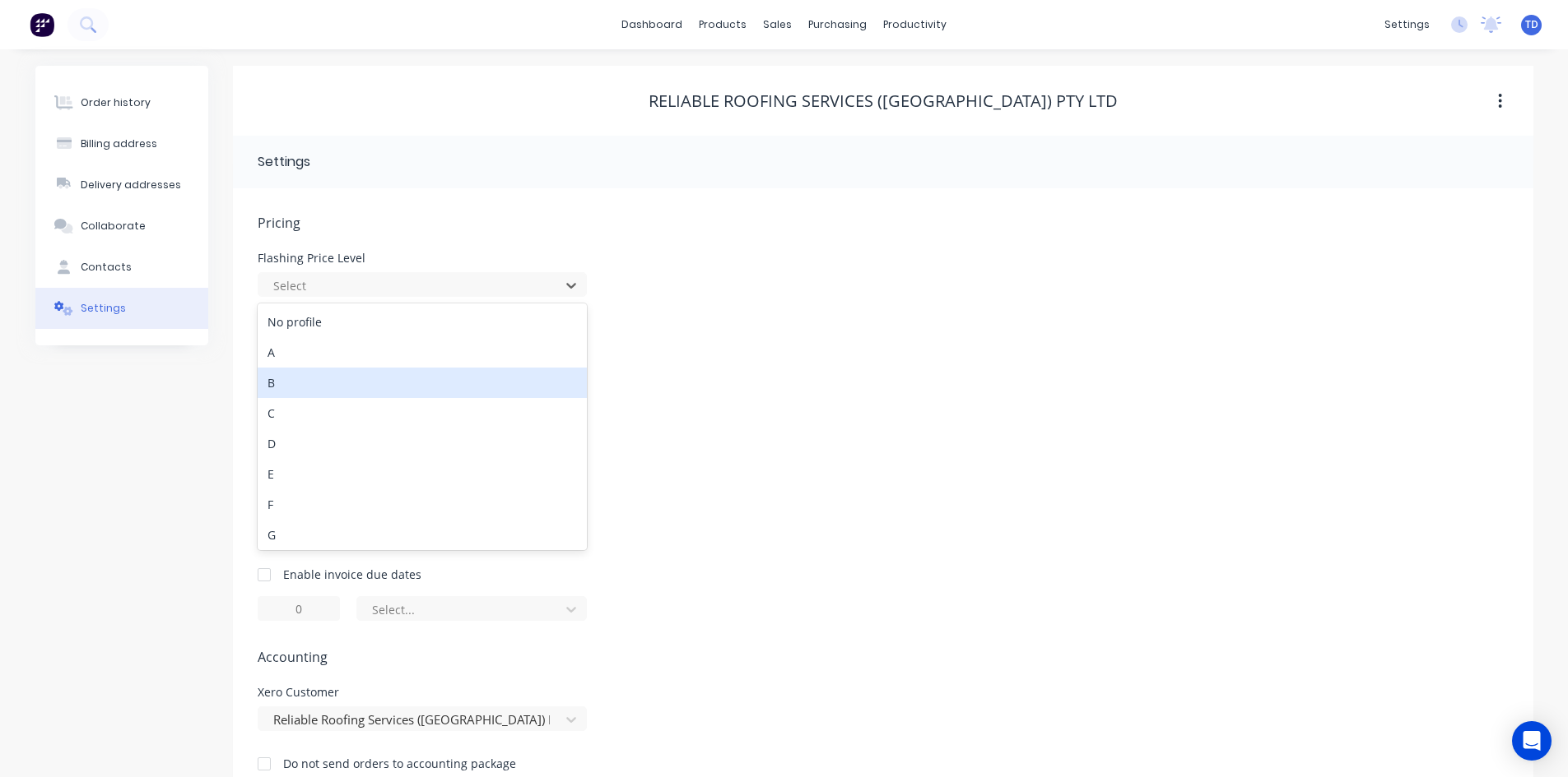
click at [355, 374] on div "B" at bounding box center [422, 383] width 329 height 31
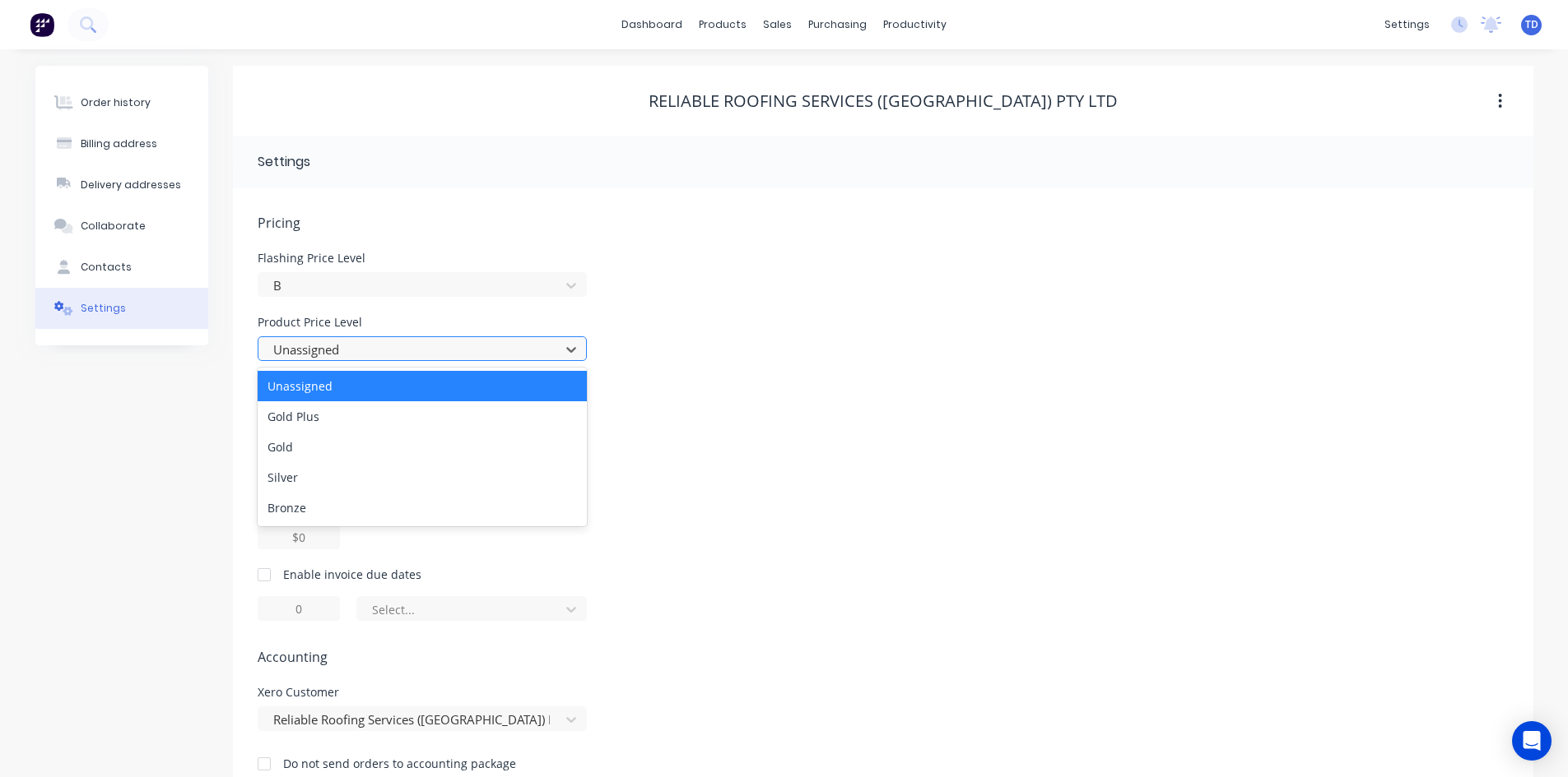
click at [368, 345] on div at bounding box center [411, 350] width 279 height 21
click at [360, 424] on div "Gold Plus" at bounding box center [422, 417] width 329 height 31
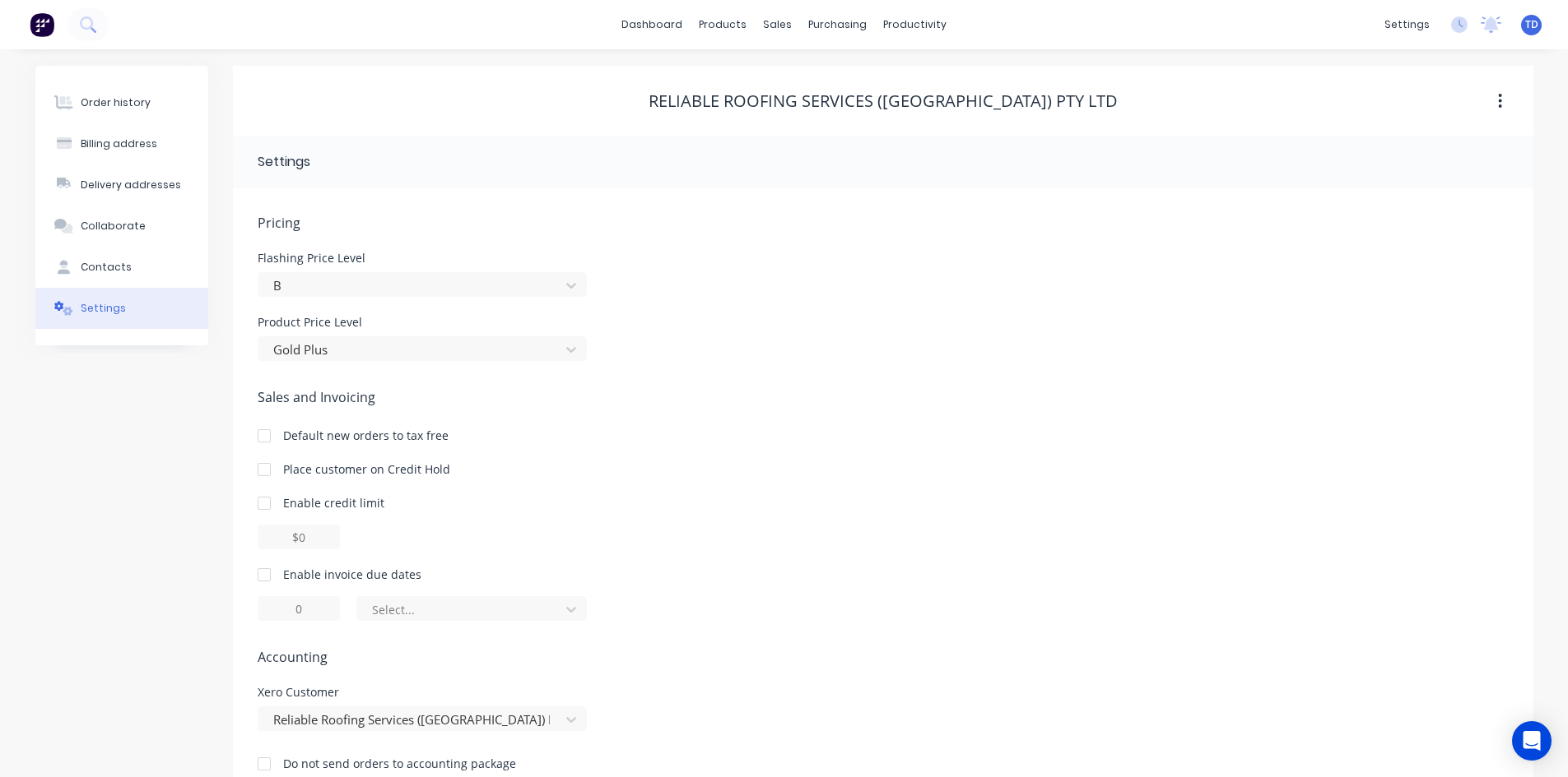
click at [262, 506] on div at bounding box center [264, 502] width 33 height 33
click at [289, 538] on input "$0.00" at bounding box center [299, 537] width 82 height 24
type input "$10000.00"
click at [430, 544] on div "$10000.00" at bounding box center [883, 537] width 1251 height 24
click at [265, 573] on div at bounding box center [264, 574] width 33 height 33
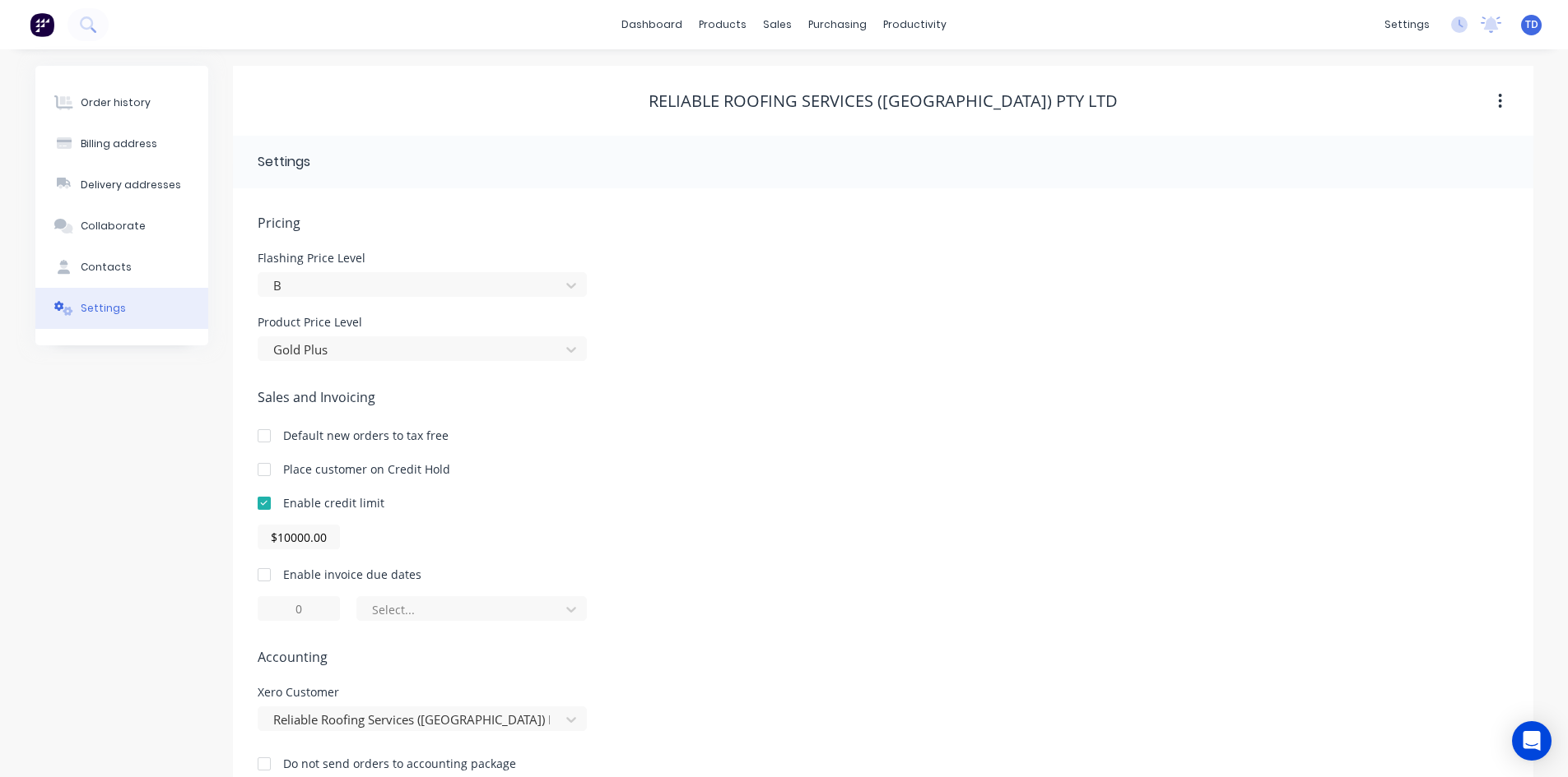
type input "1"
click at [303, 604] on input "1" at bounding box center [299, 609] width 82 height 24
type input "30"
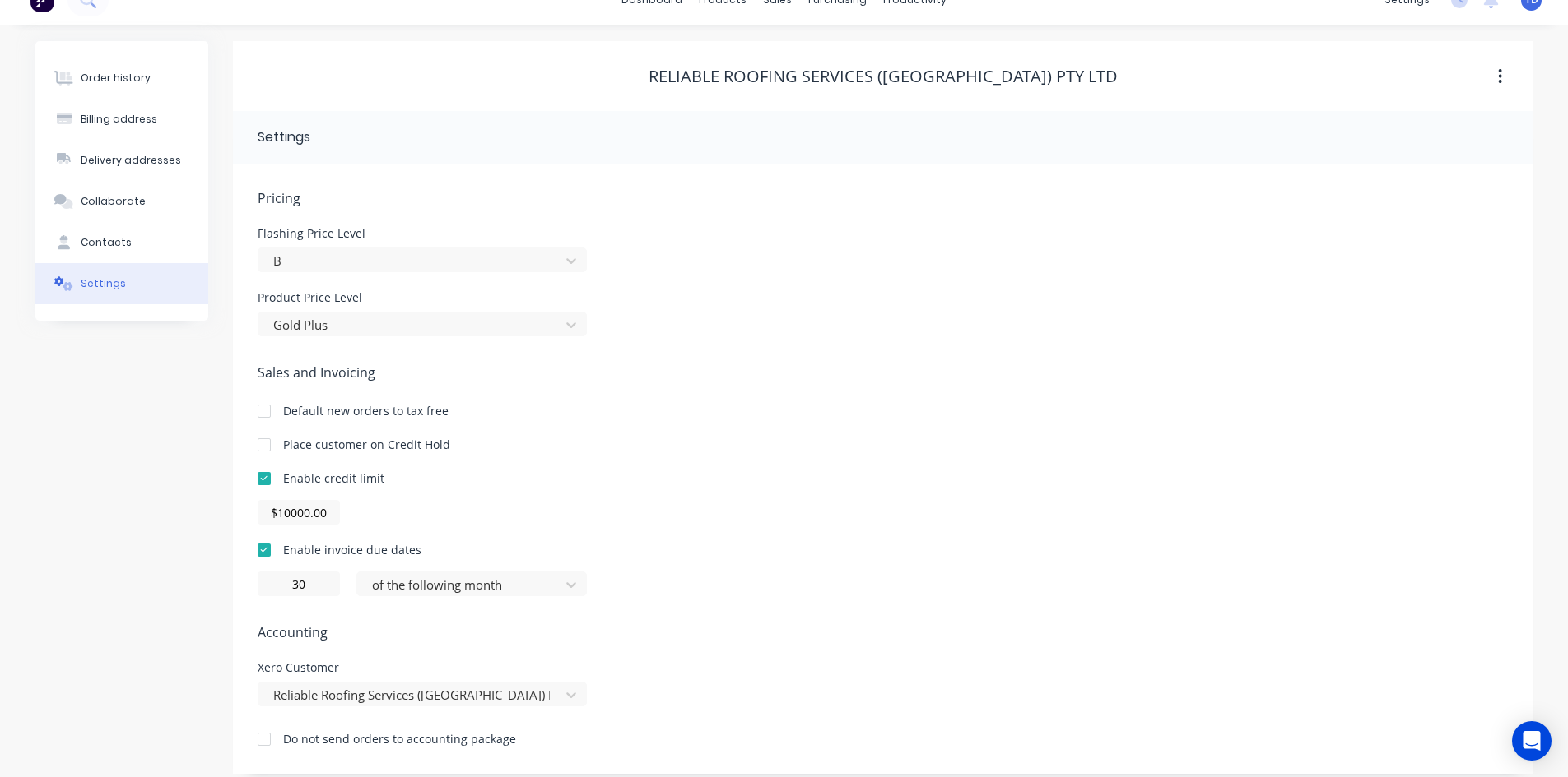
scroll to position [38, 0]
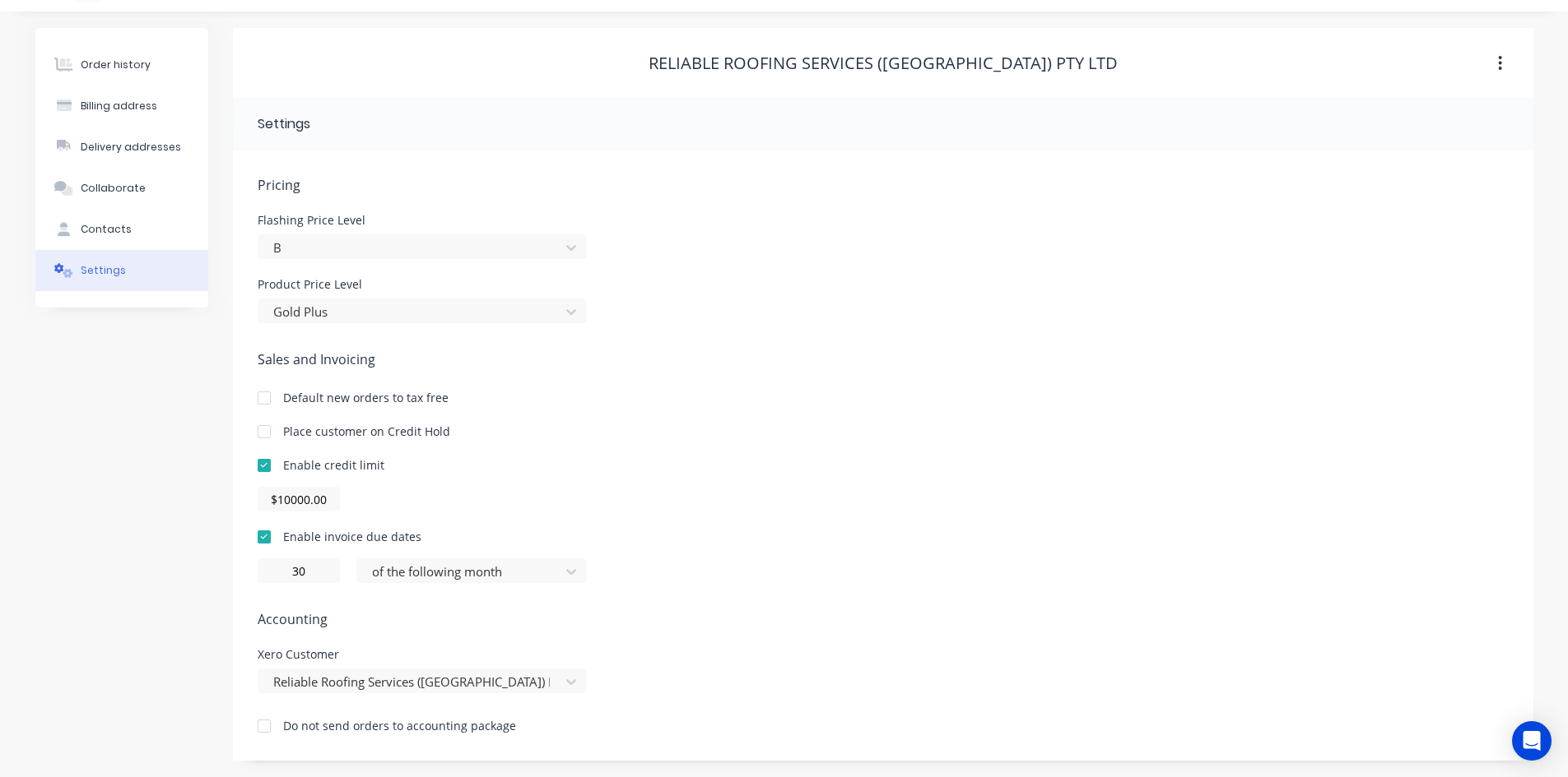
click at [673, 491] on div "$10000.00" at bounding box center [883, 499] width 1251 height 24
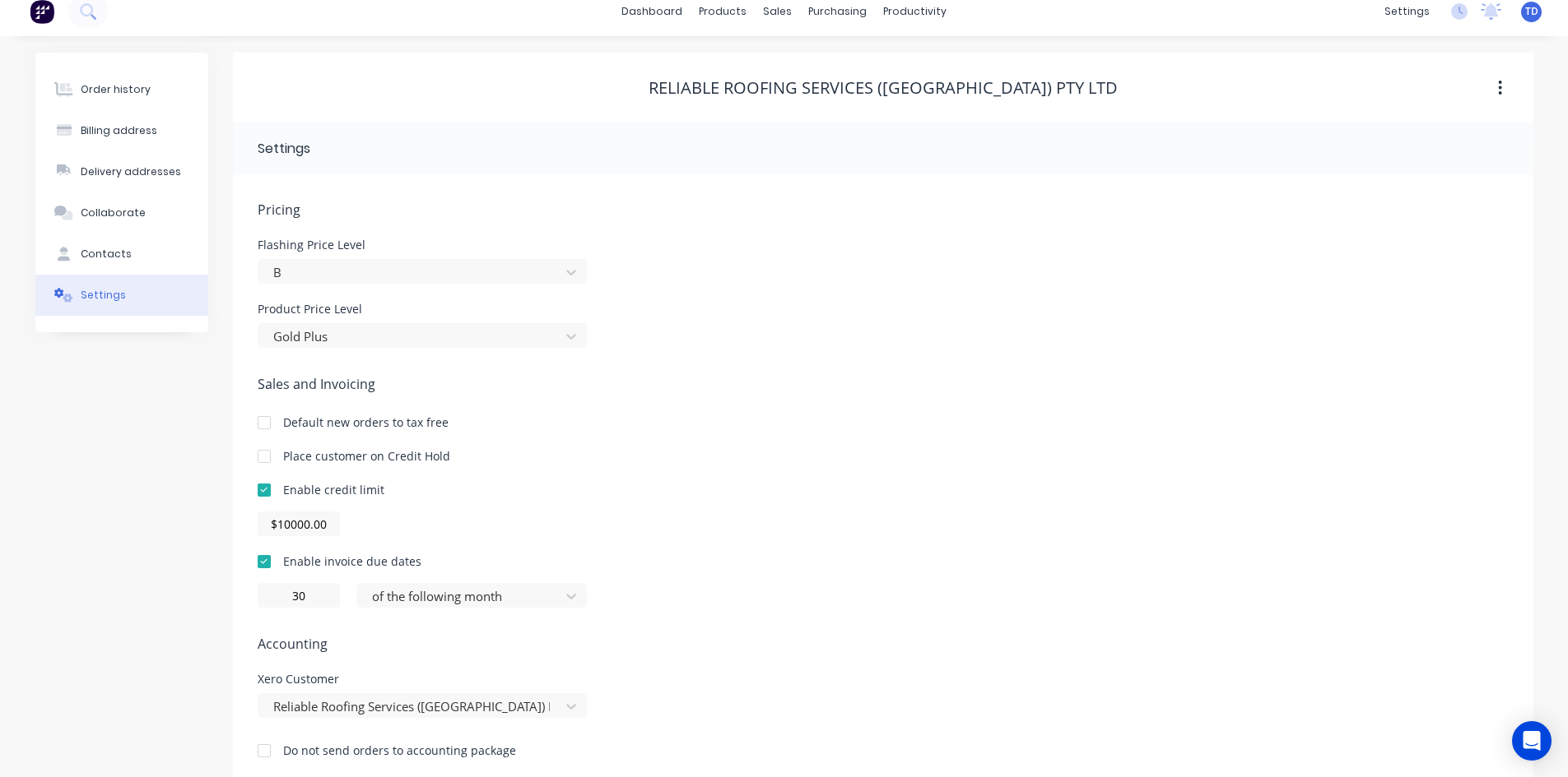
scroll to position [0, 0]
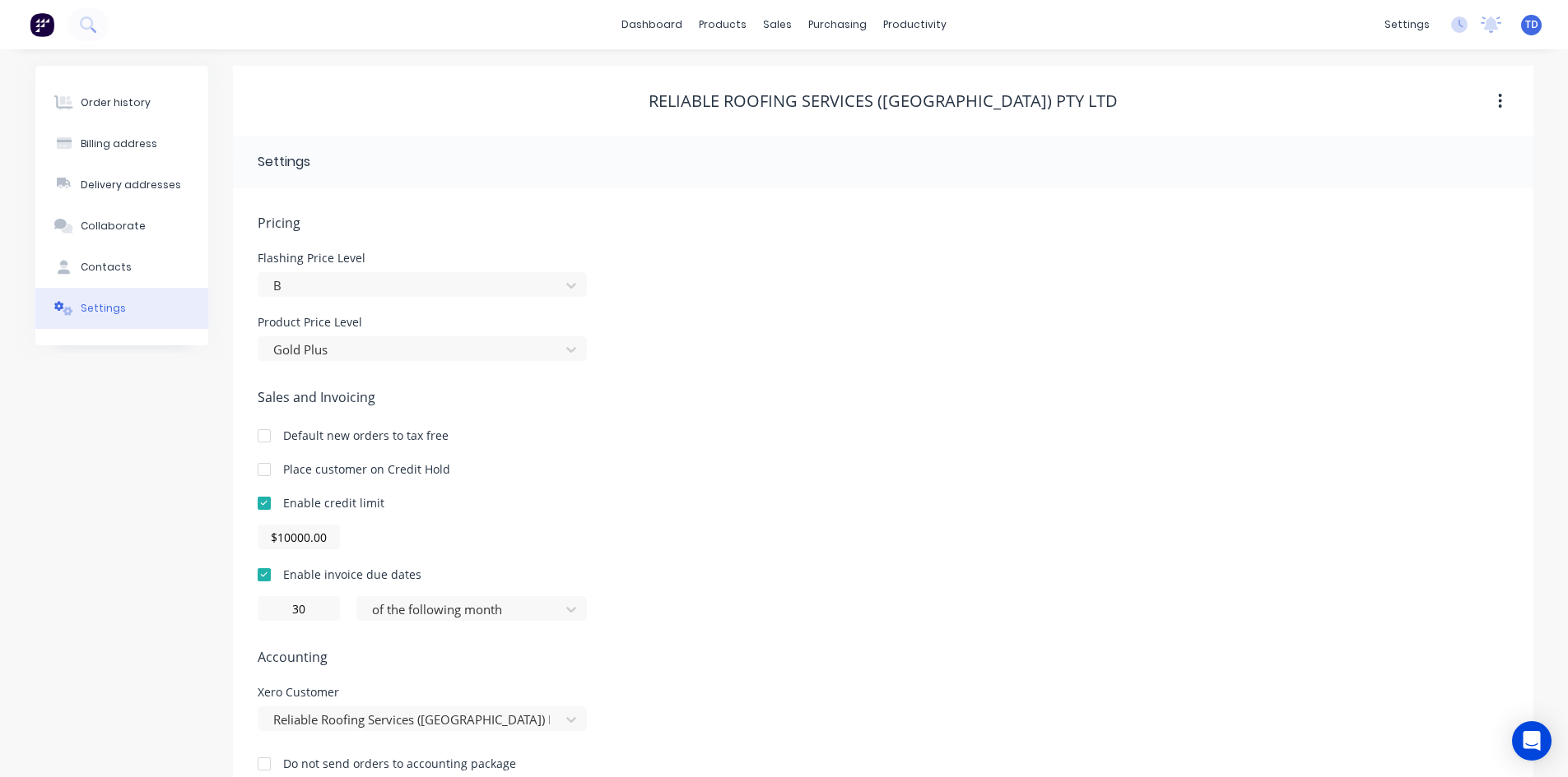
click at [653, 40] on div "dashboard products sales purchasing productivity dashboard products Product Cat…" at bounding box center [784, 24] width 1568 height 49
click at [654, 29] on link "dashboard" at bounding box center [651, 24] width 78 height 24
